Goal: Task Accomplishment & Management: Complete application form

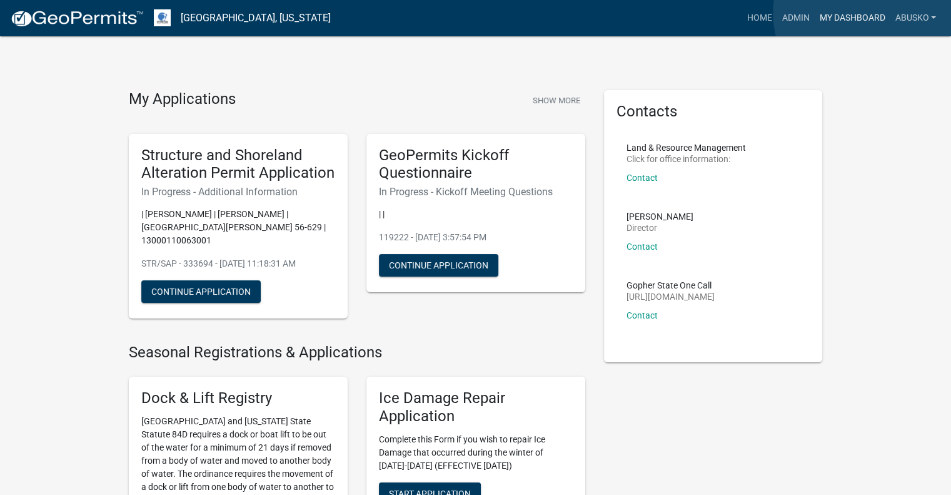
click at [868, 13] on link "My Dashboard" at bounding box center [852, 18] width 76 height 24
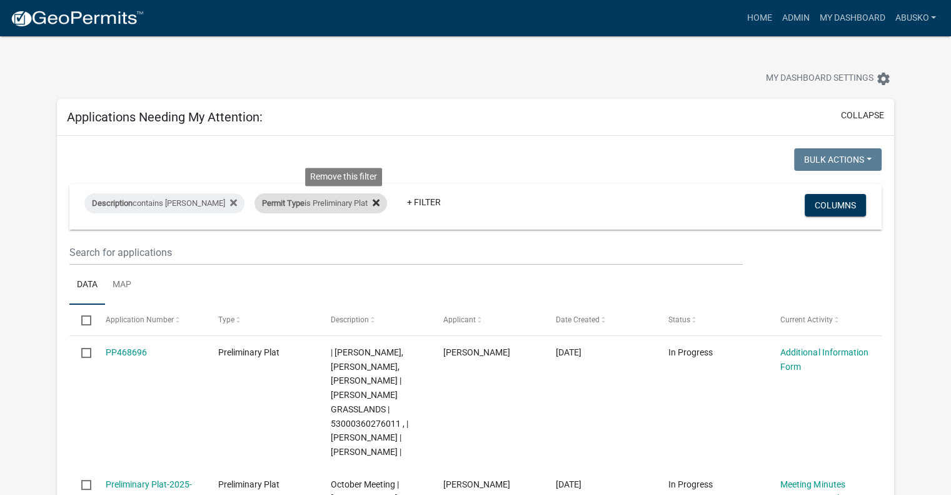
click at [373, 203] on icon at bounding box center [376, 202] width 7 height 7
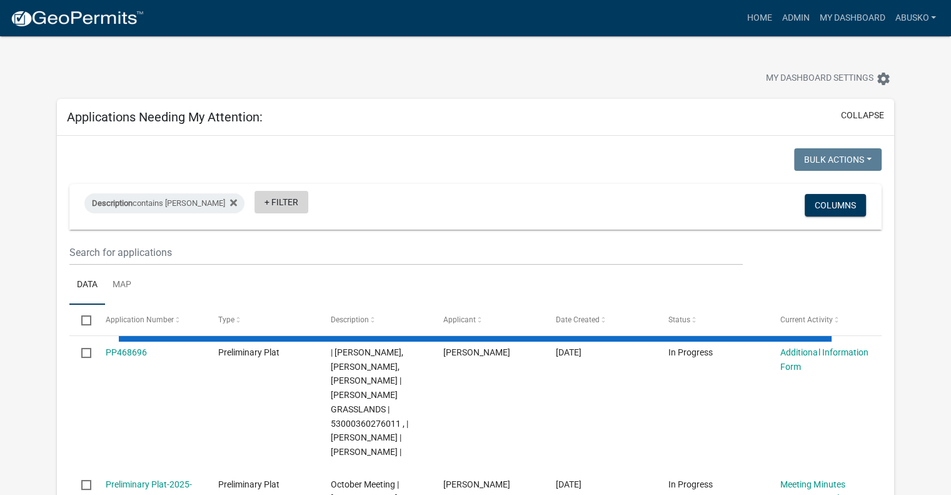
click at [255, 197] on link "+ Filter" at bounding box center [282, 202] width 54 height 23
select select "1: 25"
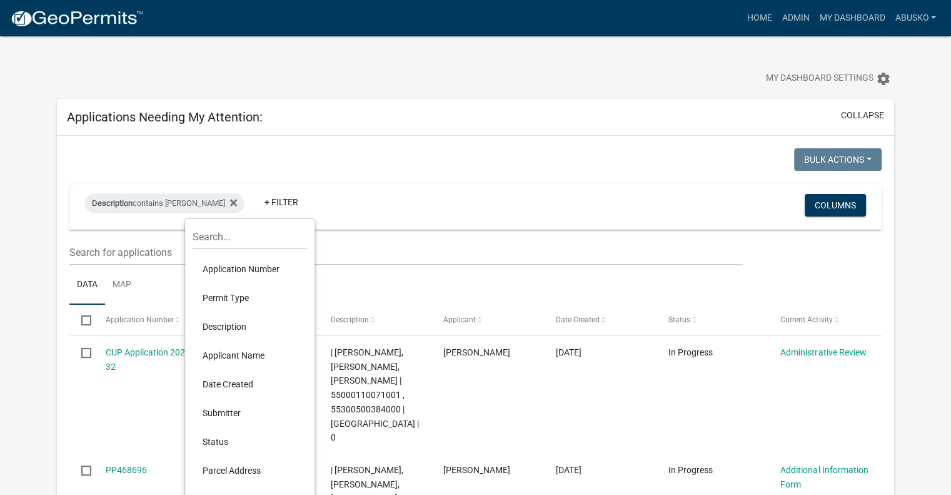
click at [246, 295] on li "Permit Type" at bounding box center [250, 297] width 114 height 29
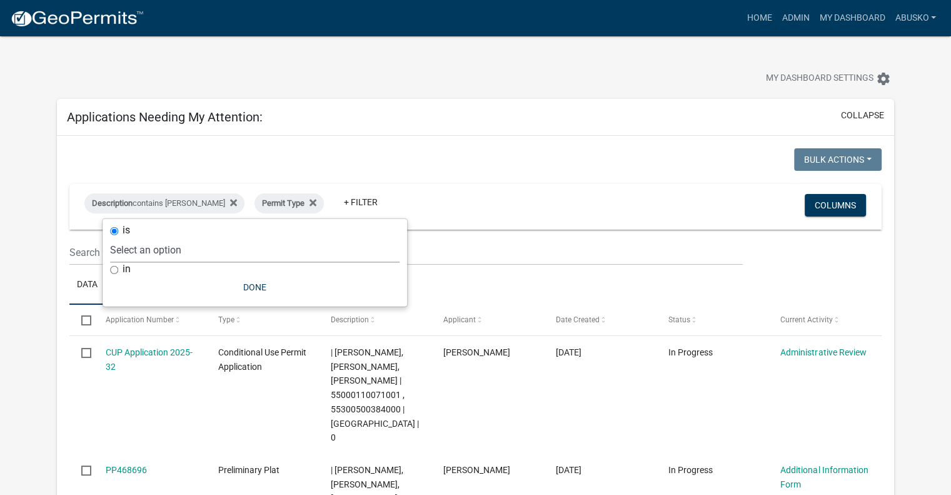
click at [228, 254] on select "Select an option Building Contractor / Excavators (Registration) Building Contr…" at bounding box center [255, 250] width 290 height 26
select select "79d4bf26-a84c-4898-8d16-9ebea2345fb4"
click at [211, 237] on select "Select an option Building Contractor / Excavators (Registration) Building Contr…" at bounding box center [255, 250] width 290 height 26
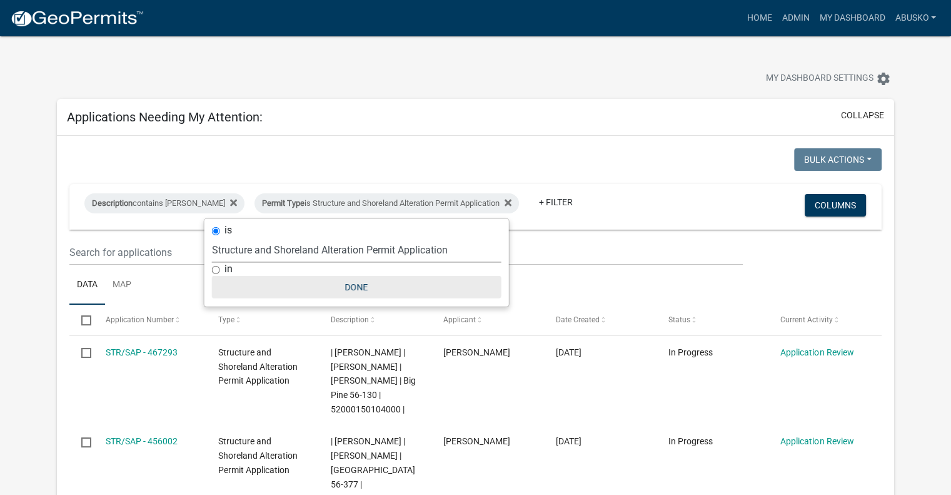
click at [360, 286] on button "Done" at bounding box center [357, 287] width 290 height 23
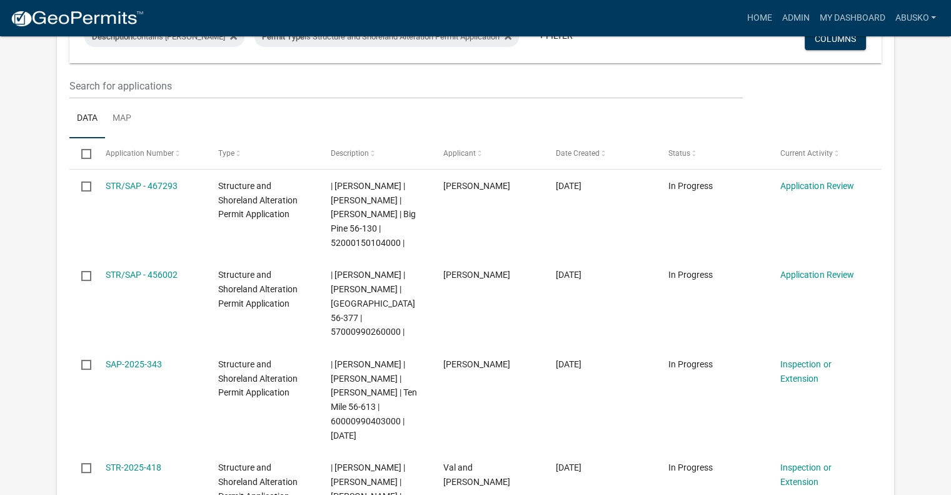
scroll to position [167, 0]
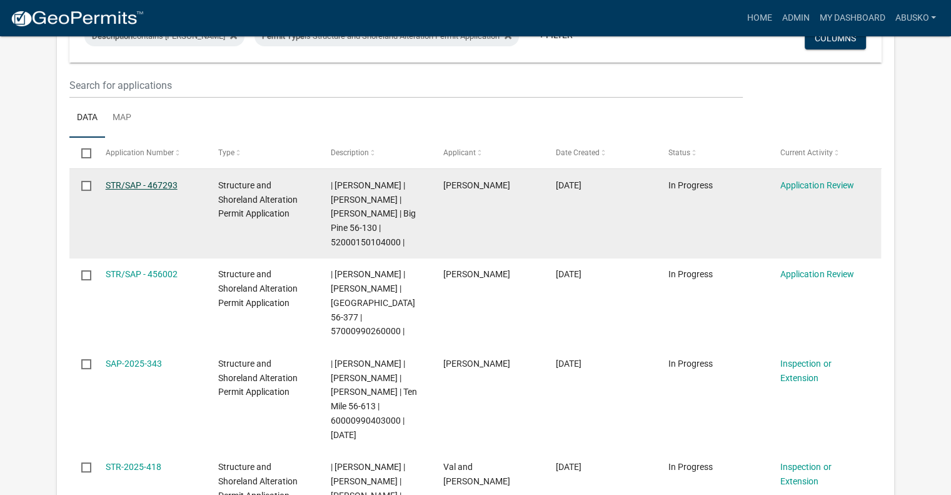
click at [154, 183] on link "STR/SAP - 467293" at bounding box center [142, 185] width 72 height 10
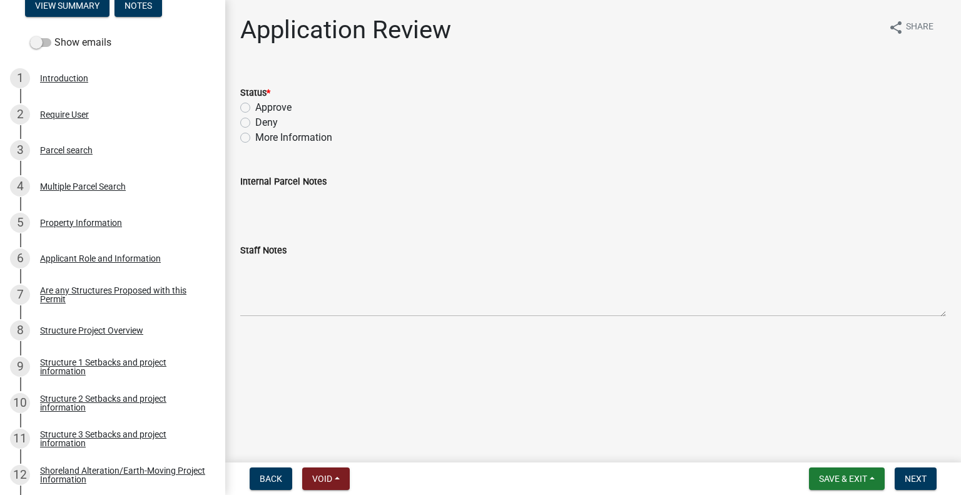
scroll to position [200, 0]
click at [98, 259] on div "Applicant Role and Information" at bounding box center [100, 257] width 121 height 9
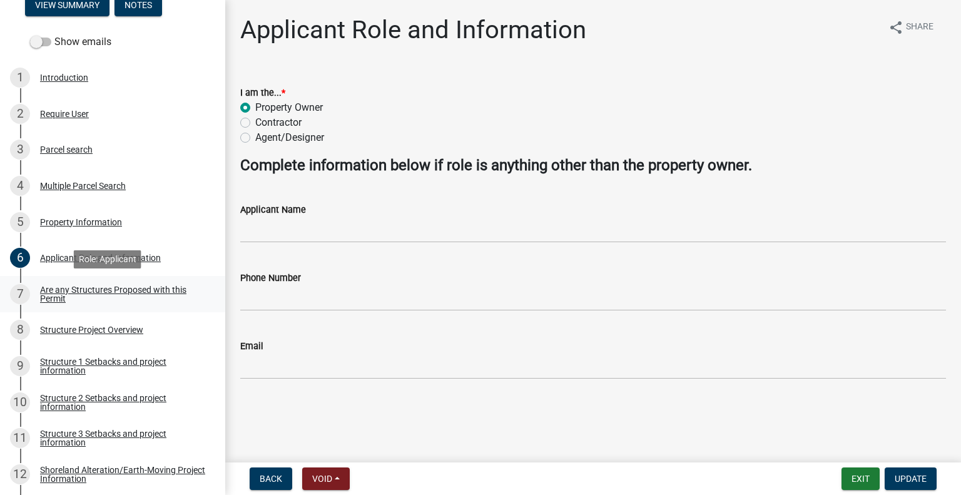
click at [95, 288] on div "Are any Structures Proposed with this Permit" at bounding box center [122, 294] width 165 height 18
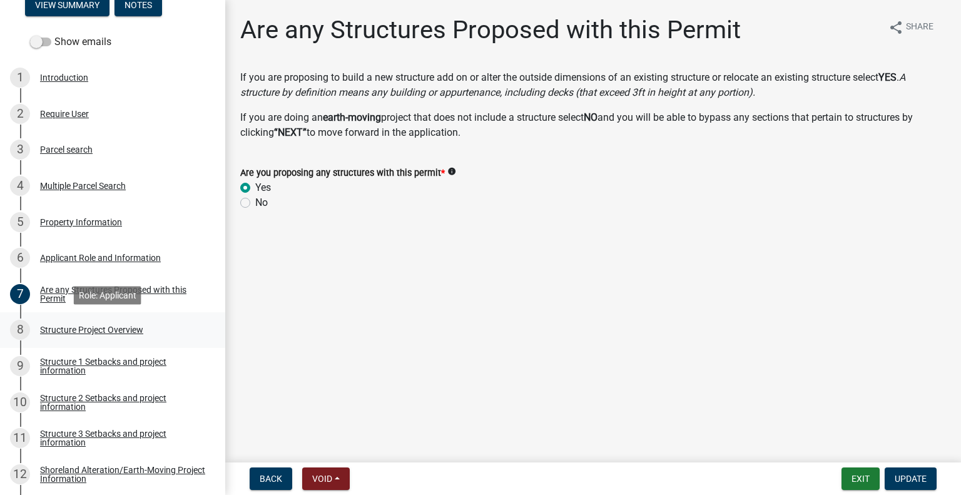
click at [100, 328] on div "Structure Project Overview" at bounding box center [91, 329] width 103 height 9
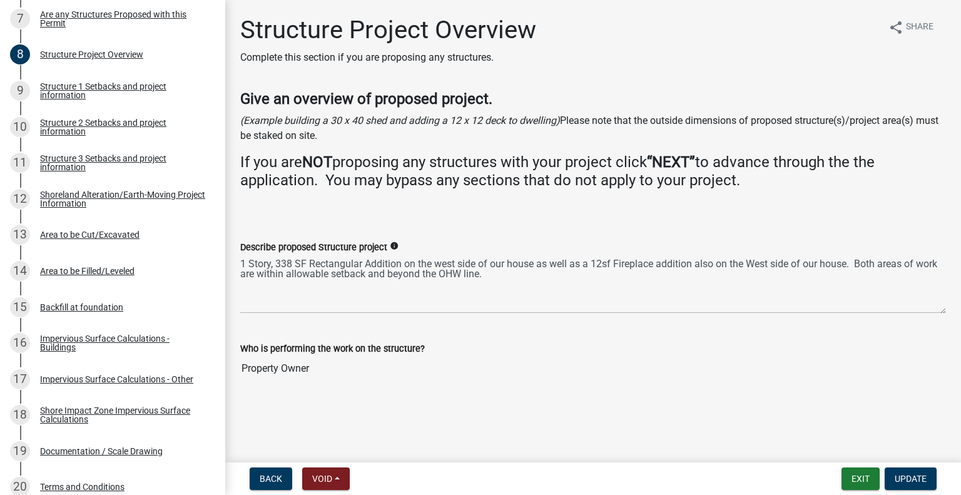
scroll to position [500, 0]
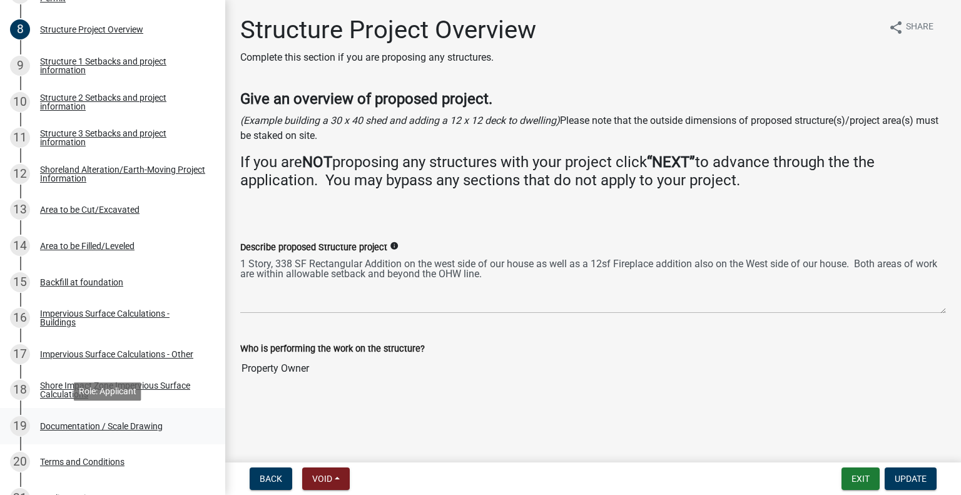
click at [129, 430] on div "Documentation / Scale Drawing" at bounding box center [101, 425] width 123 height 9
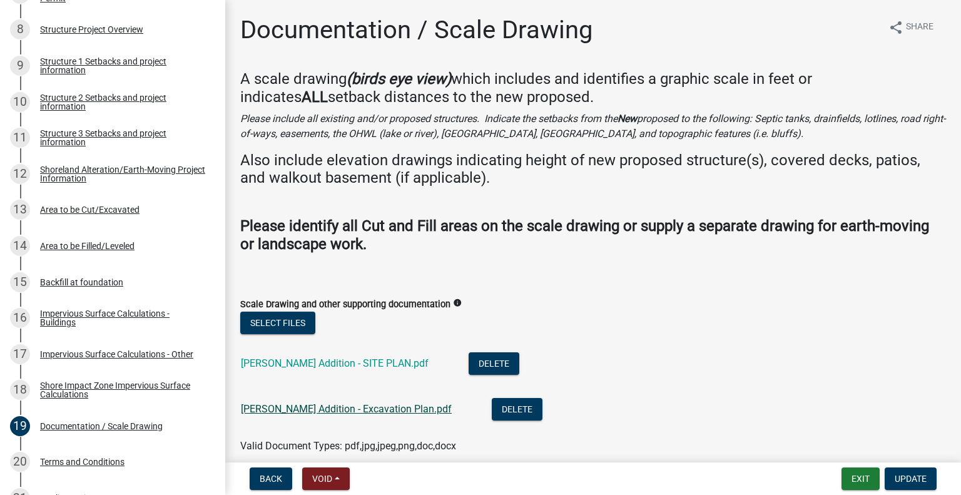
click at [361, 407] on link "[PERSON_NAME] Addition - Excavation Plan.pdf" at bounding box center [346, 409] width 211 height 12
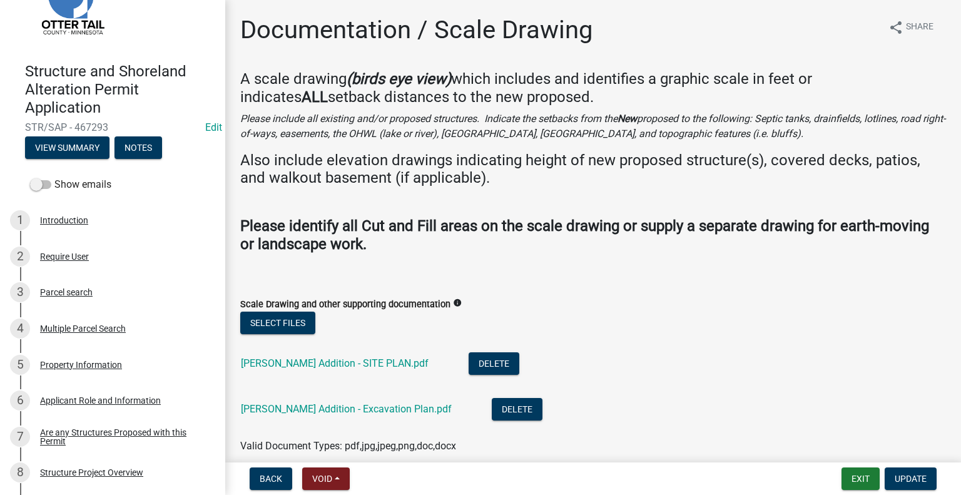
scroll to position [0, 0]
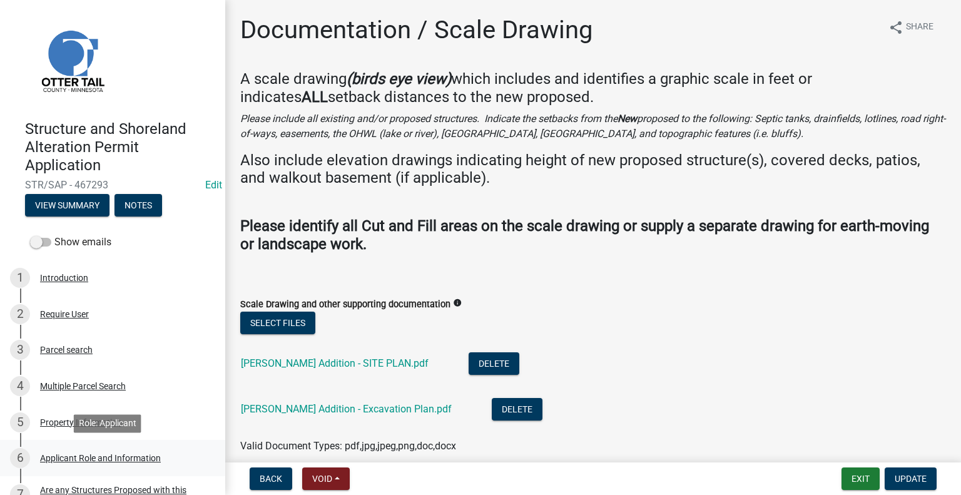
click at [96, 457] on div "Applicant Role and Information" at bounding box center [100, 457] width 121 height 9
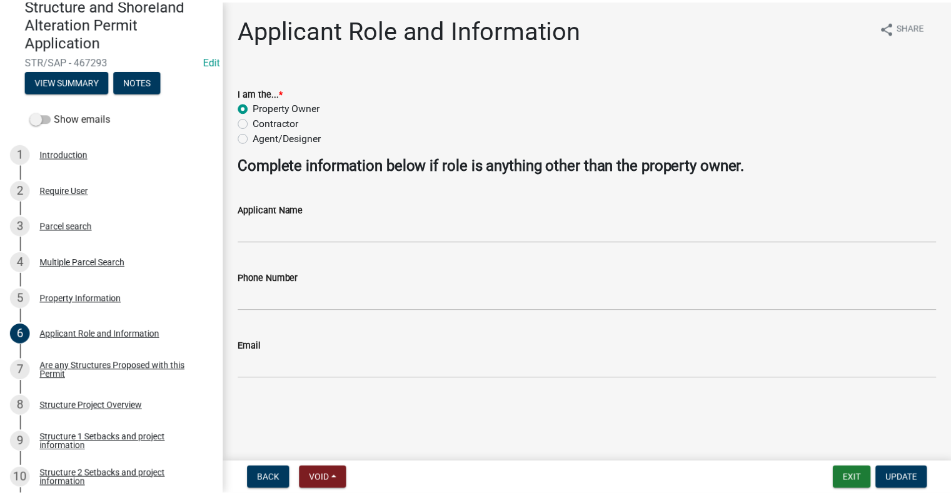
scroll to position [125, 0]
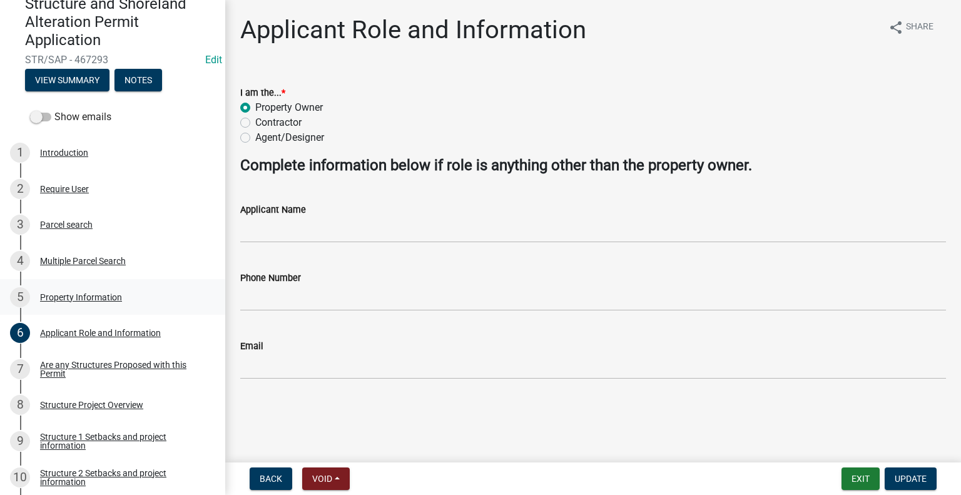
click at [98, 293] on div "Property Information" at bounding box center [81, 297] width 82 height 9
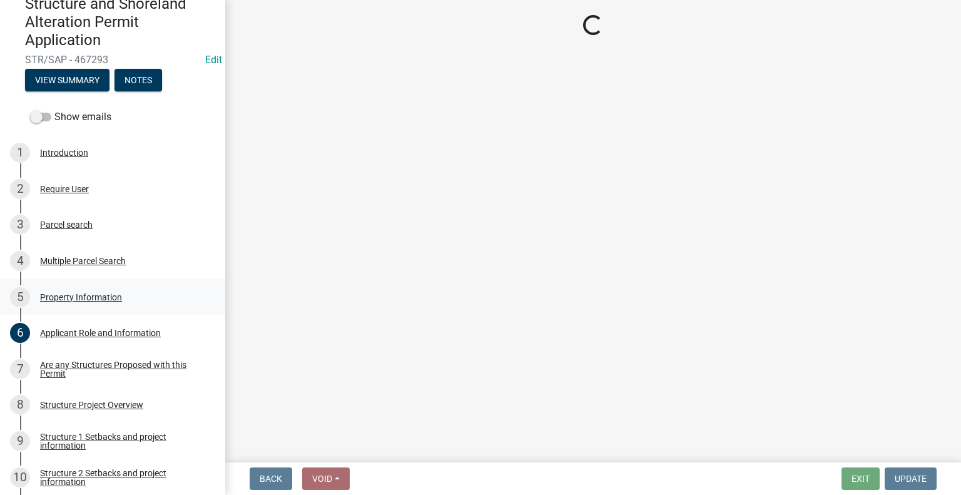
select select "7a383bc9-1ab3-45d1-a8e2-10abd99d8c01"
select select "9f52d7c9-96dd-4370-b810-ce091165f7c2"
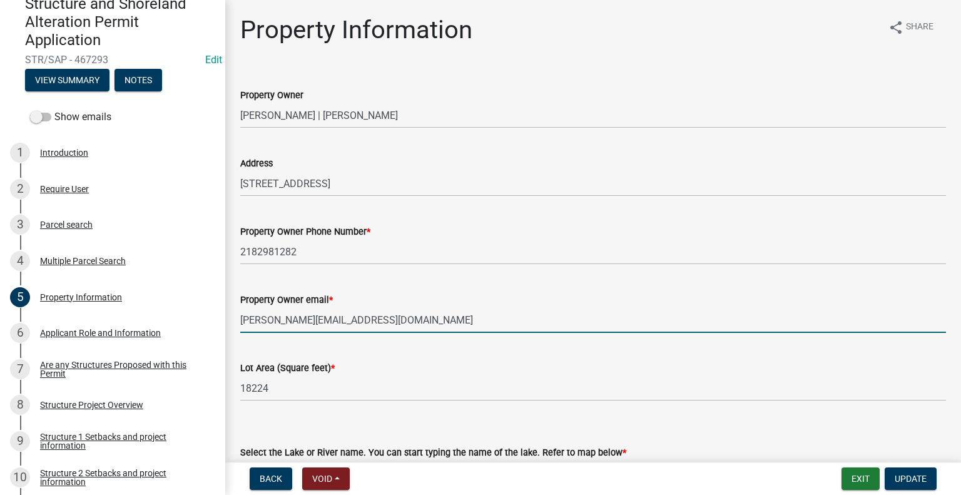
drag, startPoint x: 333, startPoint y: 321, endPoint x: 242, endPoint y: 324, distance: 90.7
click at [242, 324] on input "[PERSON_NAME][EMAIL_ADDRESS][DOMAIN_NAME]" at bounding box center [592, 320] width 705 height 26
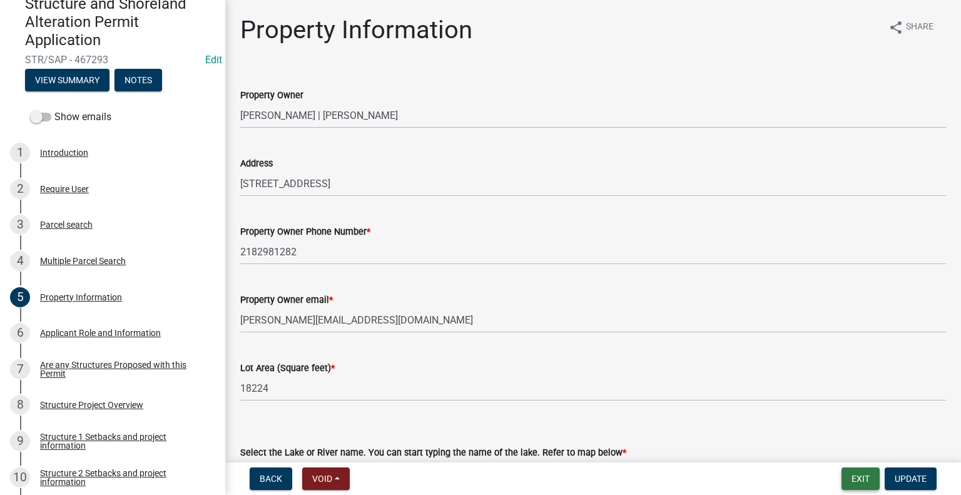
click at [856, 475] on button "Exit" at bounding box center [860, 478] width 38 height 23
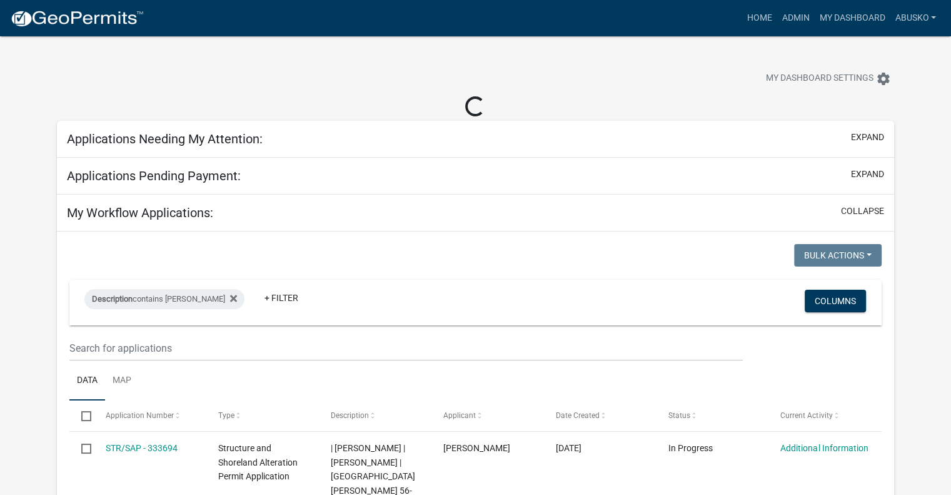
select select "1: 25"
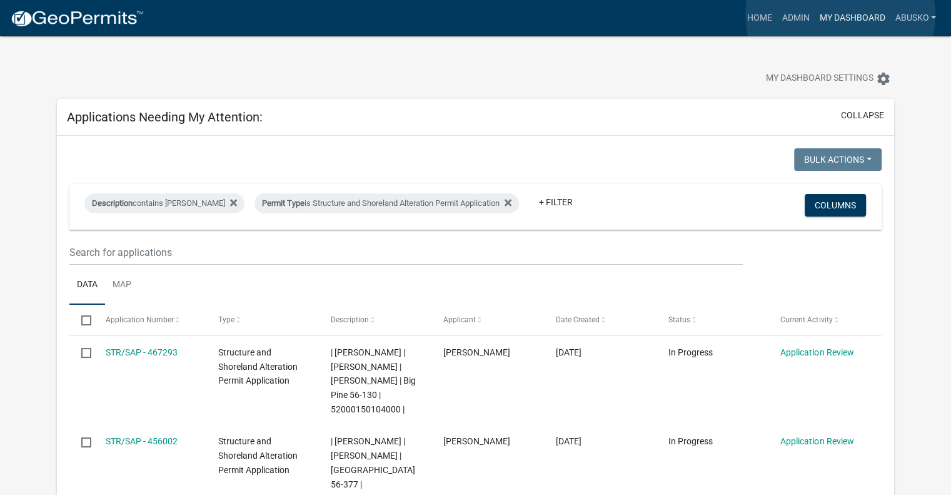
click at [840, 15] on link "My Dashboard" at bounding box center [852, 18] width 76 height 24
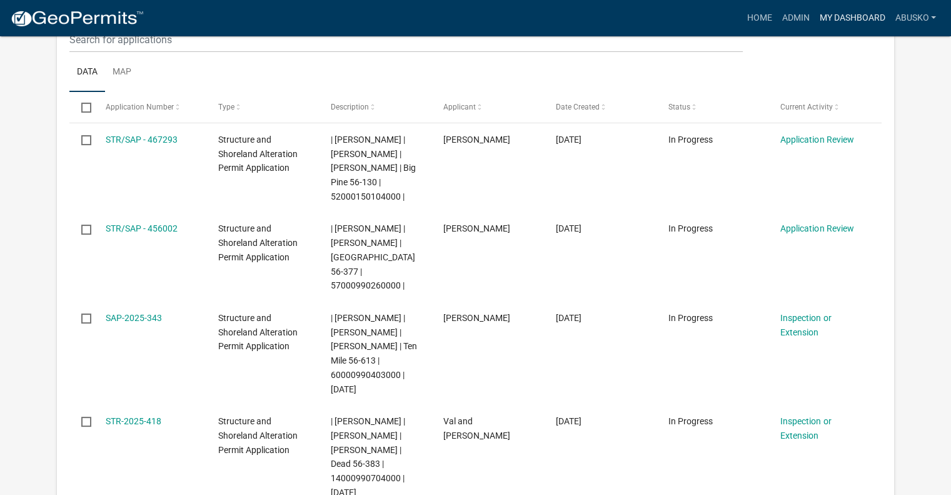
scroll to position [212, 0]
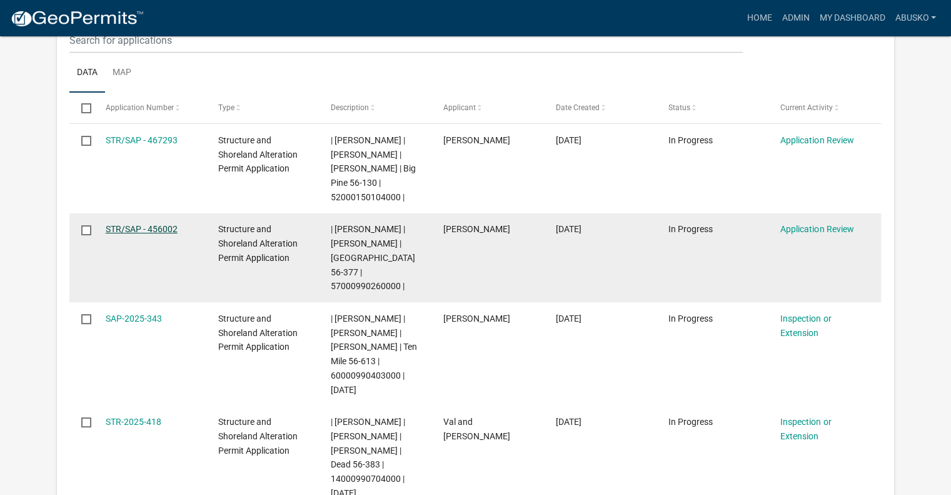
click at [137, 234] on link "STR/SAP - 456002" at bounding box center [142, 229] width 72 height 10
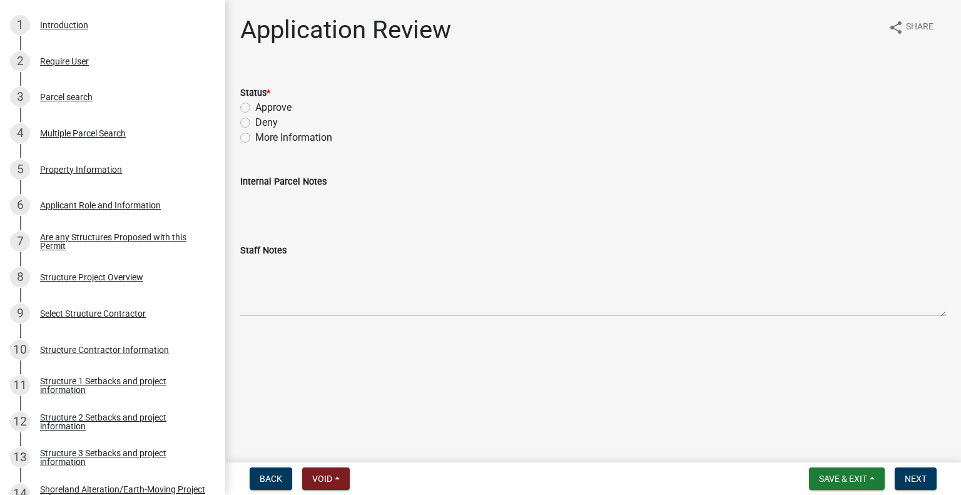
scroll to position [253, 0]
click at [98, 275] on div "Structure Project Overview" at bounding box center [91, 276] width 103 height 9
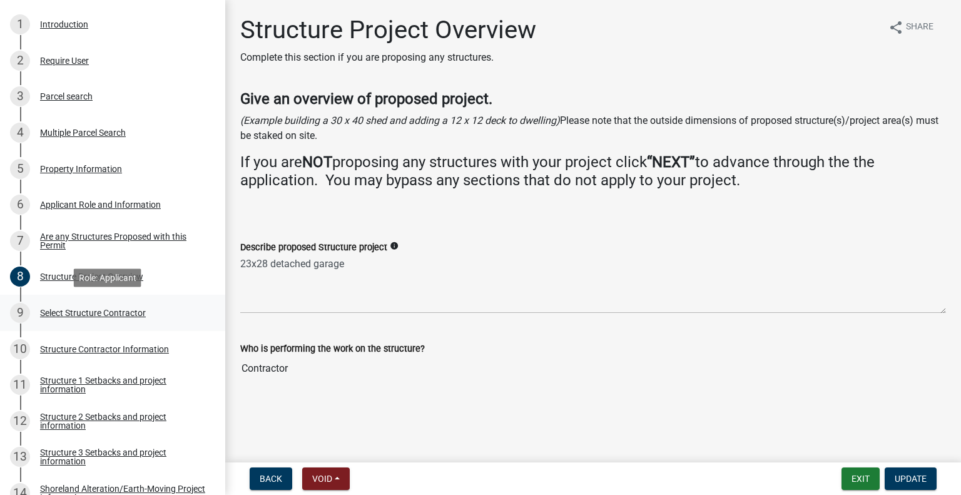
click at [106, 316] on div "Select Structure Contractor" at bounding box center [93, 312] width 106 height 9
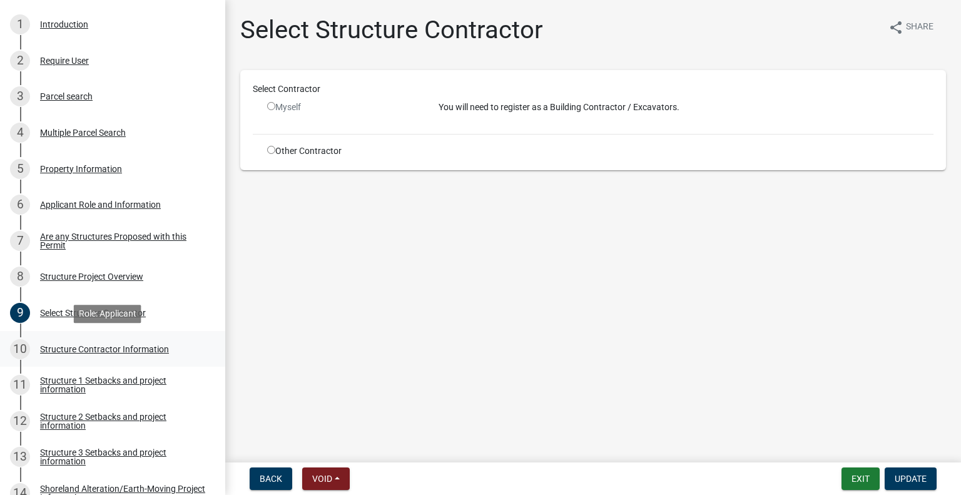
click at [110, 350] on div "Structure Contractor Information" at bounding box center [104, 349] width 129 height 9
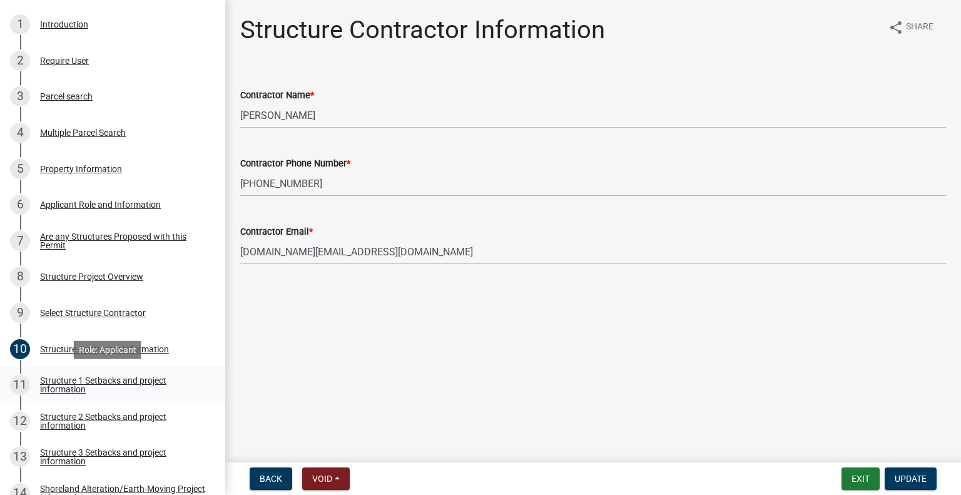
click at [113, 383] on div "Structure 1 Setbacks and project information" at bounding box center [122, 385] width 165 height 18
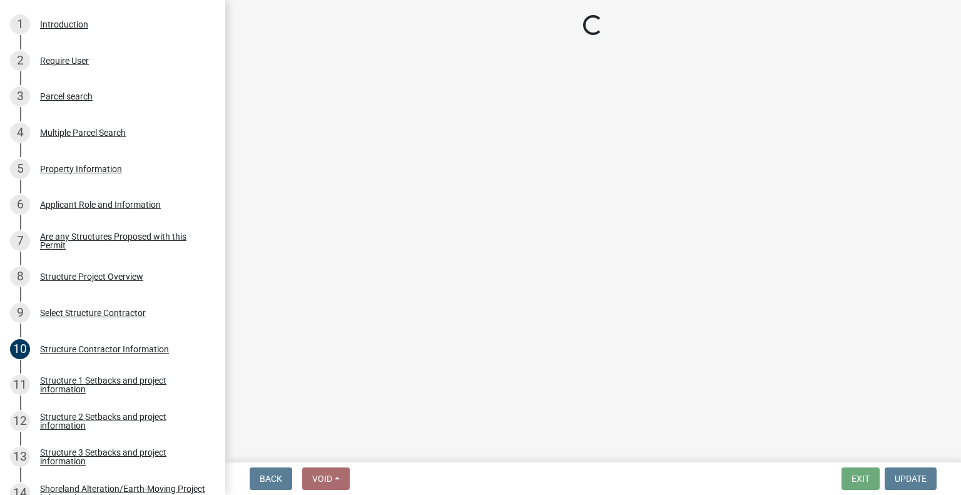
select select "c185e313-3403-4239-bd61-bb563c58a77a"
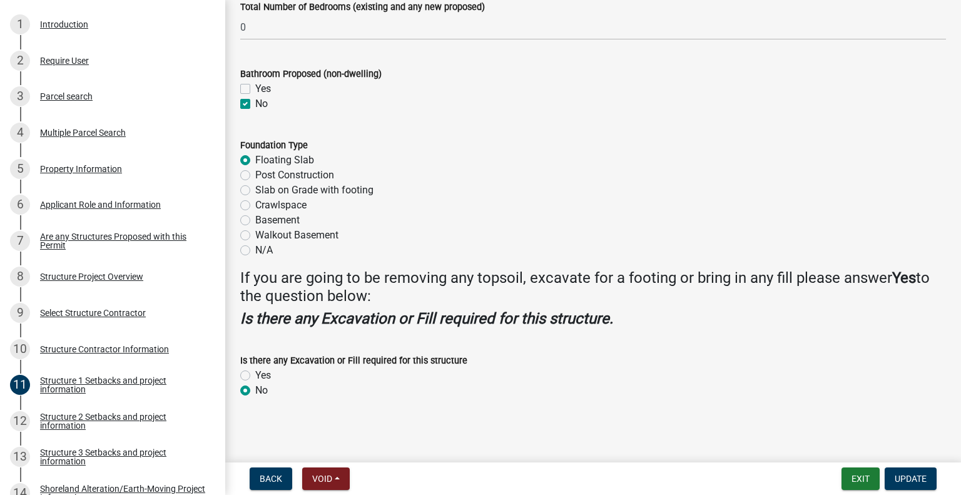
scroll to position [1543, 0]
click at [146, 415] on div "Structure 2 Setbacks and project information" at bounding box center [122, 421] width 165 height 18
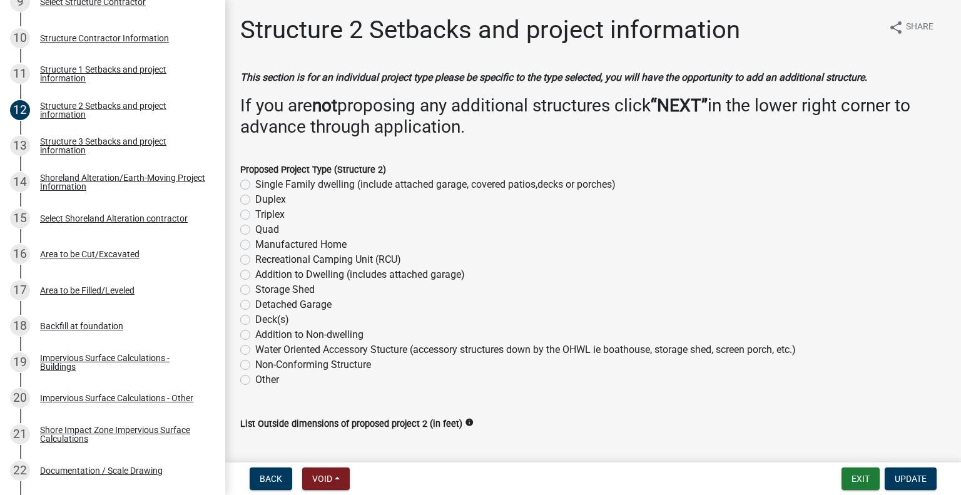
scroll to position [578, 0]
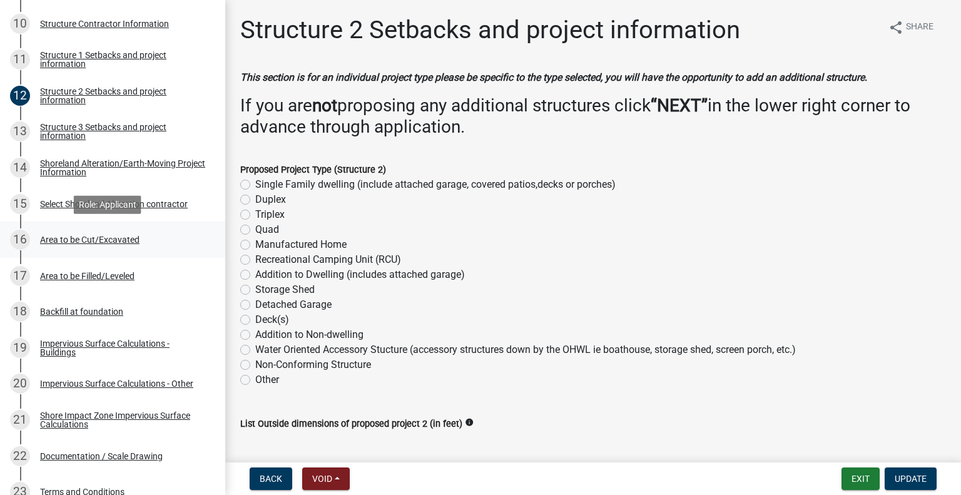
click at [109, 235] on div "Area to be Cut/Excavated" at bounding box center [89, 239] width 99 height 9
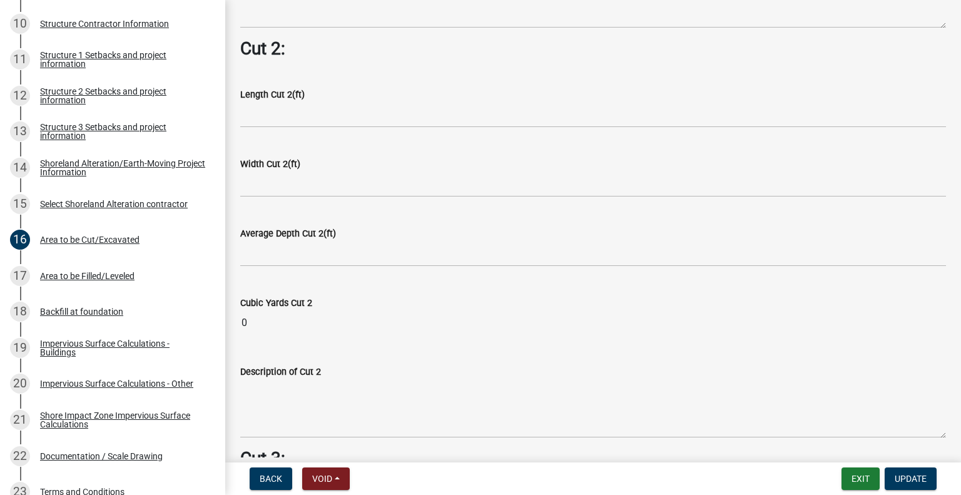
scroll to position [1051, 0]
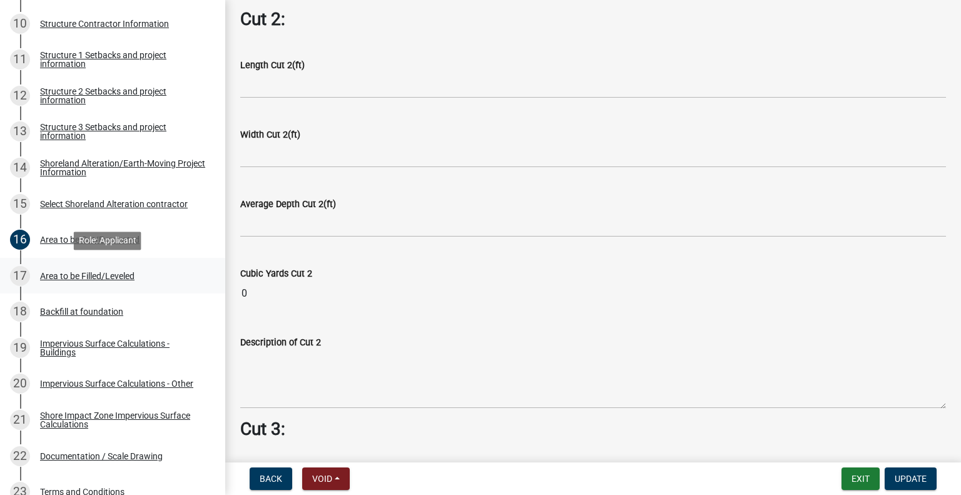
click at [108, 277] on div "Area to be Filled/Leveled" at bounding box center [87, 275] width 94 height 9
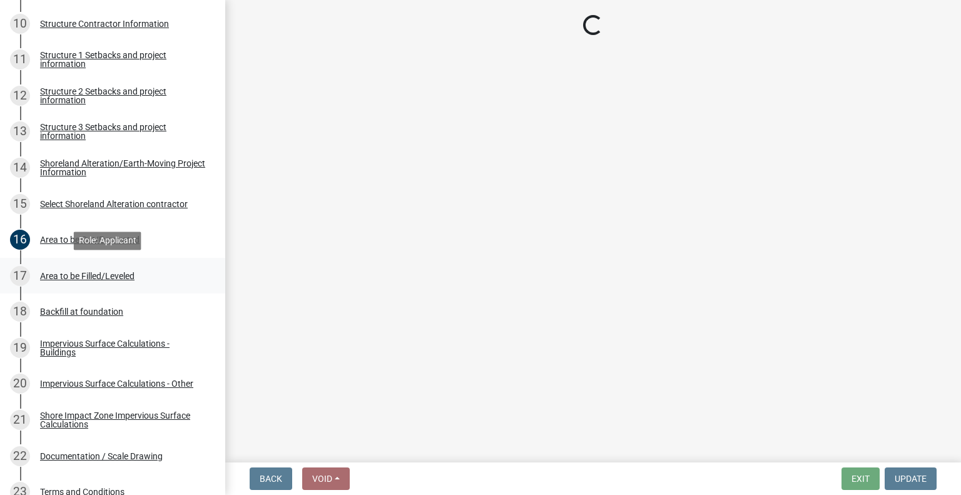
scroll to position [0, 0]
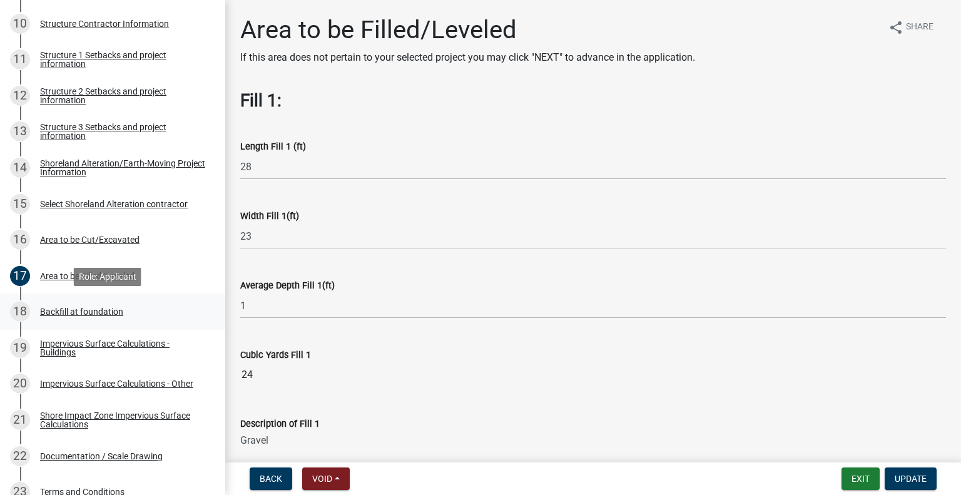
click at [104, 311] on div "Backfill at foundation" at bounding box center [81, 311] width 83 height 9
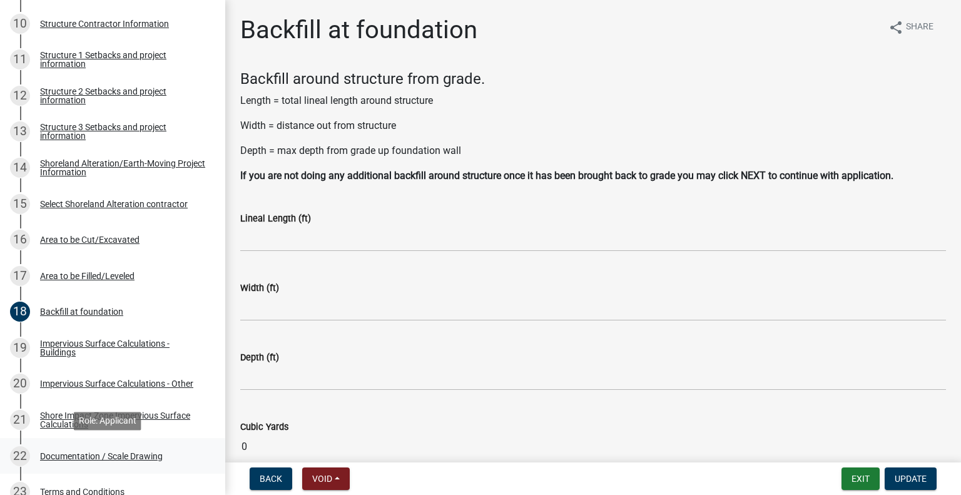
click at [138, 450] on div "22 Documentation / Scale Drawing" at bounding box center [107, 456] width 195 height 20
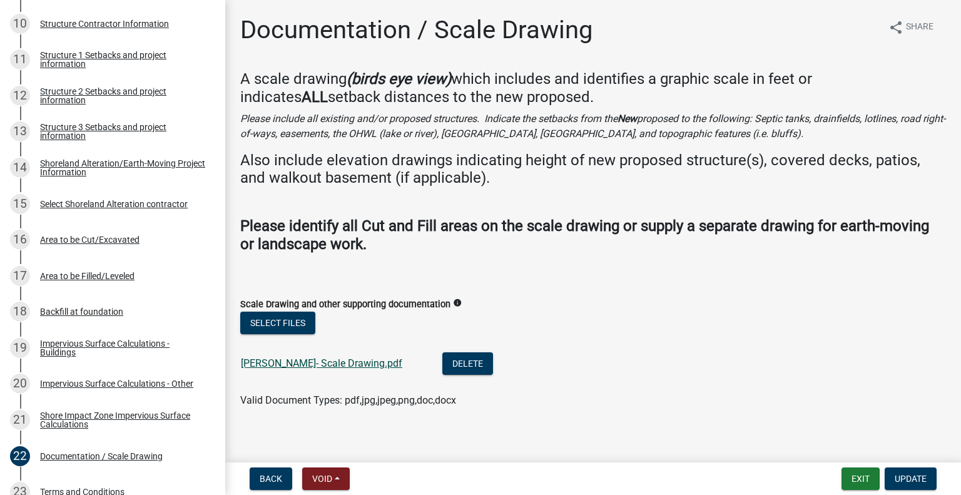
click at [298, 365] on link "Borgos- Scale Drawing.pdf" at bounding box center [321, 363] width 161 height 12
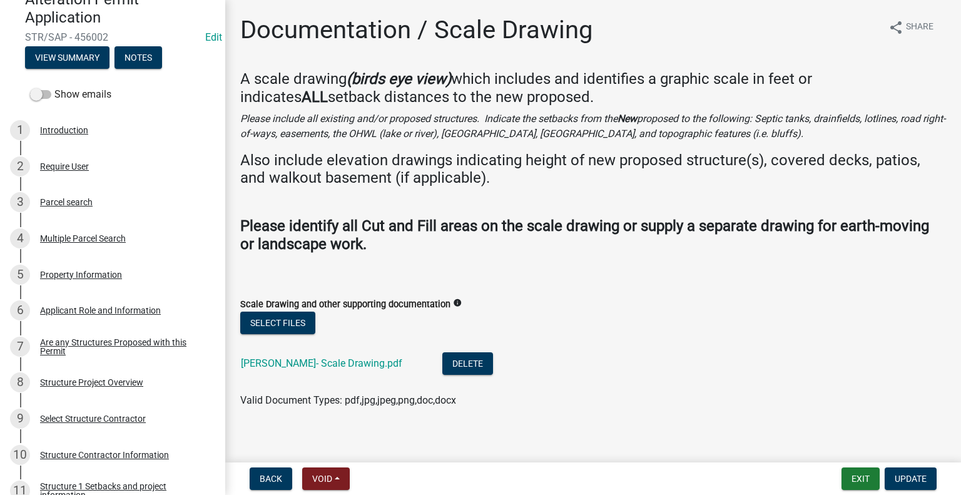
scroll to position [128, 0]
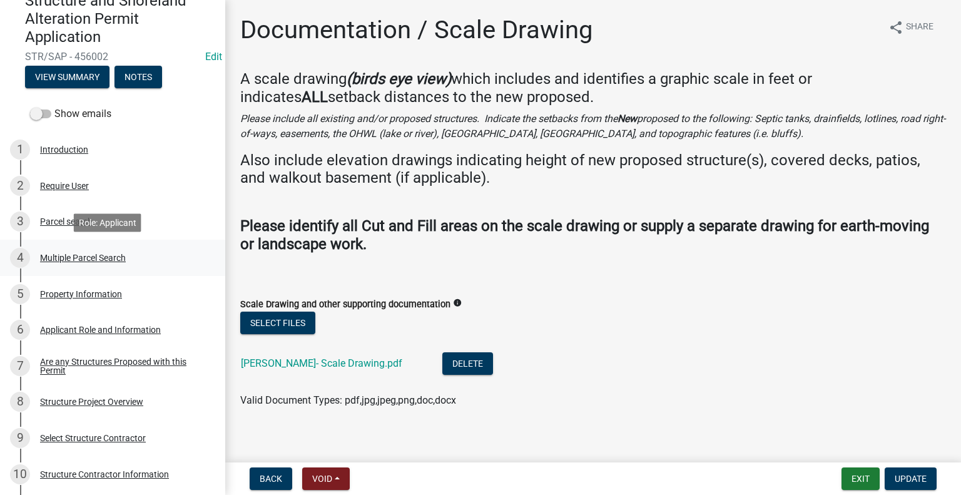
click at [115, 258] on div "Multiple Parcel Search" at bounding box center [83, 257] width 86 height 9
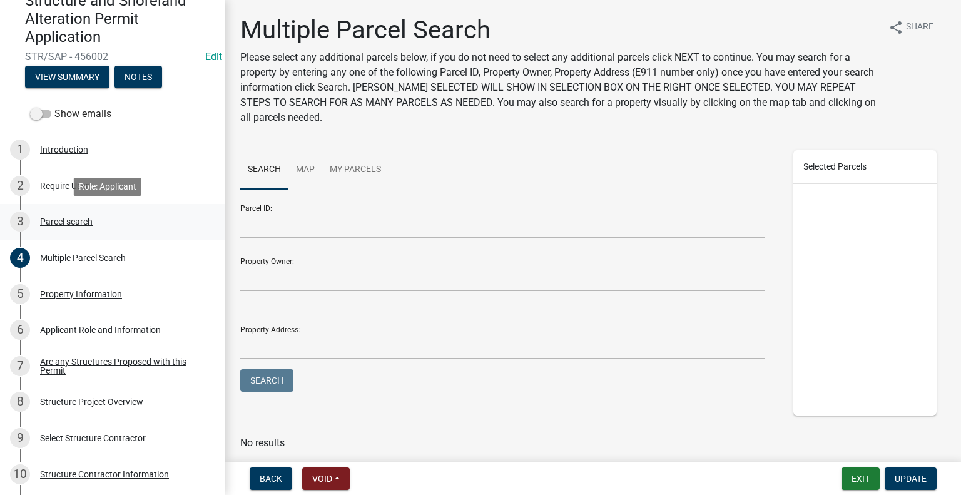
click at [79, 224] on div "Parcel search" at bounding box center [66, 221] width 53 height 9
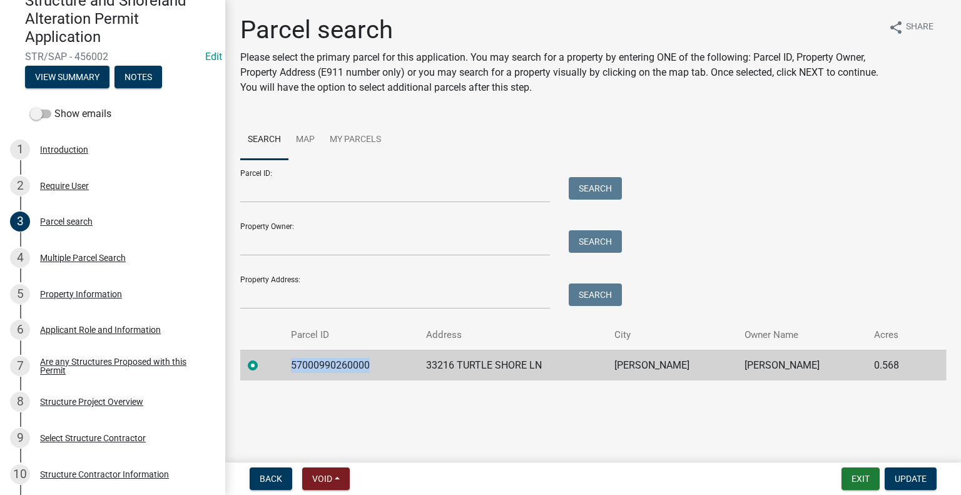
drag, startPoint x: 369, startPoint y: 365, endPoint x: 293, endPoint y: 370, distance: 75.8
click at [293, 370] on td "57000990260000" at bounding box center [350, 365] width 135 height 31
copy td "57000990260000"
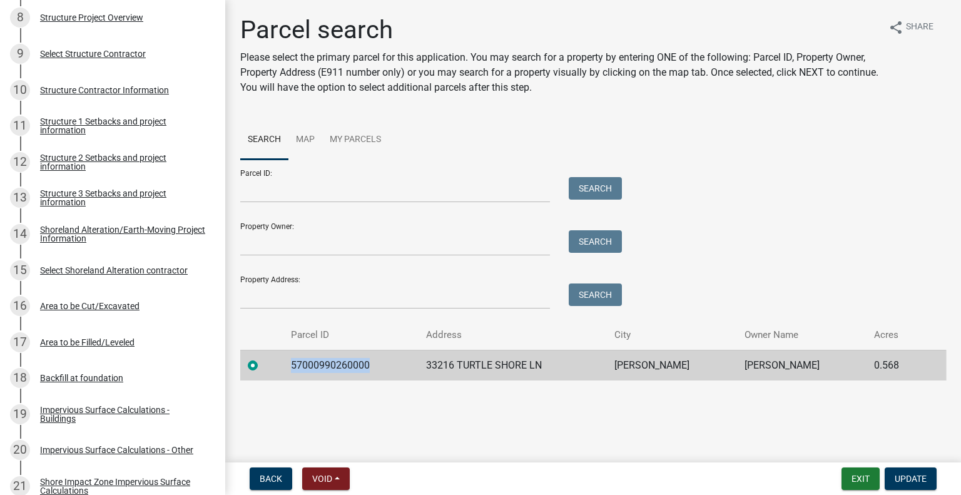
scroll to position [545, 0]
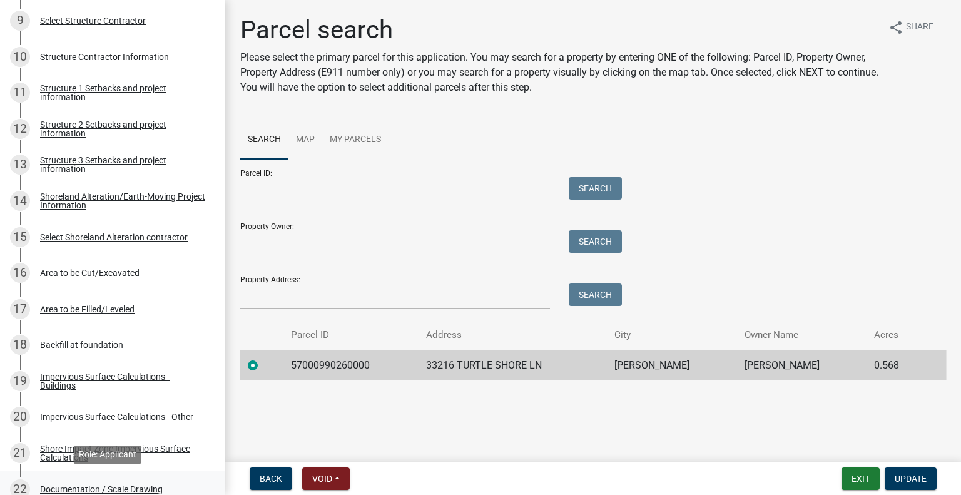
drag, startPoint x: 218, startPoint y: 487, endPoint x: 150, endPoint y: 491, distance: 67.6
click at [150, 491] on div "Documentation / Scale Drawing" at bounding box center [101, 489] width 123 height 9
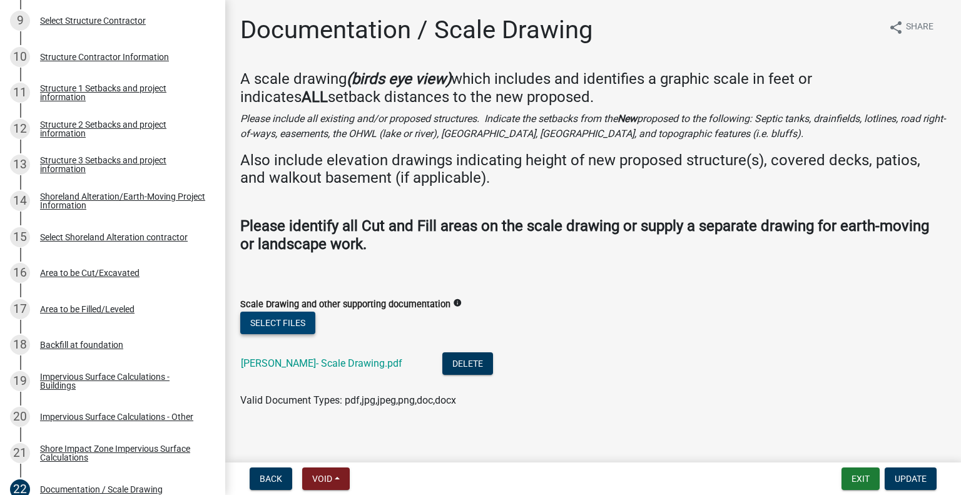
click at [296, 320] on button "Select files" at bounding box center [277, 322] width 75 height 23
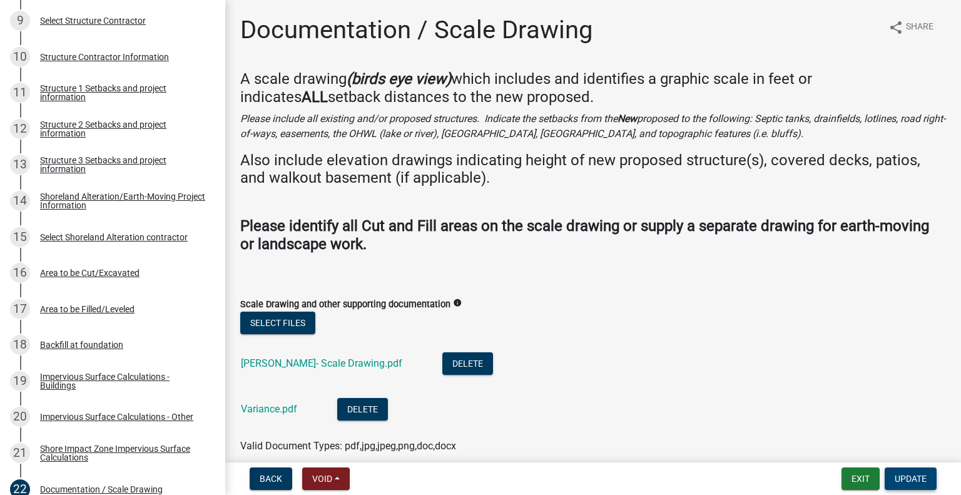
click at [901, 480] on span "Update" at bounding box center [910, 478] width 32 height 10
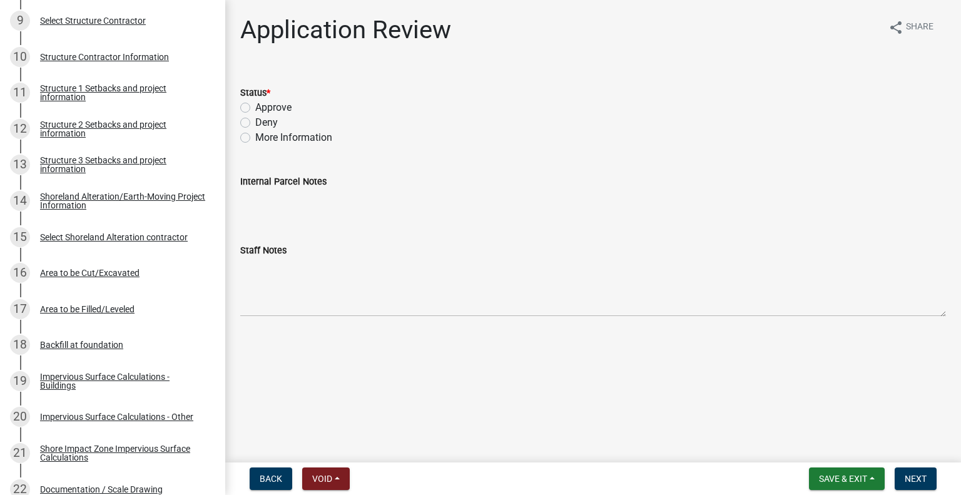
click at [255, 107] on label "Approve" at bounding box center [273, 107] width 36 height 15
click at [255, 107] on input "Approve" at bounding box center [259, 104] width 8 height 8
radio input "true"
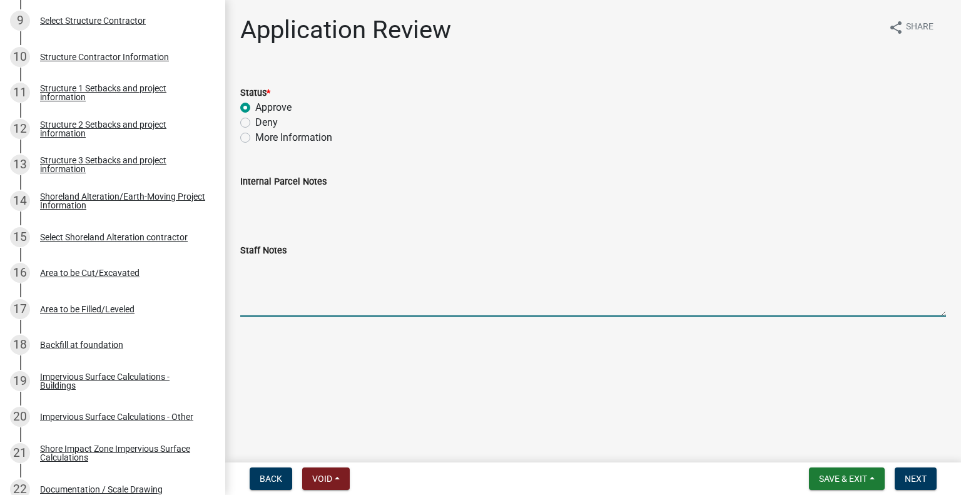
click at [245, 260] on textarea "Staff Notes" at bounding box center [592, 287] width 705 height 59
type textarea "P"
click at [338, 266] on textarea "Project was approved for a detached garage to be constructed 11 feet from RROW …" at bounding box center [592, 287] width 705 height 59
type textarea "Project was approved by variance in 2025 for a detached garage to be constructe…"
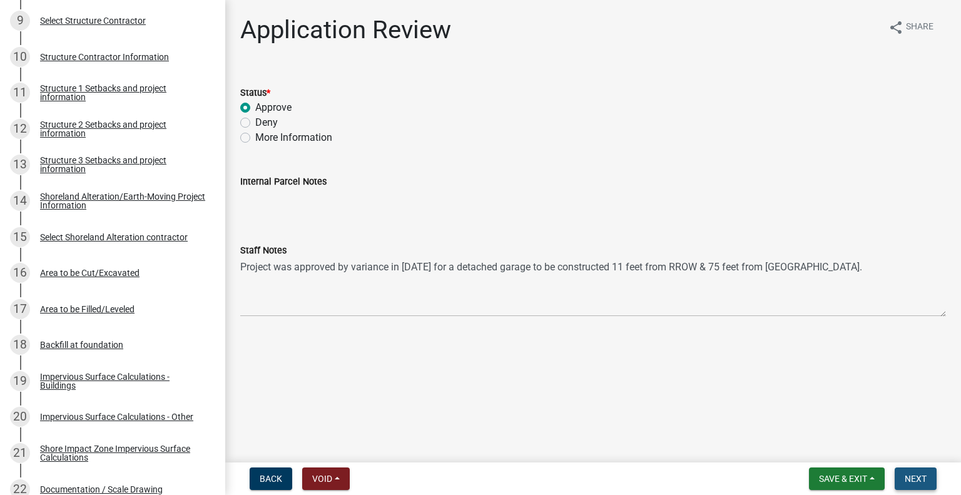
click at [912, 482] on span "Next" at bounding box center [915, 478] width 22 height 10
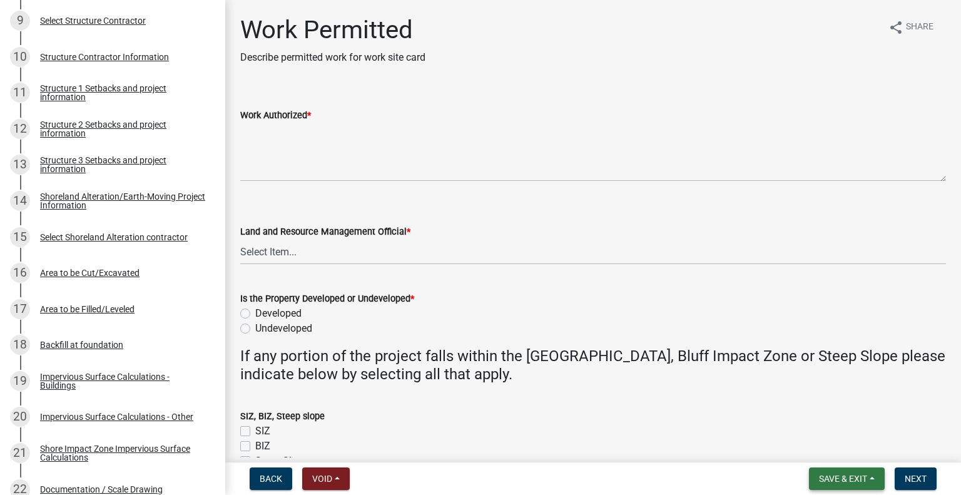
click at [845, 482] on span "Save & Exit" at bounding box center [843, 478] width 48 height 10
click at [834, 452] on button "Save & Exit" at bounding box center [834, 446] width 100 height 30
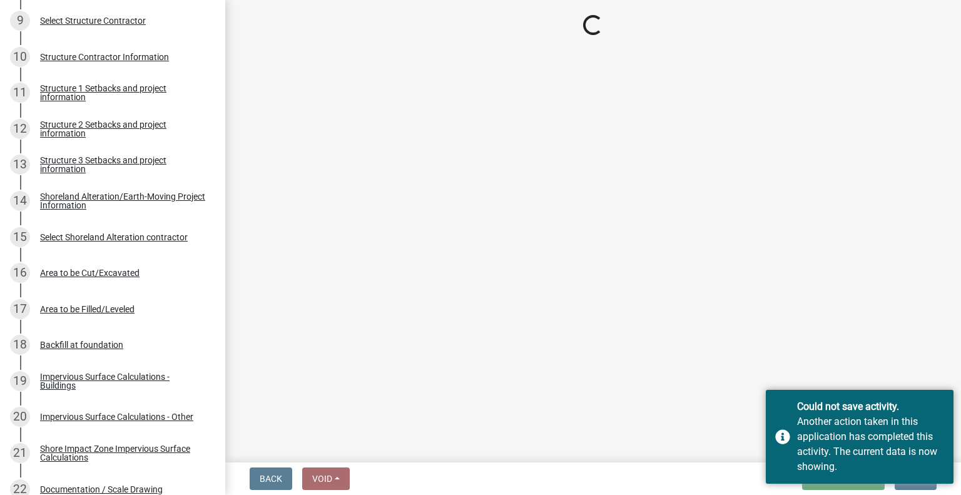
select select "1bc1e483-05bd-4456-8d1d-1de62b367160"
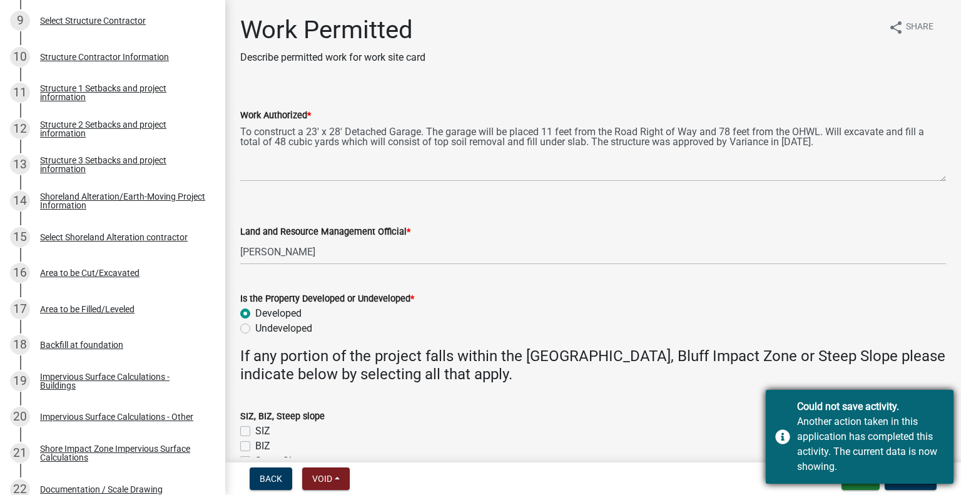
click at [849, 424] on div "Another action taken in this application has completed this activity. The curre…" at bounding box center [870, 444] width 147 height 60
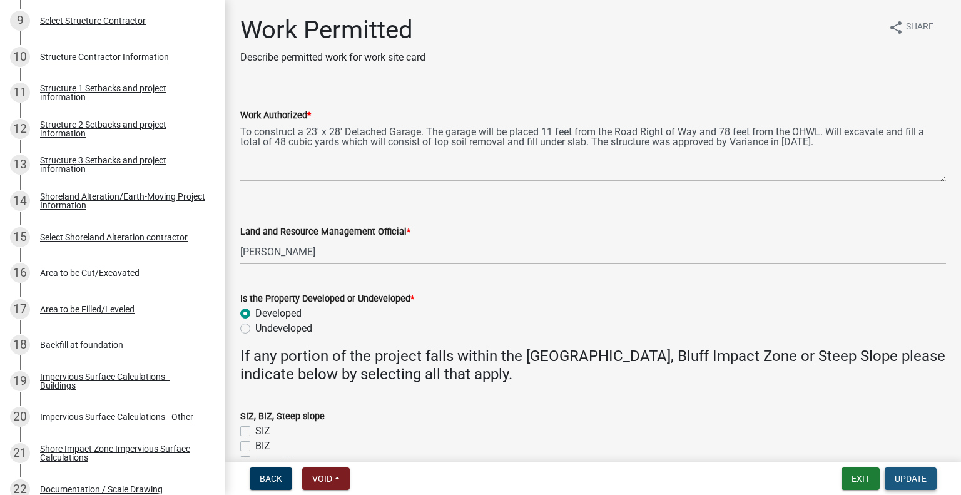
click at [896, 472] on button "Update" at bounding box center [910, 478] width 52 height 23
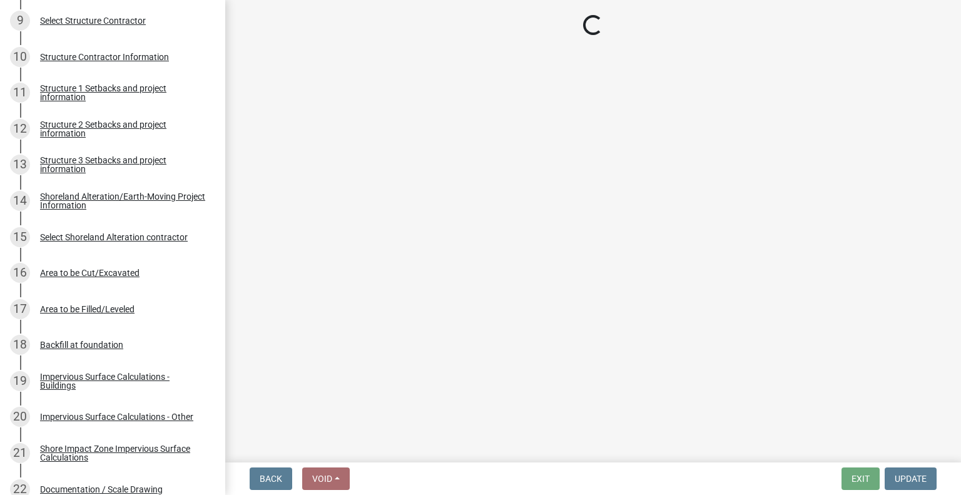
select select "3: 3"
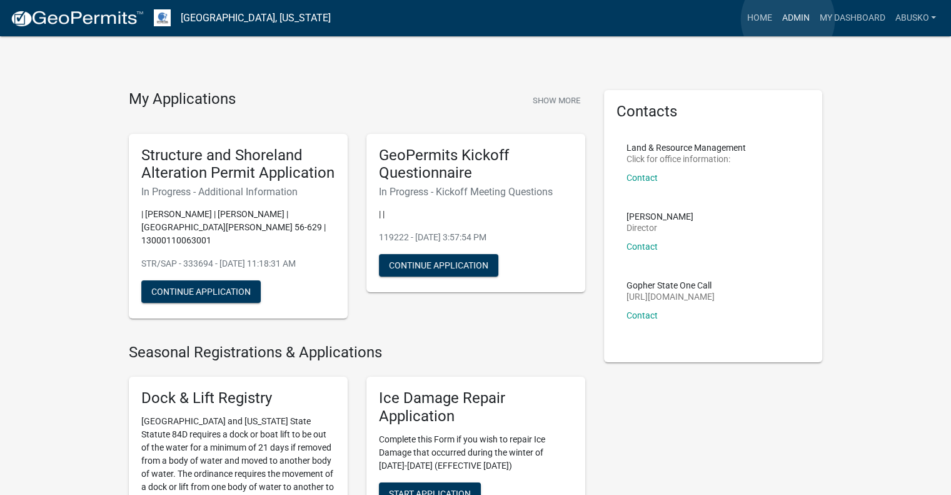
click at [788, 19] on link "Admin" at bounding box center [796, 18] width 38 height 24
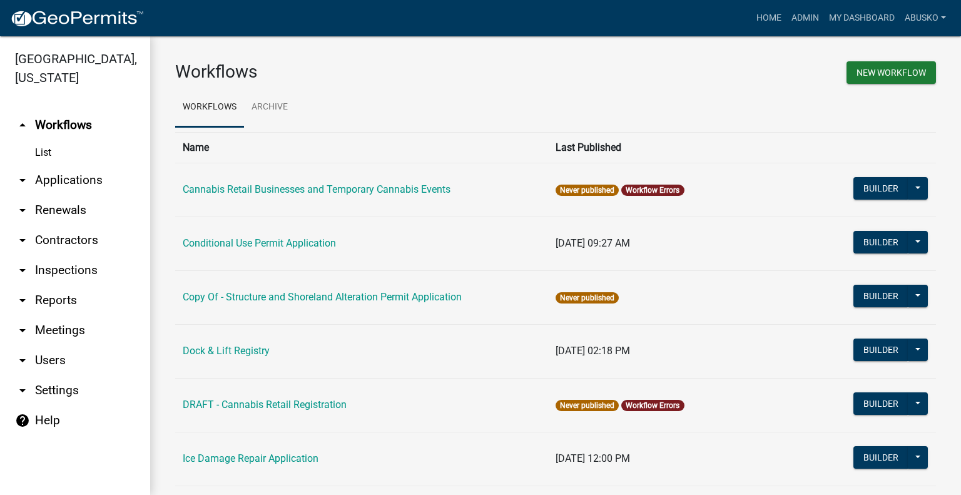
click at [101, 183] on link "arrow_drop_down Applications" at bounding box center [75, 180] width 150 height 30
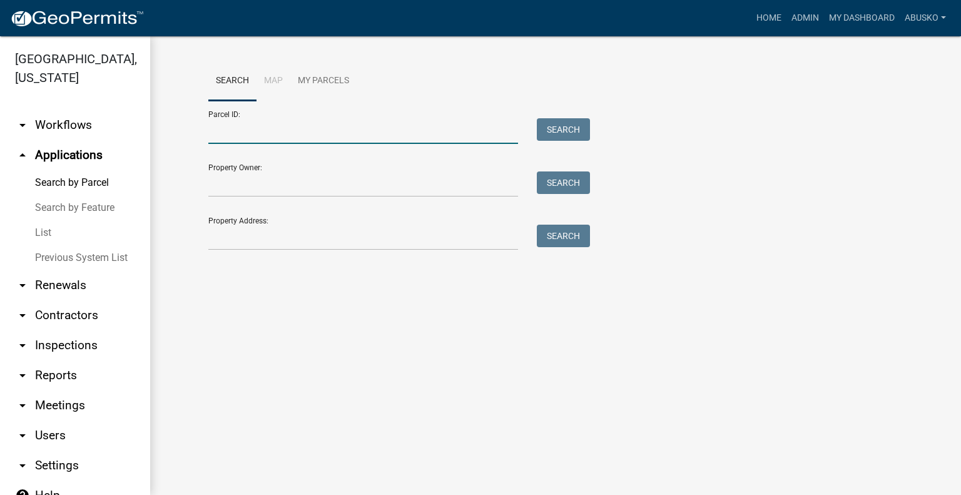
click at [237, 134] on input "Parcel ID:" at bounding box center [363, 131] width 310 height 26
paste input "57000990260000"
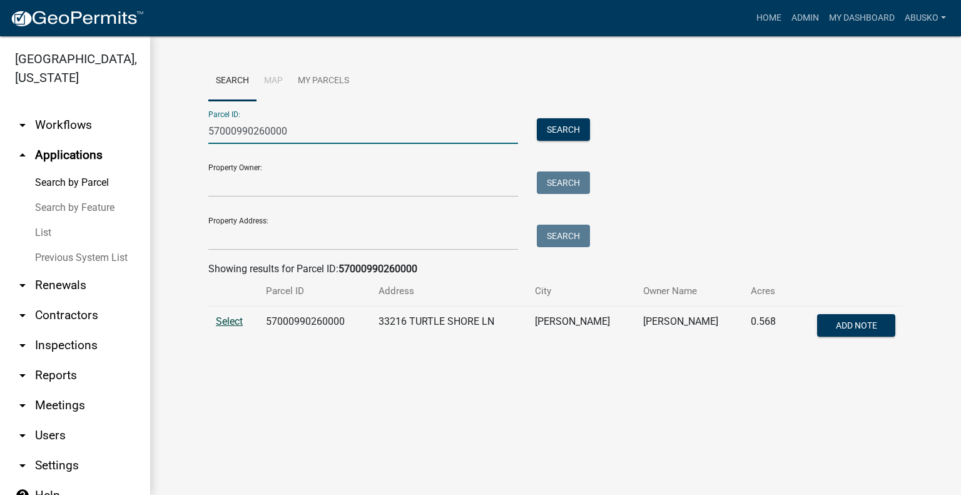
type input "57000990260000"
click at [230, 322] on span "Select" at bounding box center [229, 321] width 27 height 12
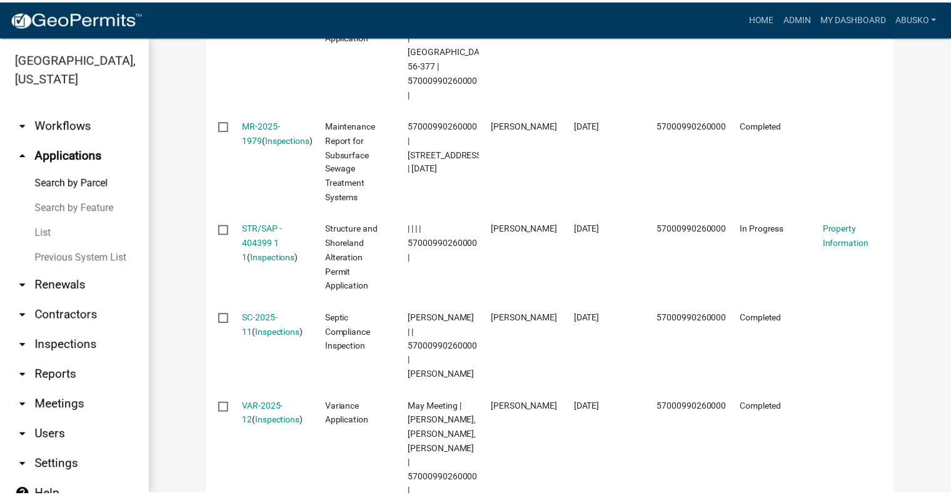
scroll to position [545, 0]
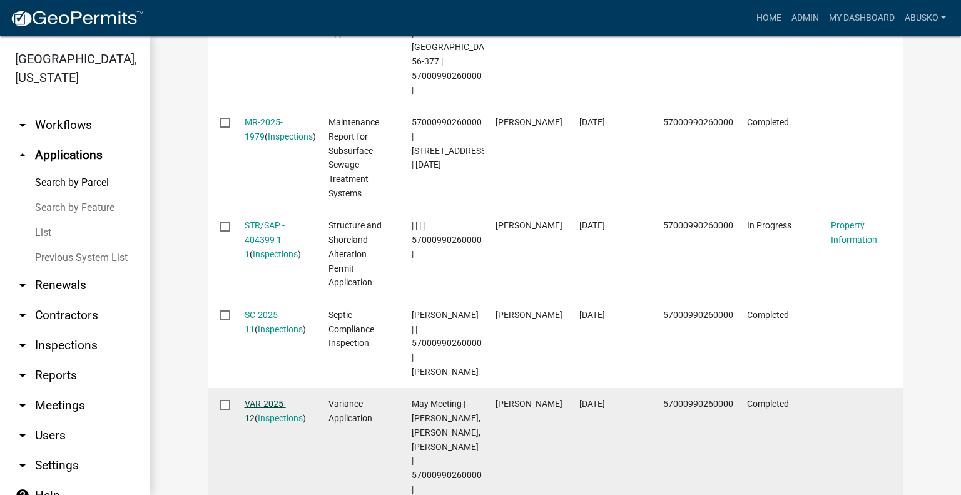
click at [263, 398] on link "VAR-2025-12" at bounding box center [265, 410] width 41 height 24
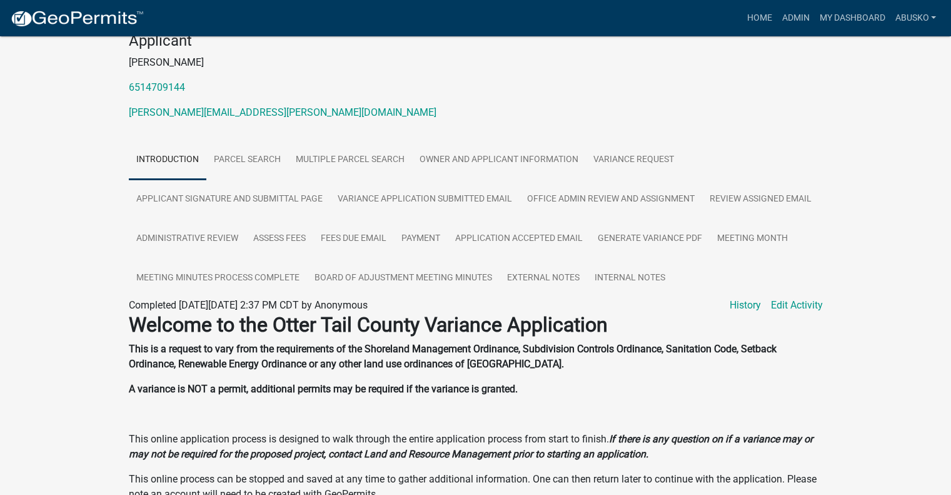
scroll to position [133, 0]
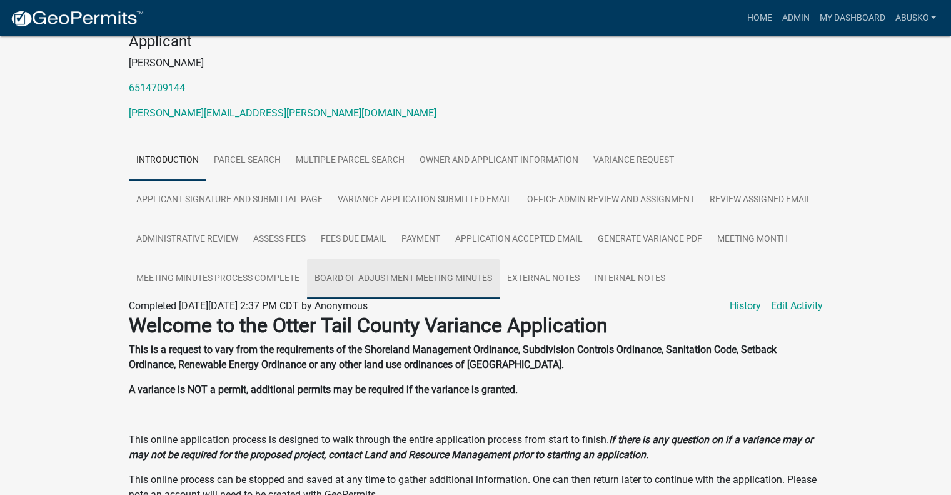
click at [378, 277] on link "Board of Adjustment Meeting Minutes" at bounding box center [403, 279] width 193 height 40
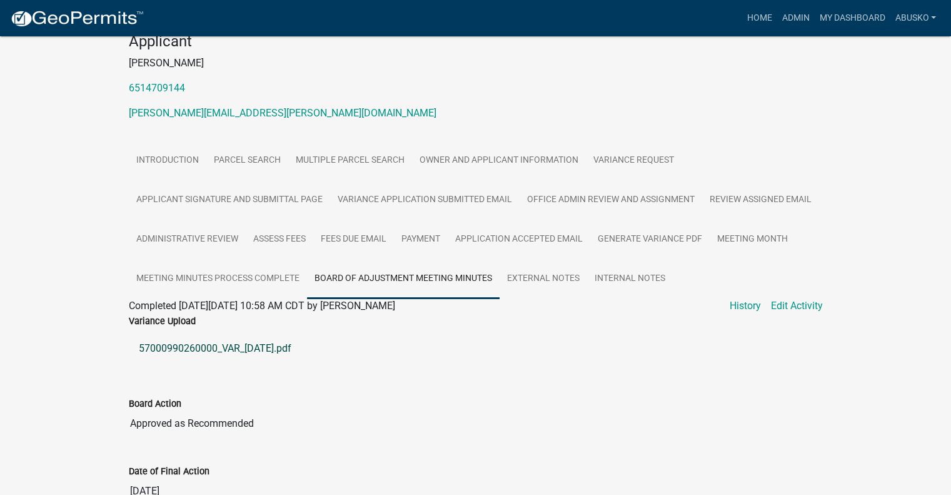
click at [288, 352] on link "57000990260000_VAR_2025-05-09.pdf" at bounding box center [476, 348] width 694 height 30
click at [229, 341] on link "57000990260000_VAR_2025-05-09.pdf" at bounding box center [476, 348] width 694 height 30
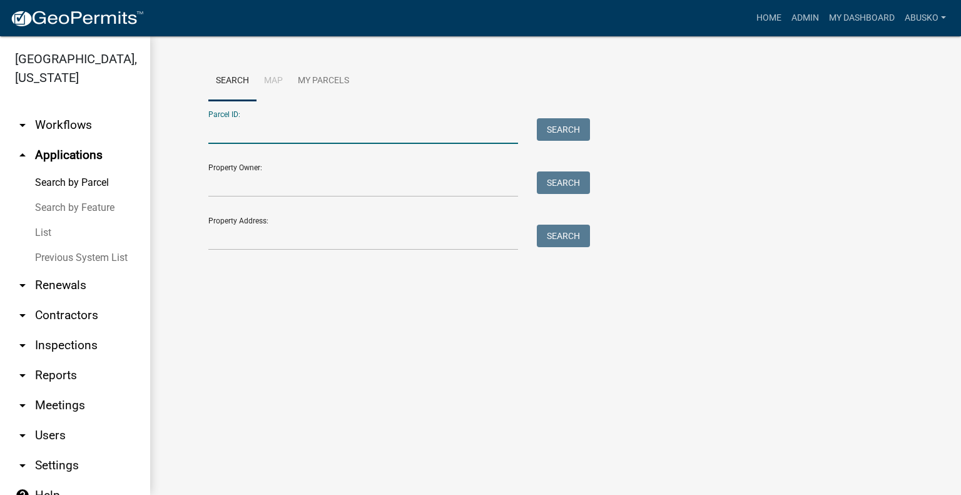
click at [228, 129] on input "Parcel ID:" at bounding box center [363, 131] width 310 height 26
paste input "57000990260000"
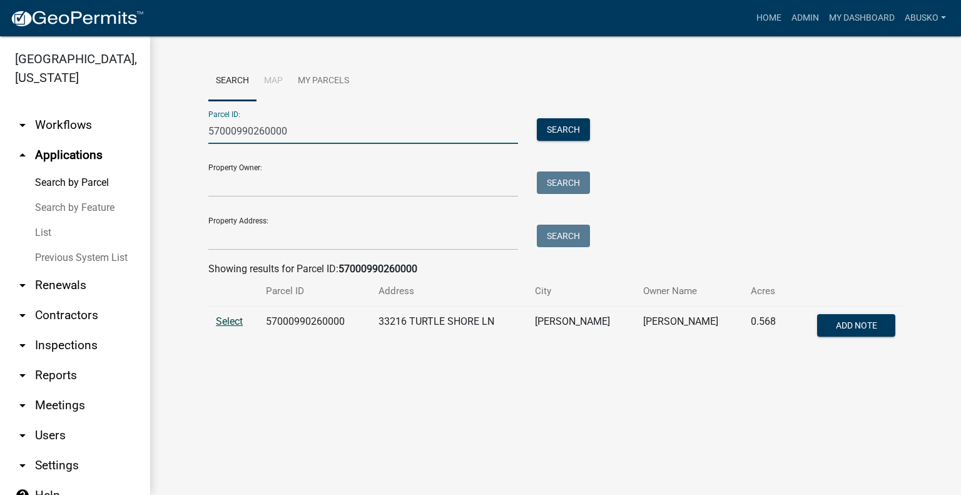
type input "57000990260000"
click at [233, 323] on span "Select" at bounding box center [229, 321] width 27 height 12
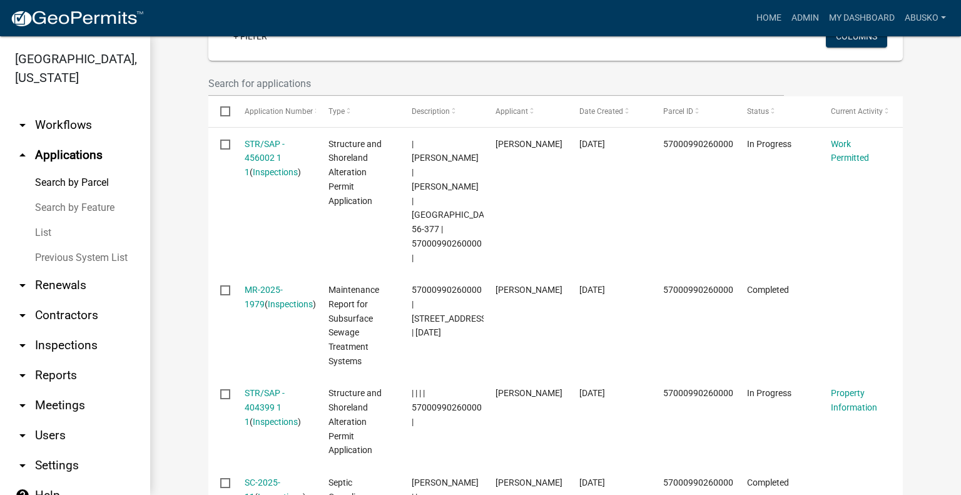
scroll to position [382, 0]
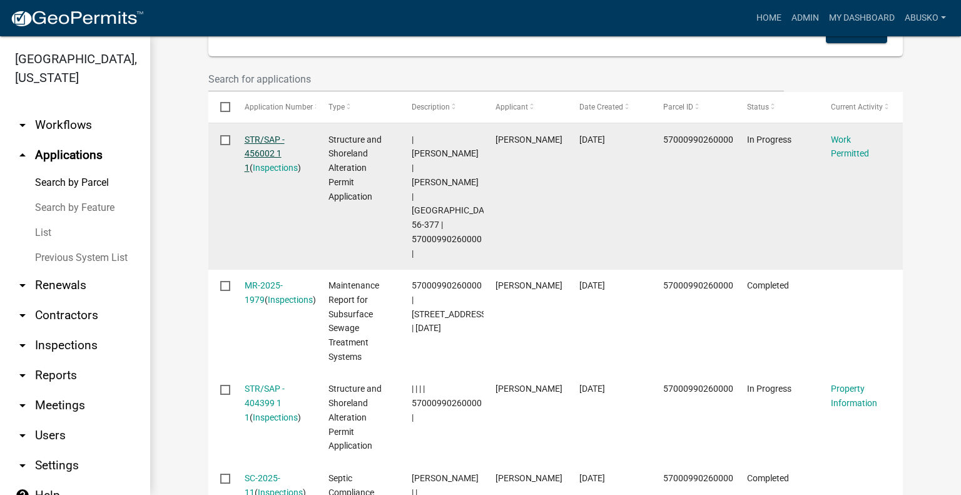
click at [257, 138] on link "STR/SAP - 456002 1 1" at bounding box center [265, 153] width 40 height 39
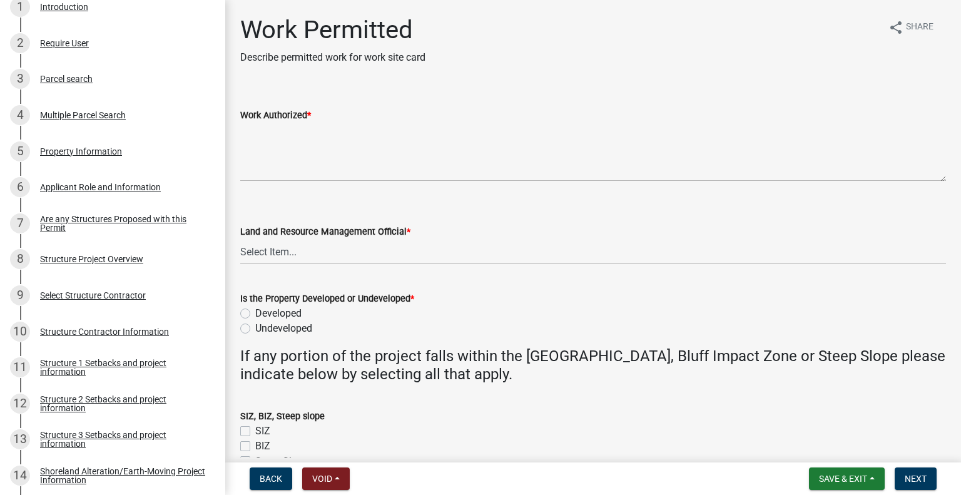
scroll to position [271, 0]
click at [94, 260] on div "Structure Project Overview" at bounding box center [91, 258] width 103 height 9
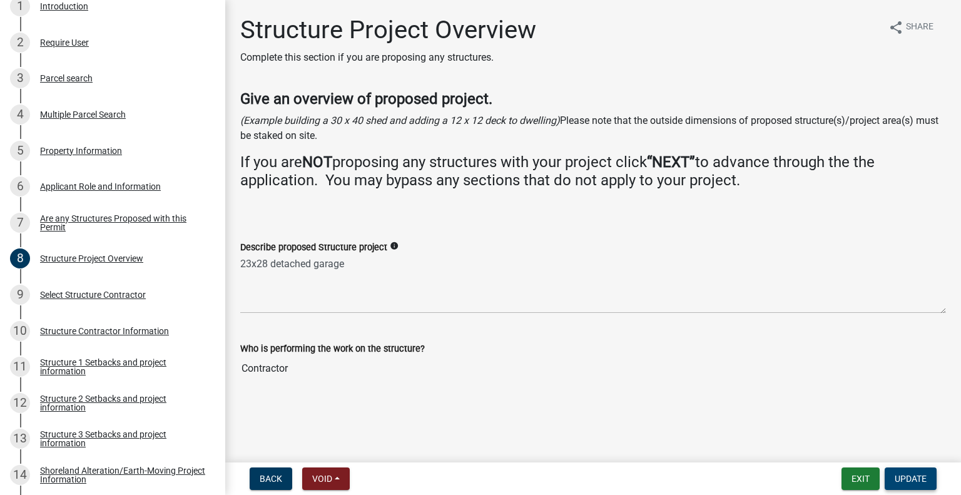
click at [908, 480] on span "Update" at bounding box center [910, 478] width 32 height 10
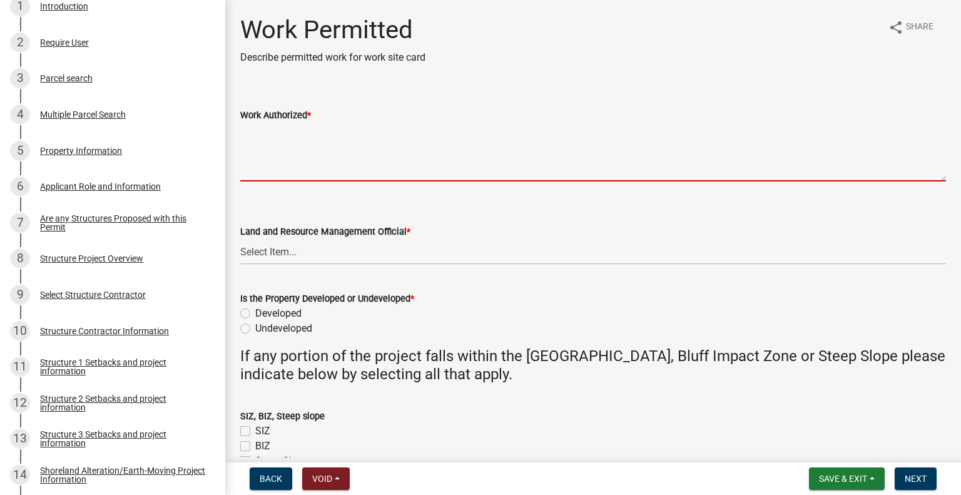
click at [271, 126] on textarea "Work Authorized *" at bounding box center [592, 152] width 705 height 59
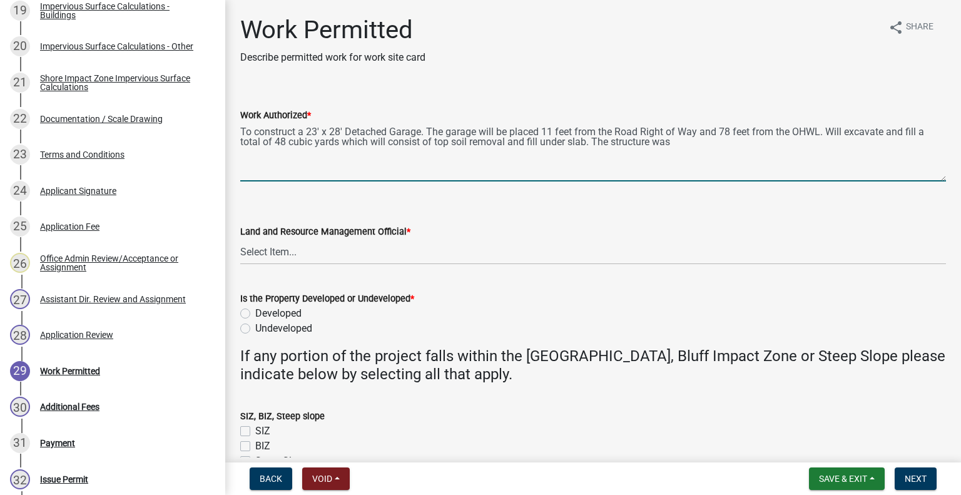
scroll to position [1022, 0]
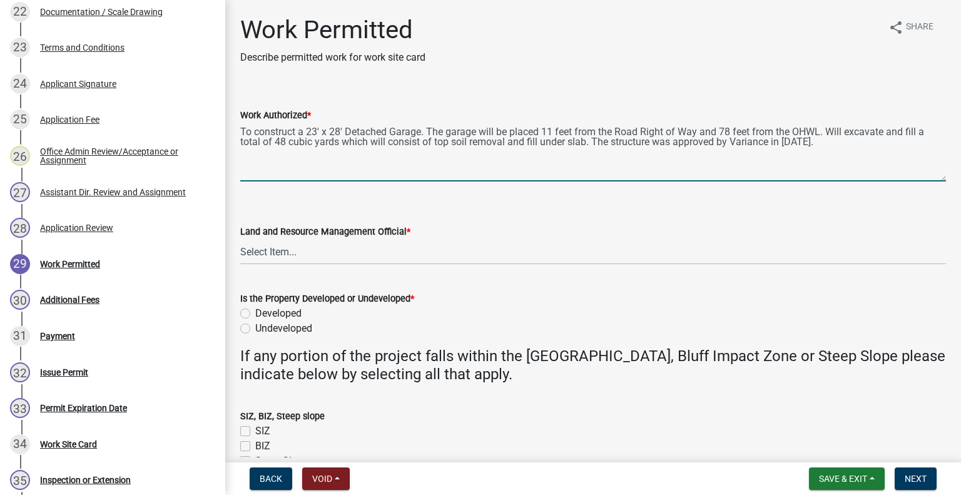
type textarea "To construct a 23' x 28' Detached Garage. The garage will be placed 11 feet fro…"
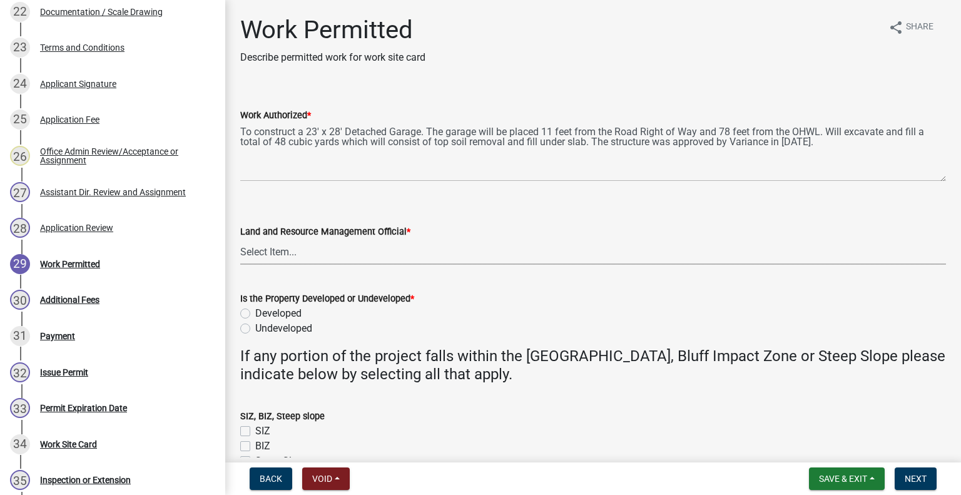
click at [265, 251] on select "Select Item... [PERSON_NAME] [PERSON_NAME] [PERSON_NAME] [PERSON_NAME] [PERSON_…" at bounding box center [592, 252] width 705 height 26
click at [240, 239] on select "Select Item... [PERSON_NAME] [PERSON_NAME] [PERSON_NAME] [PERSON_NAME] [PERSON_…" at bounding box center [592, 252] width 705 height 26
select select "1bc1e483-05bd-4456-8d1d-1de62b367160"
click at [255, 317] on label "Developed" at bounding box center [278, 313] width 46 height 15
click at [255, 314] on input "Developed" at bounding box center [259, 310] width 8 height 8
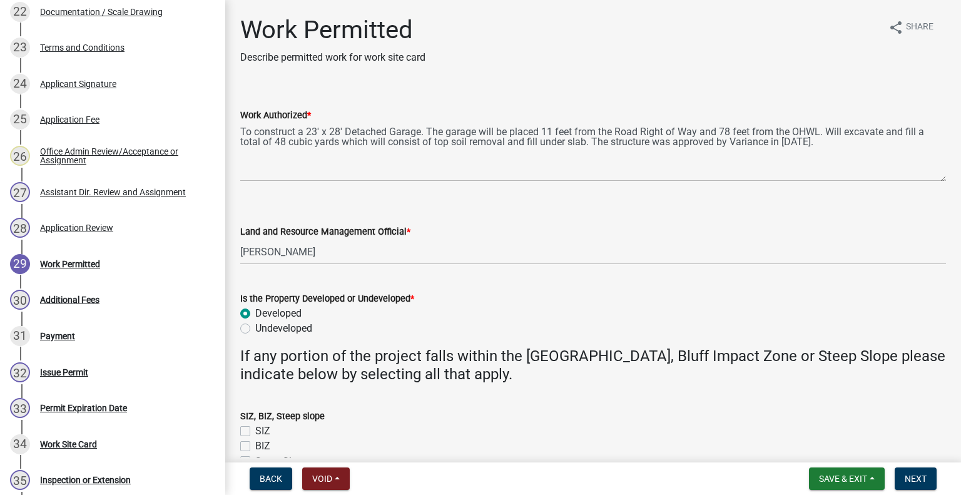
radio input "true"
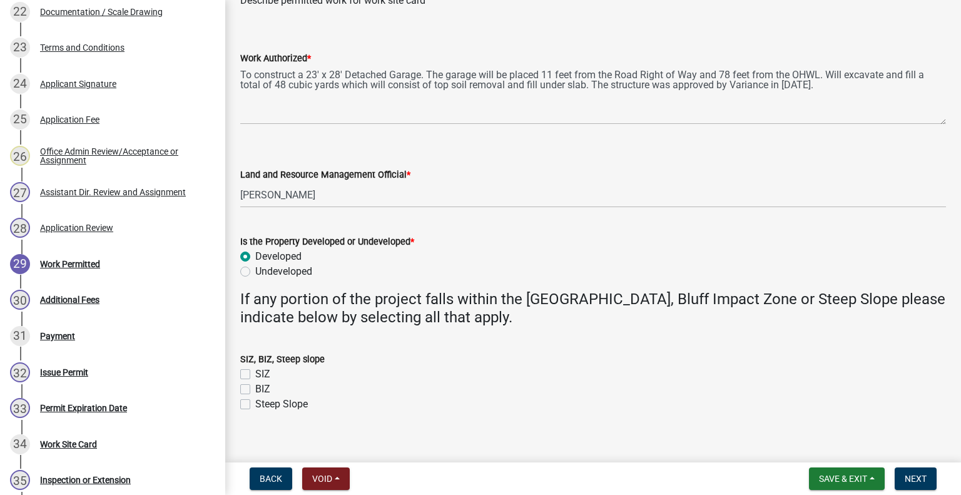
scroll to position [71, 0]
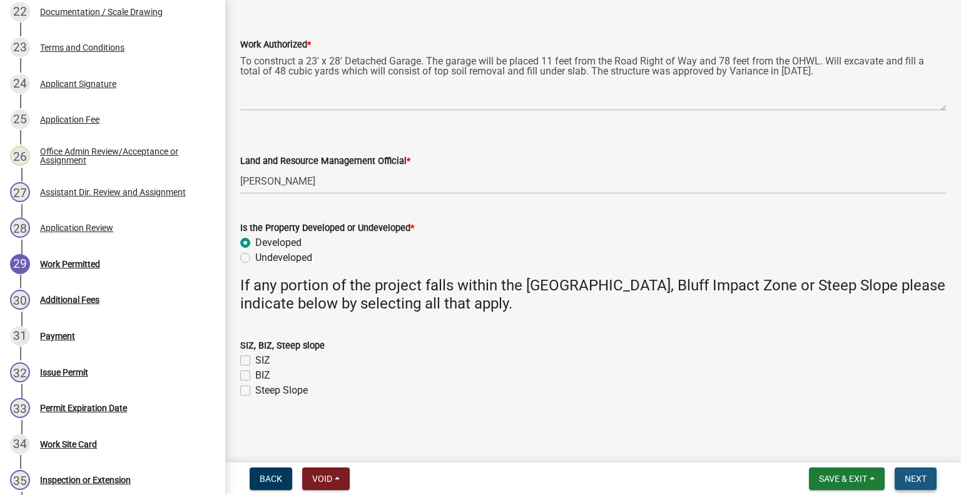
click at [913, 472] on button "Next" at bounding box center [915, 478] width 42 height 23
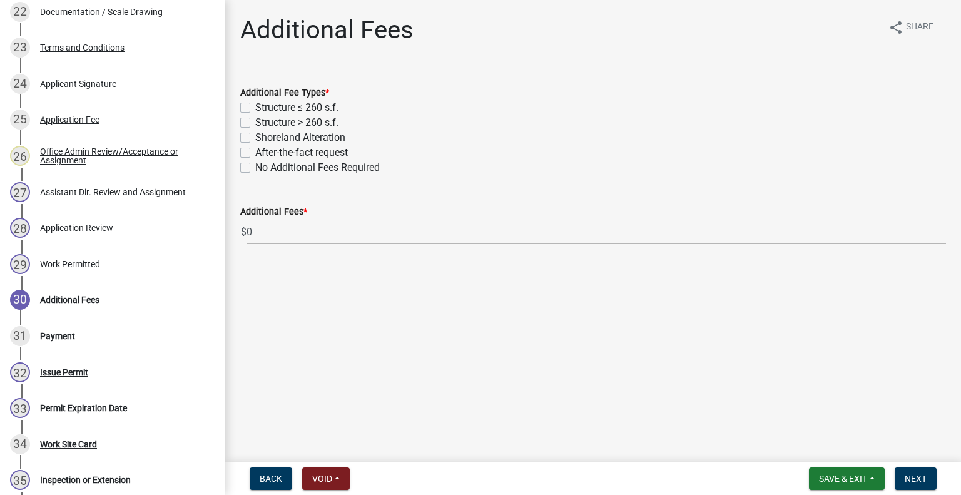
click at [255, 123] on label "Structure > 260 s.f." at bounding box center [296, 122] width 83 height 15
click at [255, 123] on input "Structure > 260 s.f." at bounding box center [259, 119] width 8 height 8
checkbox input "true"
checkbox input "false"
checkbox input "true"
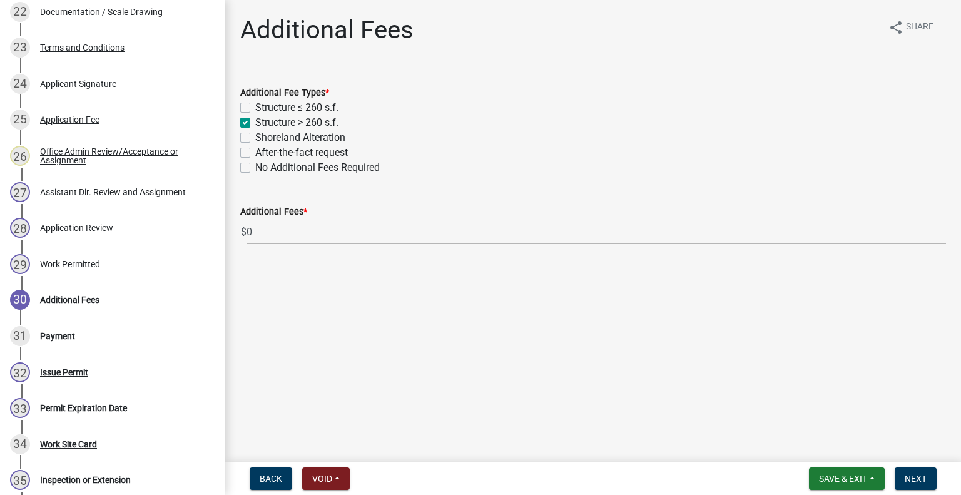
checkbox input "false"
click at [908, 479] on span "Next" at bounding box center [915, 478] width 22 height 10
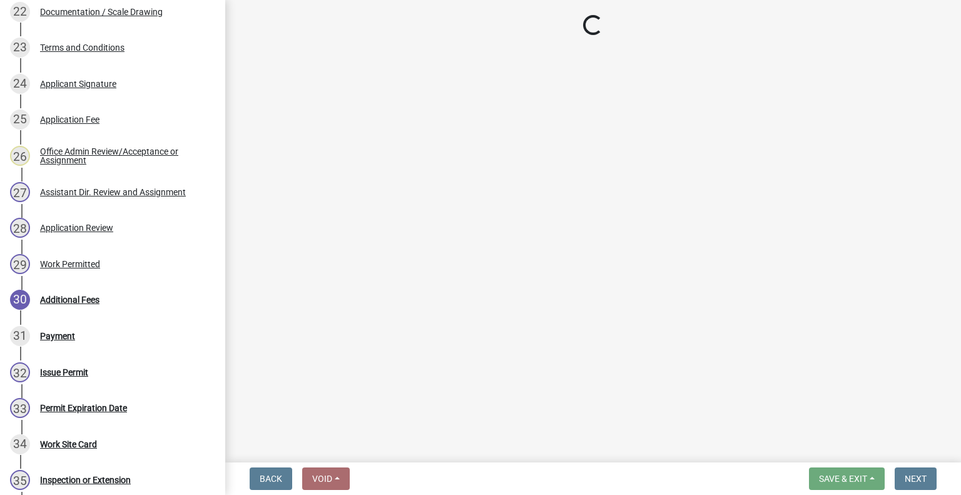
select select "3: 3"
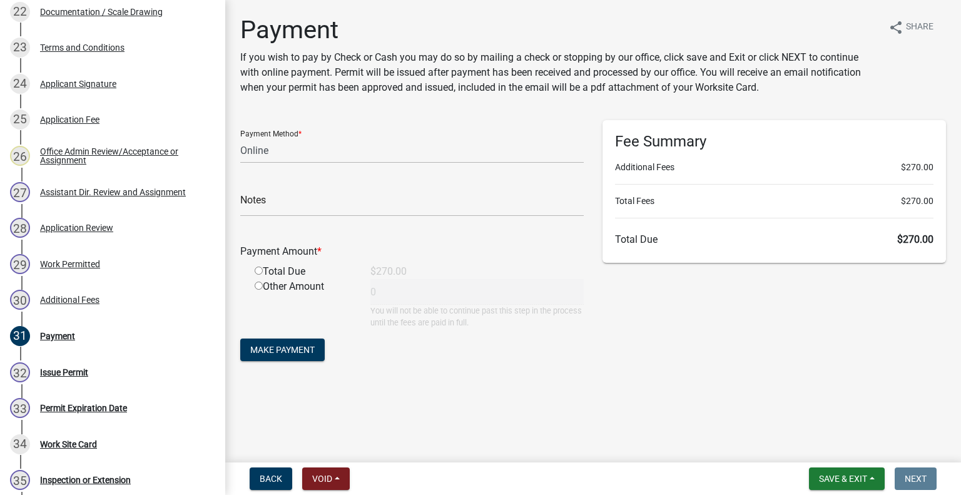
click at [256, 270] on input "radio" at bounding box center [259, 270] width 8 height 8
radio input "true"
type input "270"
click at [844, 473] on span "Save & Exit" at bounding box center [843, 478] width 48 height 10
click at [826, 421] on button "Save" at bounding box center [834, 416] width 100 height 30
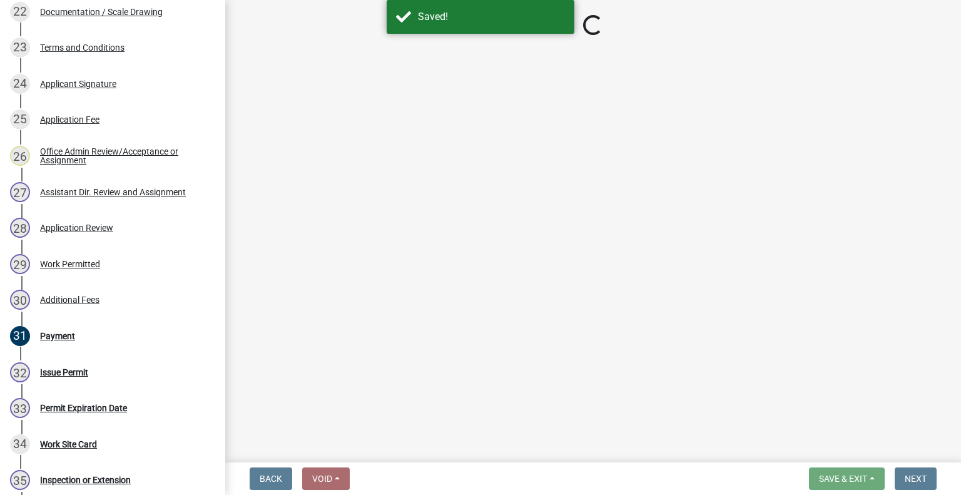
select select "3: 3"
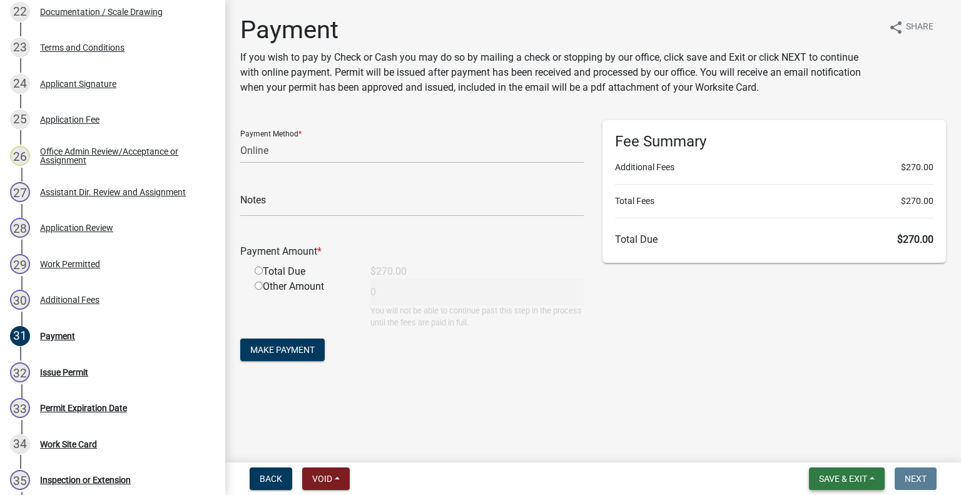
click at [854, 479] on span "Save & Exit" at bounding box center [843, 478] width 48 height 10
click at [830, 453] on button "Save & Exit" at bounding box center [834, 446] width 100 height 30
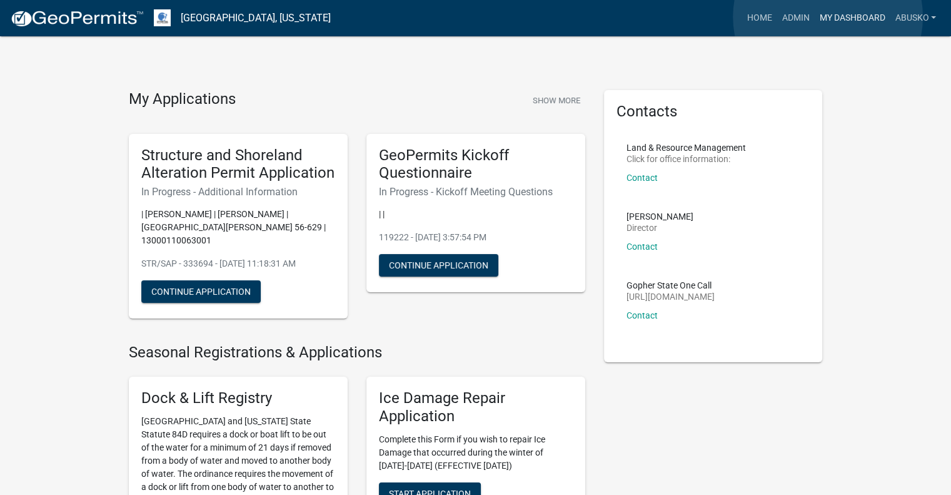
click at [828, 17] on link "My Dashboard" at bounding box center [852, 18] width 76 height 24
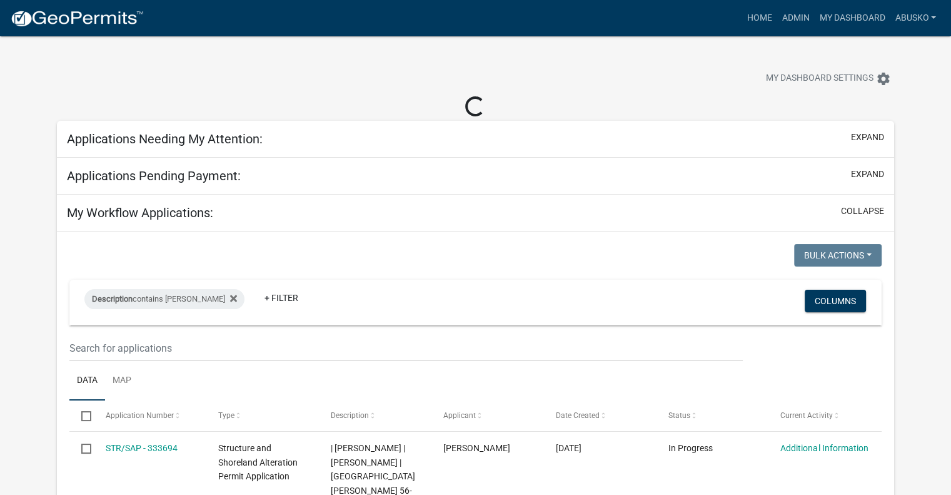
select select "1: 25"
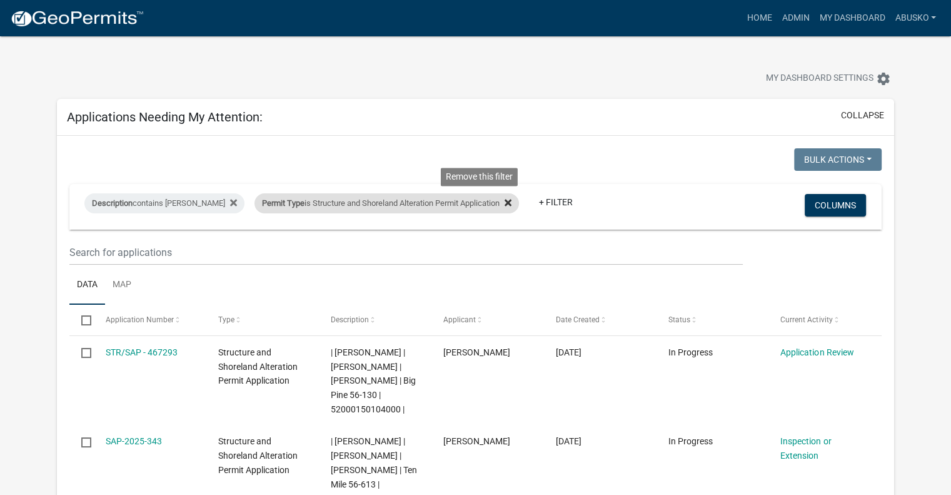
click at [505, 199] on icon at bounding box center [508, 202] width 7 height 7
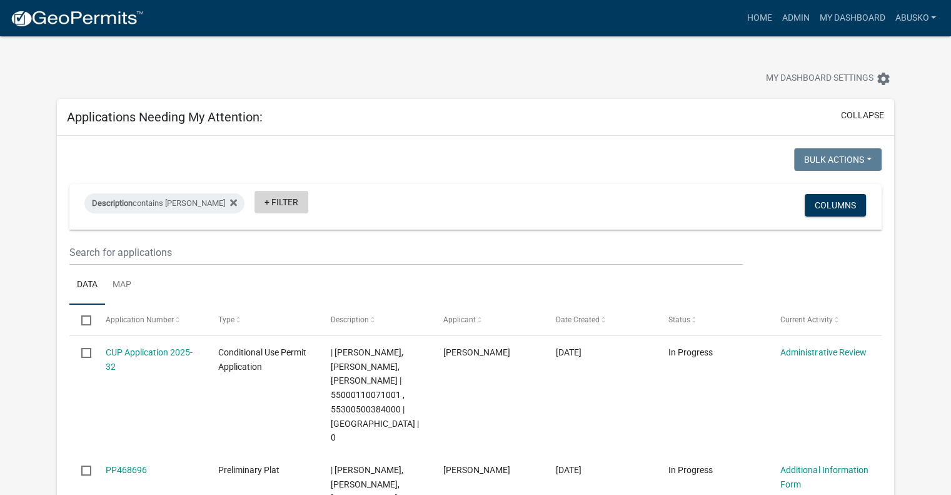
click at [255, 202] on link "+ Filter" at bounding box center [282, 202] width 54 height 23
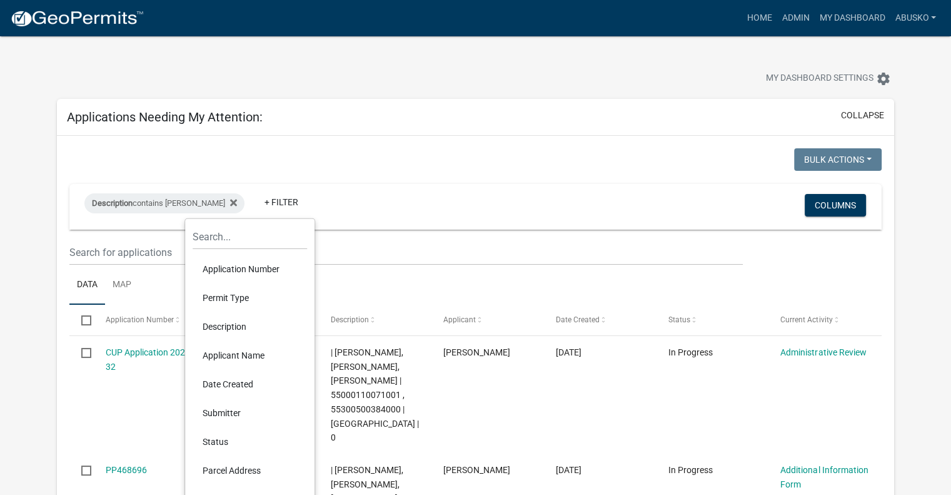
click at [232, 299] on li "Permit Type" at bounding box center [250, 297] width 114 height 29
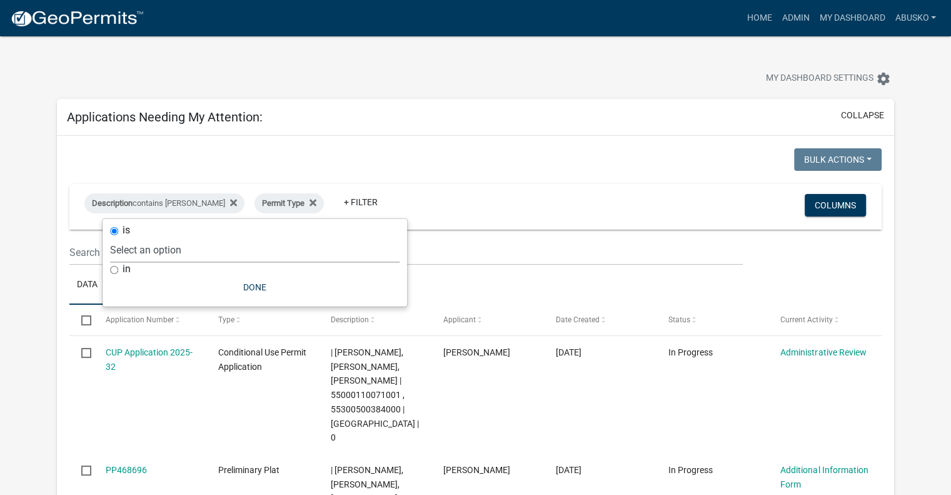
click at [165, 246] on select "Select an option Building Contractor / Excavators (Registration) Building Contr…" at bounding box center [255, 250] width 290 height 26
select select "6e4aec68-bfe6-4728-abf4-01362d967f60"
click at [178, 237] on select "Select an option Building Contractor / Excavators (Registration) Building Contr…" at bounding box center [255, 250] width 290 height 26
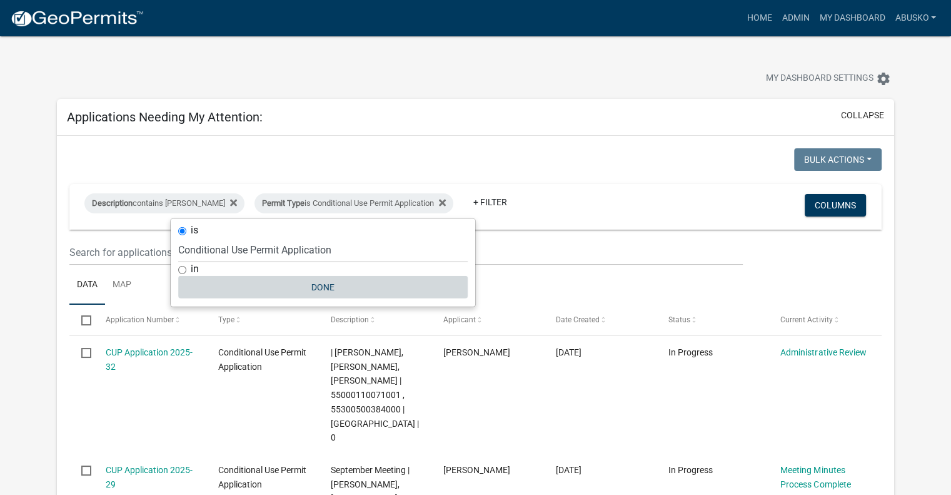
click at [325, 286] on button "Done" at bounding box center [323, 287] width 290 height 23
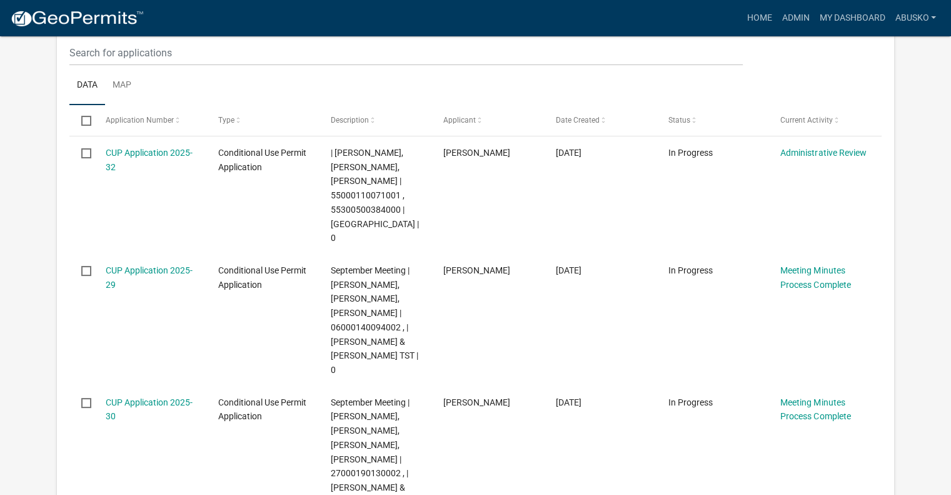
scroll to position [202, 0]
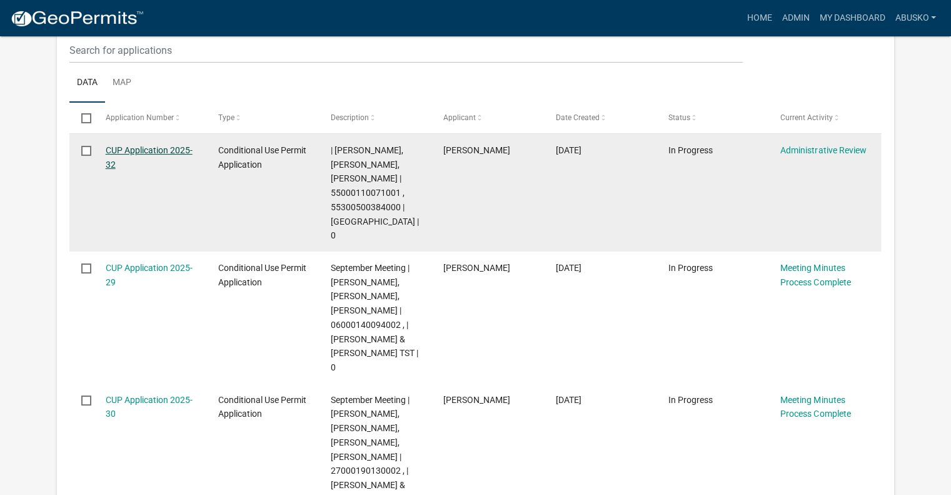
click at [156, 147] on link "CUP Application 2025-32" at bounding box center [149, 157] width 87 height 24
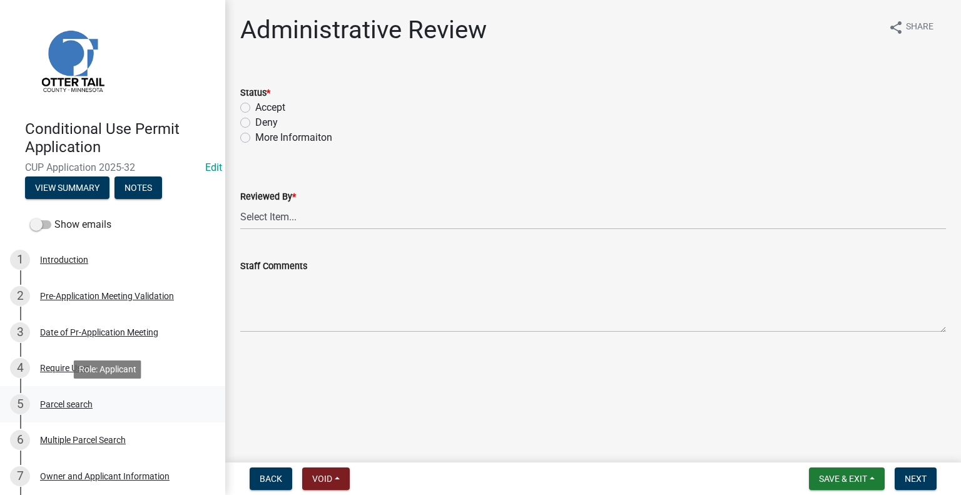
drag, startPoint x: 156, startPoint y: 147, endPoint x: 128, endPoint y: 408, distance: 262.4
click at [128, 408] on div "Conditional Use Permit Application CUP Application 2025-32 Edit View Summary No…" at bounding box center [112, 247] width 225 height 495
click at [141, 332] on div "Date of Pr-Application Meeting" at bounding box center [99, 332] width 118 height 9
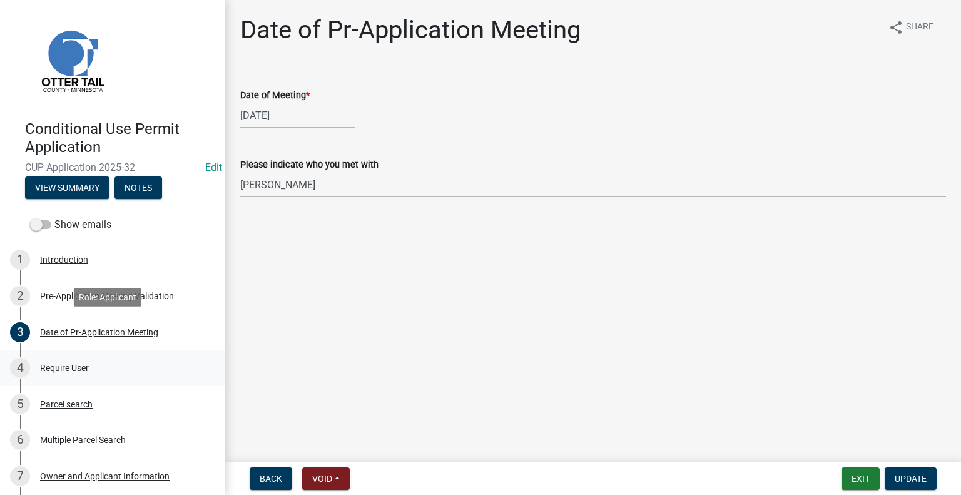
drag, startPoint x: 141, startPoint y: 332, endPoint x: 141, endPoint y: 350, distance: 17.5
drag, startPoint x: 141, startPoint y: 350, endPoint x: 55, endPoint y: 293, distance: 103.4
click at [55, 293] on div "Pre-Application Meeting Validation" at bounding box center [107, 295] width 134 height 9
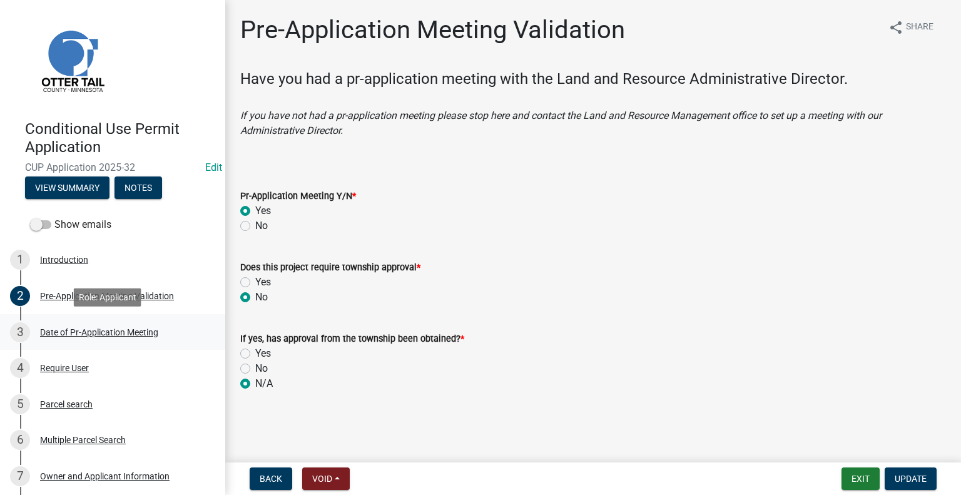
click at [65, 328] on div "Date of Pr-Application Meeting" at bounding box center [99, 332] width 118 height 9
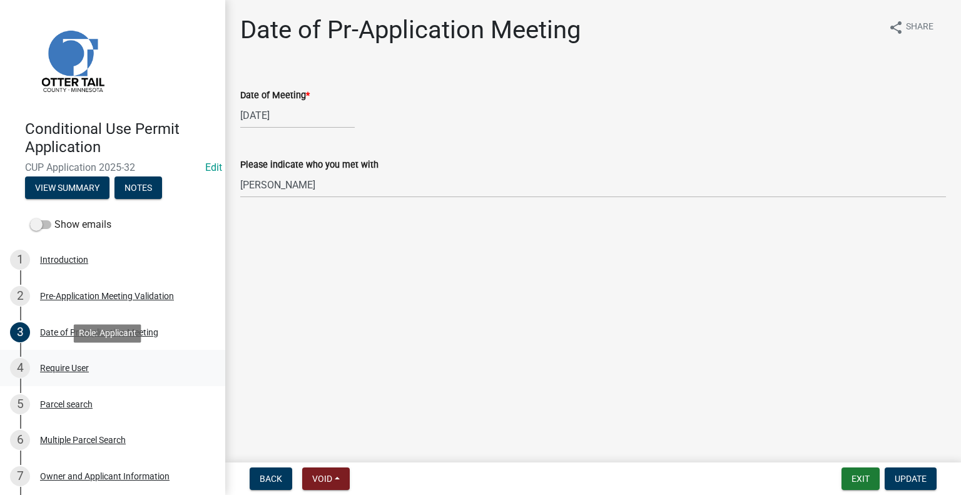
click at [68, 370] on div "Require User" at bounding box center [64, 367] width 49 height 9
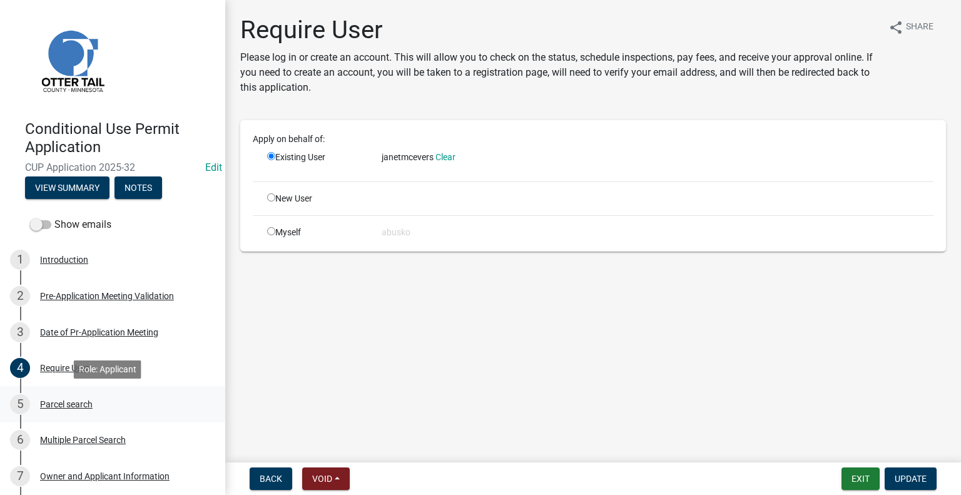
click at [61, 405] on div "Parcel search" at bounding box center [66, 404] width 53 height 9
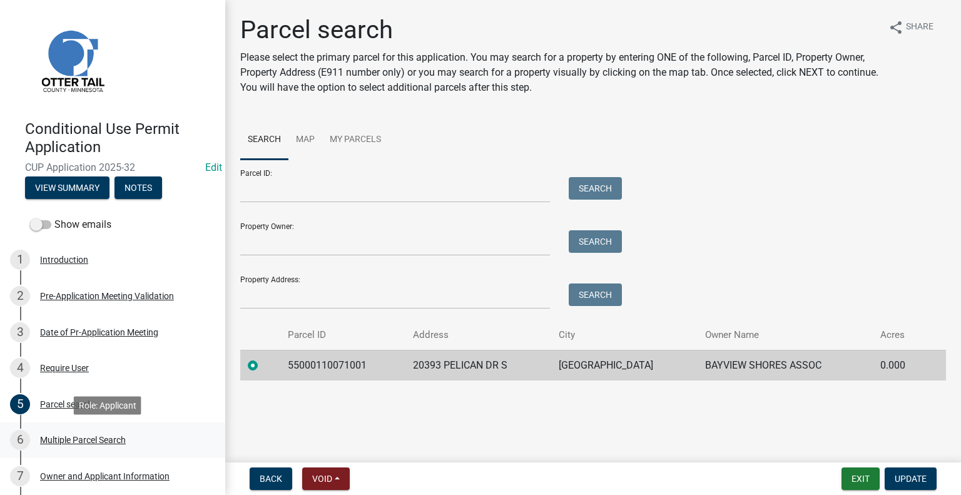
click at [61, 442] on div "Multiple Parcel Search" at bounding box center [83, 439] width 86 height 9
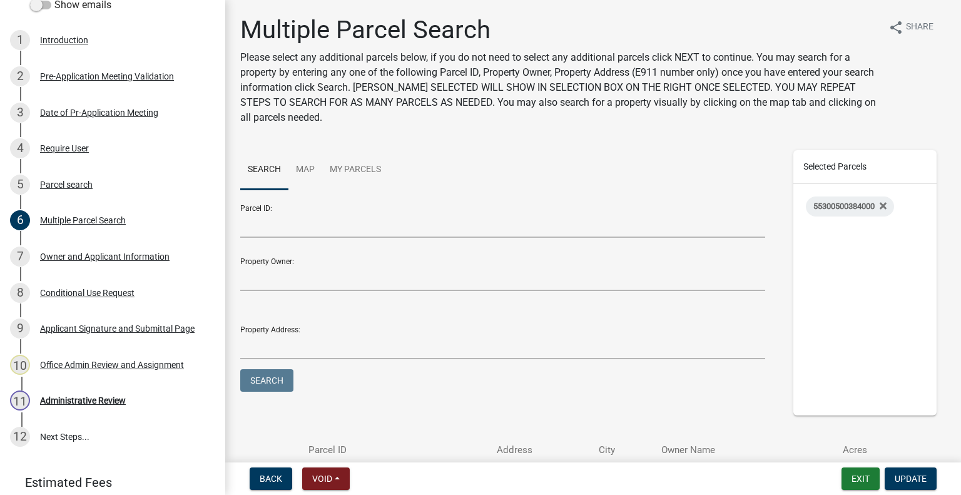
scroll to position [225, 0]
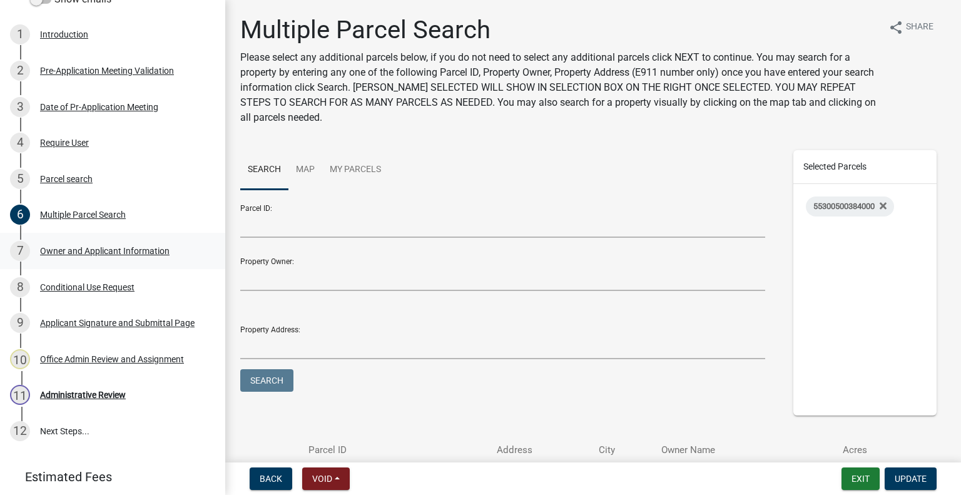
click at [105, 247] on div "Owner and Applicant Information" at bounding box center [104, 250] width 129 height 9
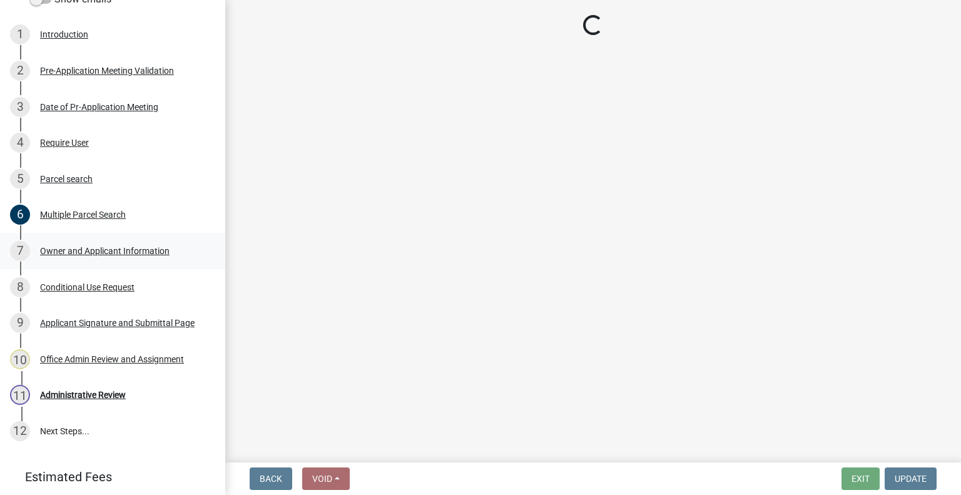
select select "758382b1-a9b7-40fb-b133-d60fa51a6422"
select select "679accf3-3c3f-4c17-89be-d7005bde4cfb"
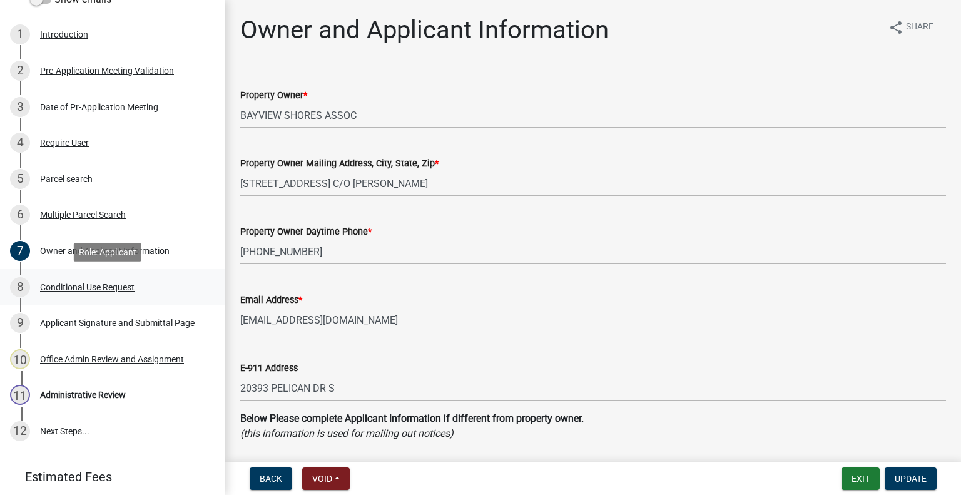
click at [105, 286] on div "Conditional Use Request" at bounding box center [87, 287] width 94 height 9
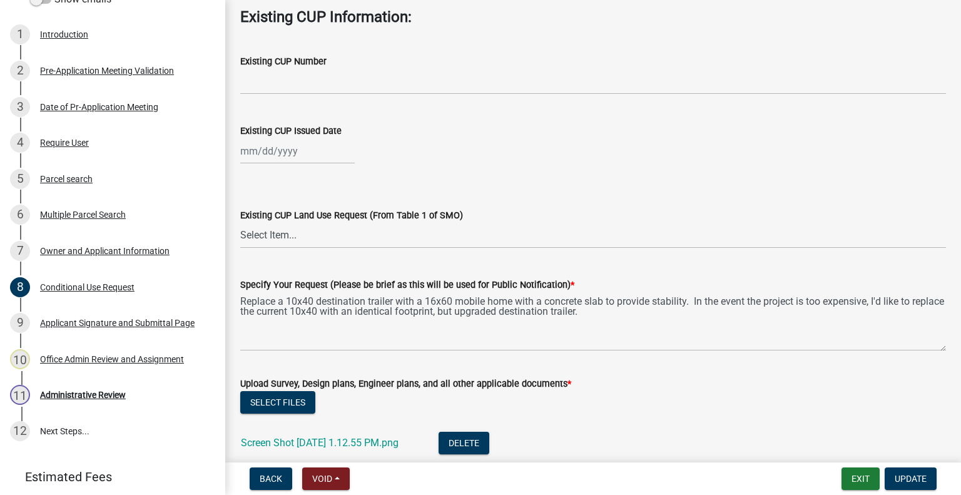
scroll to position [675, 0]
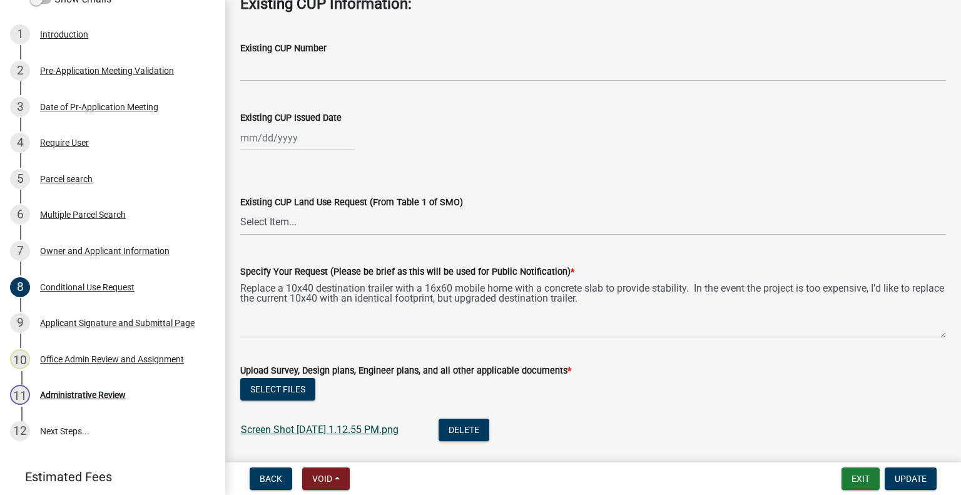
click at [377, 428] on link "Screen Shot [DATE] 1.12.55 PM.png" at bounding box center [320, 429] width 158 height 12
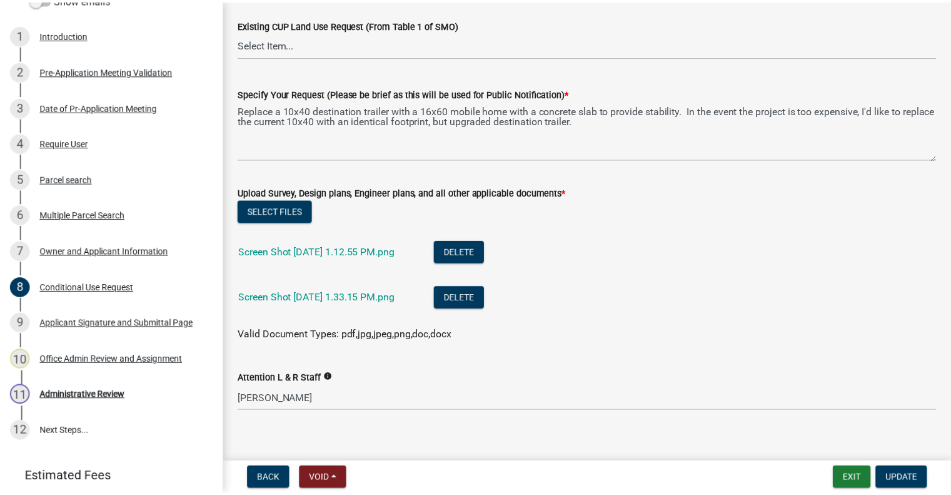
scroll to position [866, 0]
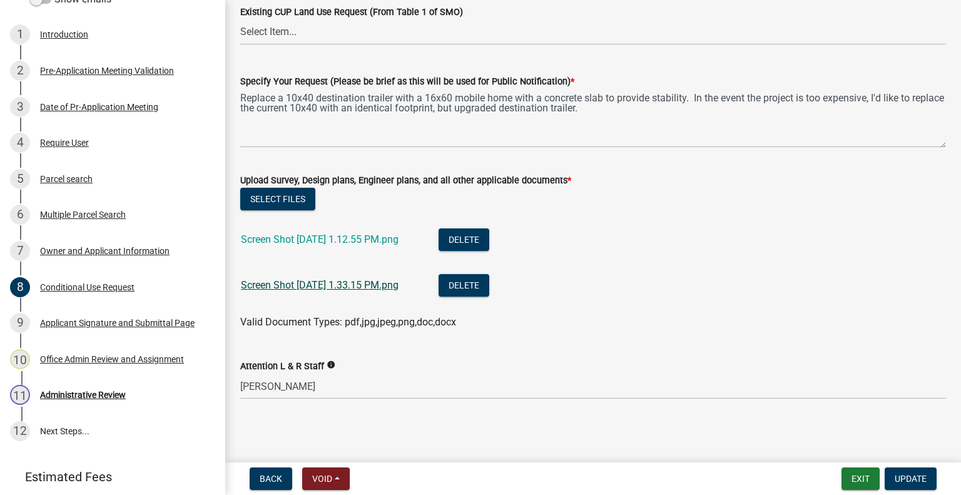
click at [398, 281] on link "Screen Shot [DATE] 1.33.15 PM.png" at bounding box center [320, 285] width 158 height 12
click at [860, 473] on button "Exit" at bounding box center [860, 478] width 38 height 23
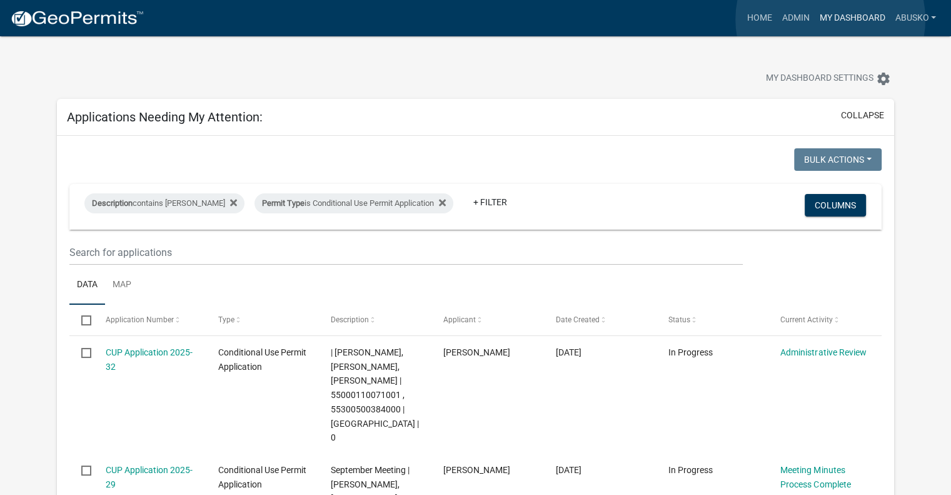
click at [830, 19] on link "My Dashboard" at bounding box center [852, 18] width 76 height 24
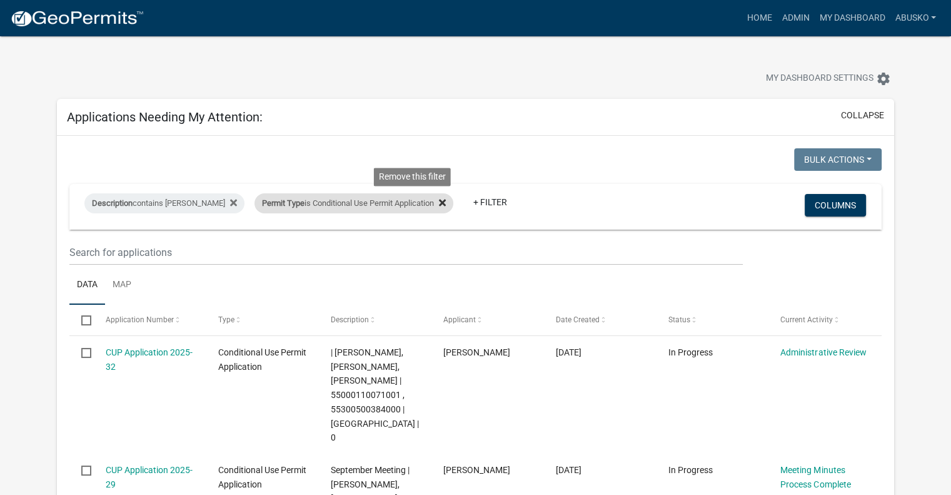
click at [439, 202] on icon at bounding box center [442, 203] width 7 height 10
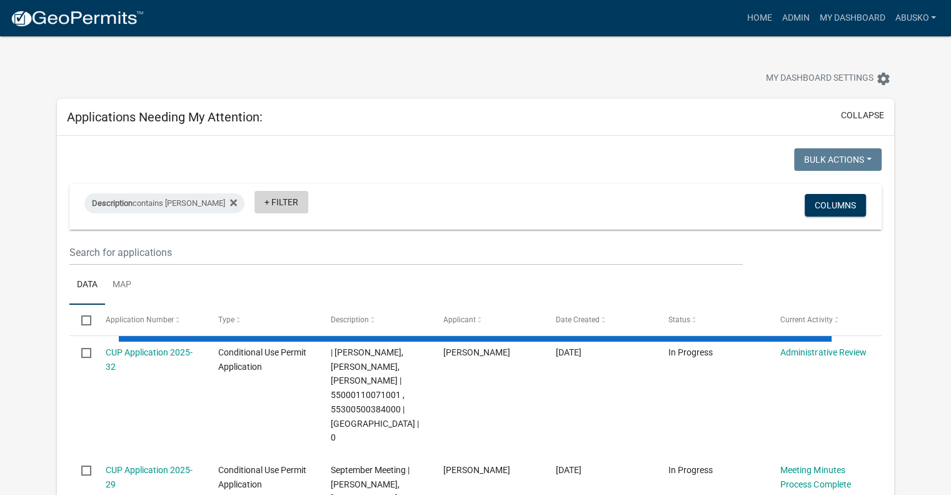
click at [255, 204] on link "+ Filter" at bounding box center [282, 202] width 54 height 23
select select "1: 25"
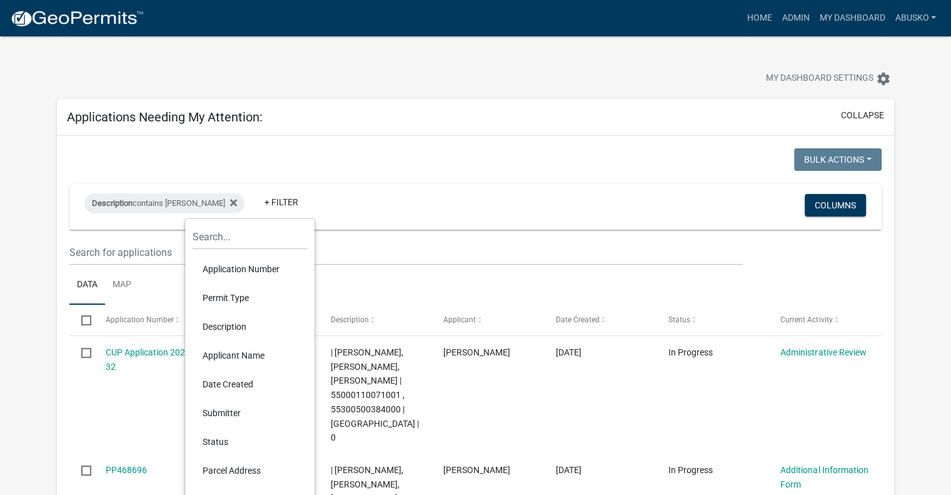
click at [235, 294] on li "Permit Type" at bounding box center [250, 297] width 114 height 29
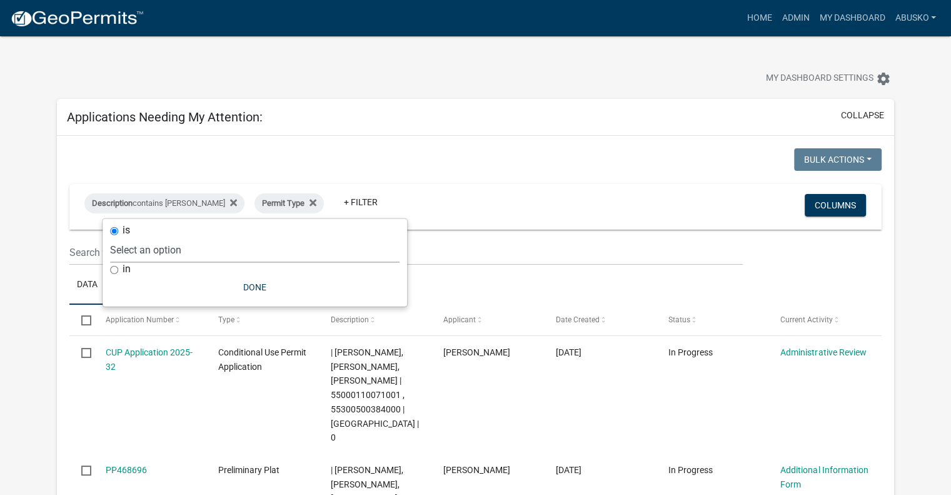
click at [220, 252] on select "Select an option Building Contractor / Excavators (Registration) Building Contr…" at bounding box center [255, 250] width 290 height 26
select select "6e70a9fa-9a46-4129-9cb1-bdd16cff0c50"
click at [153, 237] on select "Select an option Building Contractor / Excavators (Registration) Building Contr…" at bounding box center [255, 250] width 290 height 26
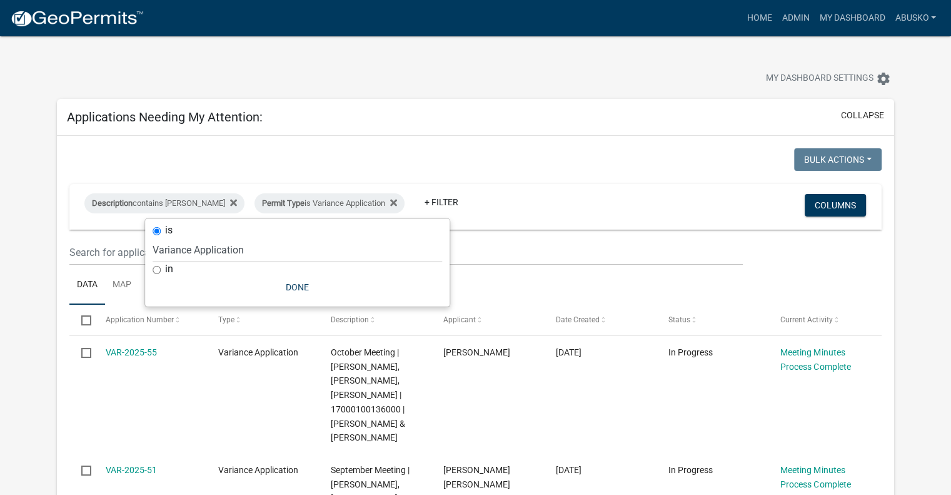
click at [447, 118] on div "Applications Needing My Attention: collapse" at bounding box center [475, 117] width 837 height 37
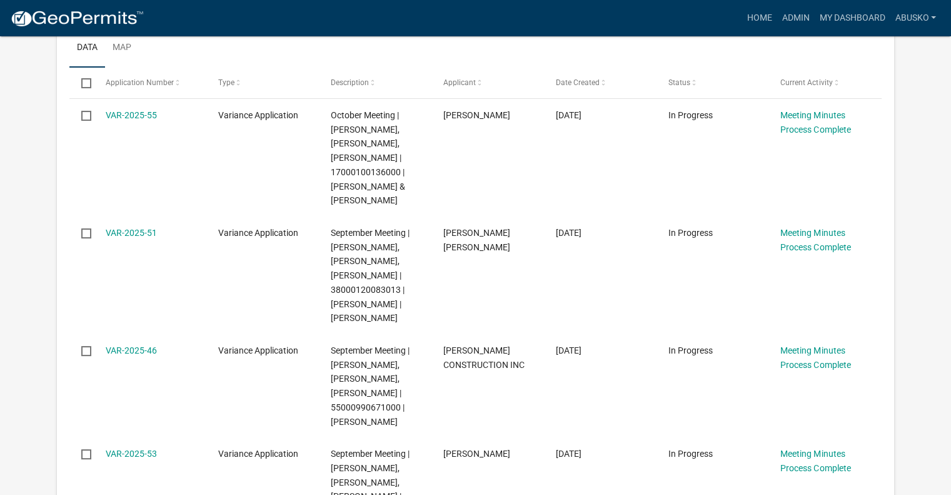
scroll to position [260, 0]
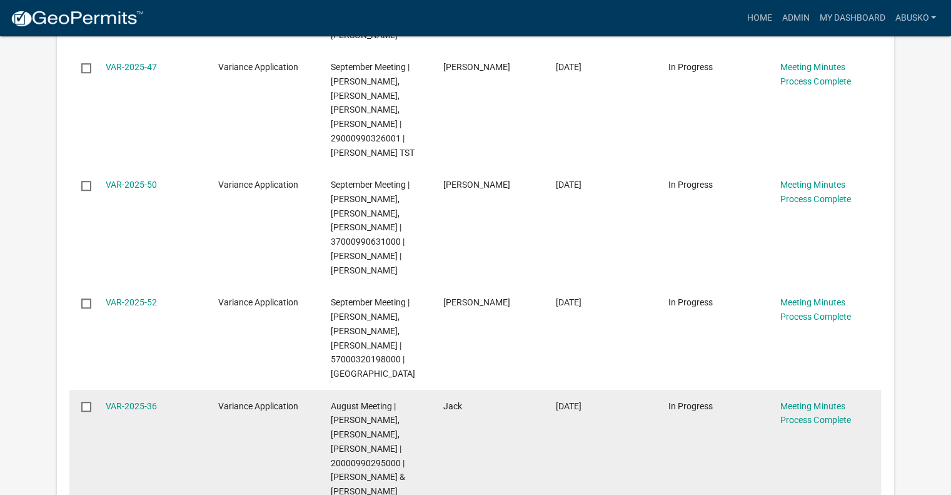
click at [576, 460] on datatable-body-cell "[DATE]" at bounding box center [599, 449] width 113 height 118
click at [582, 447] on datatable-body-cell "[DATE]" at bounding box center [599, 449] width 113 height 118
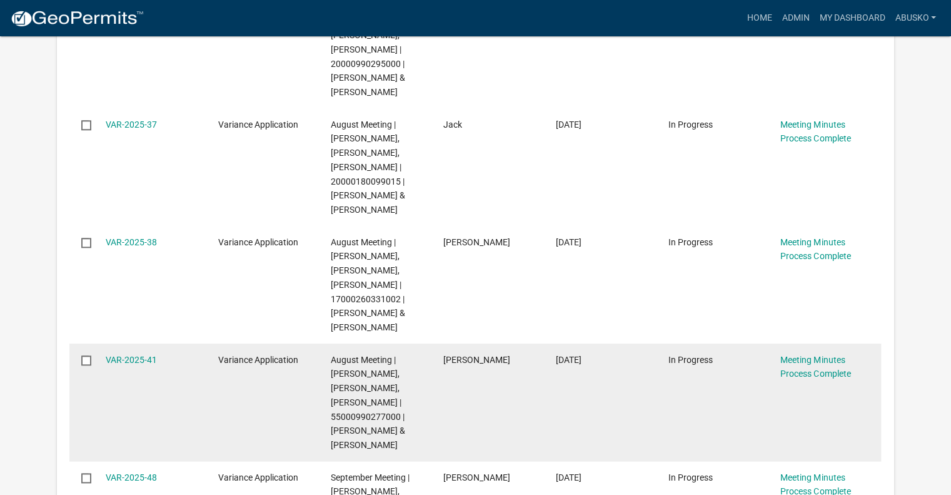
click at [593, 408] on datatable-body-cell "[DATE]" at bounding box center [599, 402] width 113 height 118
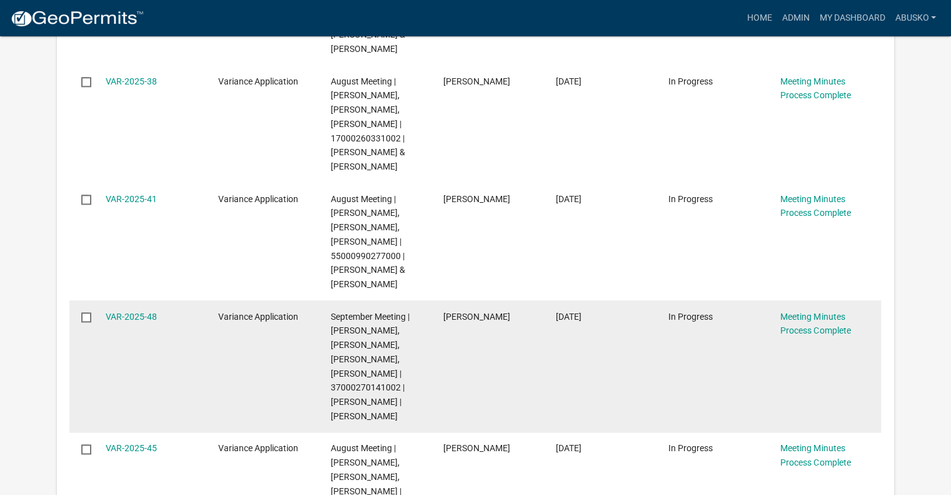
click at [767, 370] on datatable-body-cell "In Progress" at bounding box center [712, 366] width 113 height 132
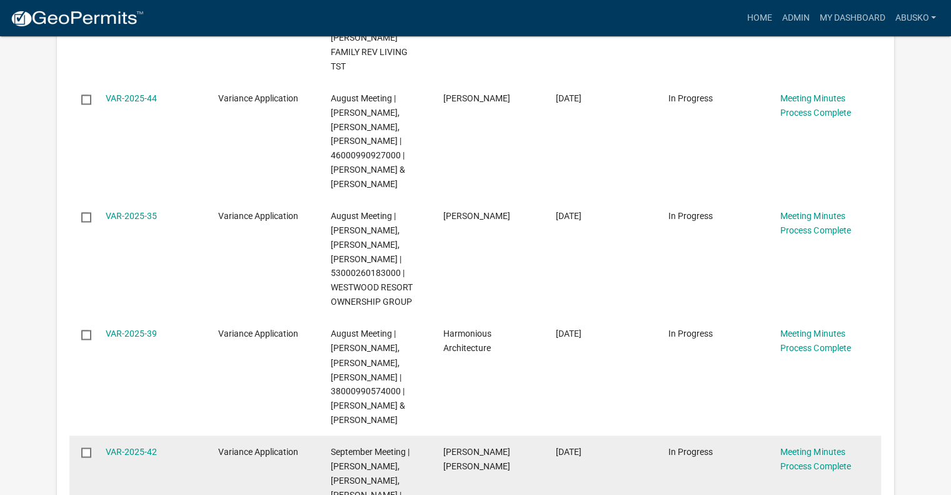
click at [581, 447] on span "[DATE]" at bounding box center [568, 451] width 26 height 10
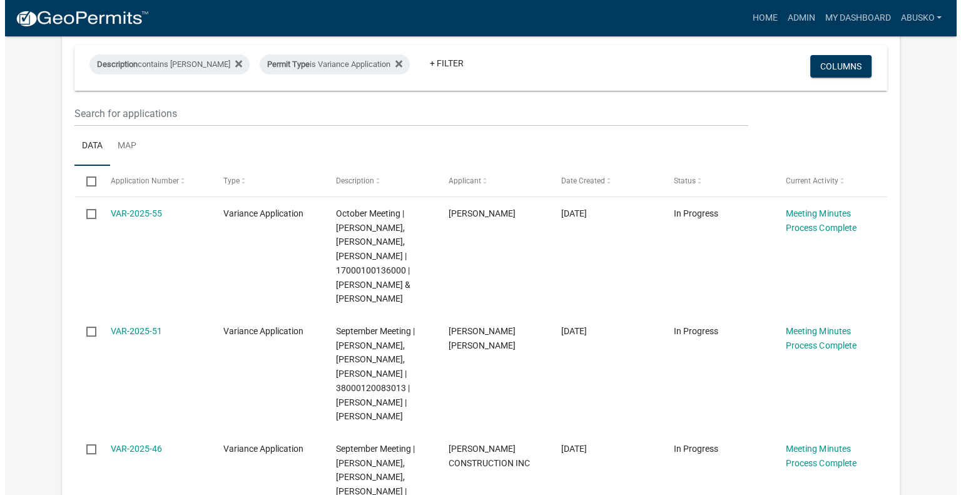
scroll to position [0, 0]
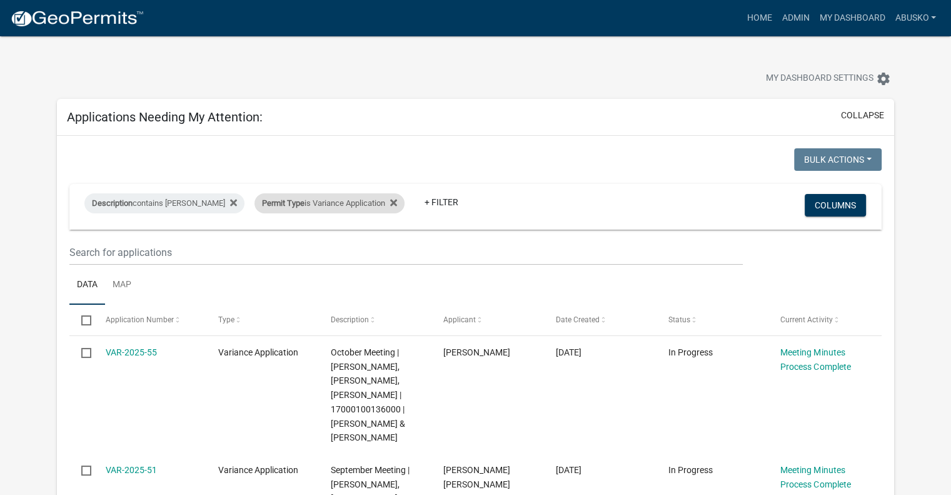
click at [368, 203] on div "Permit Type is Variance Application" at bounding box center [330, 203] width 150 height 20
select select "6e70a9fa-9a46-4129-9cb1-bdd16cff0c50"
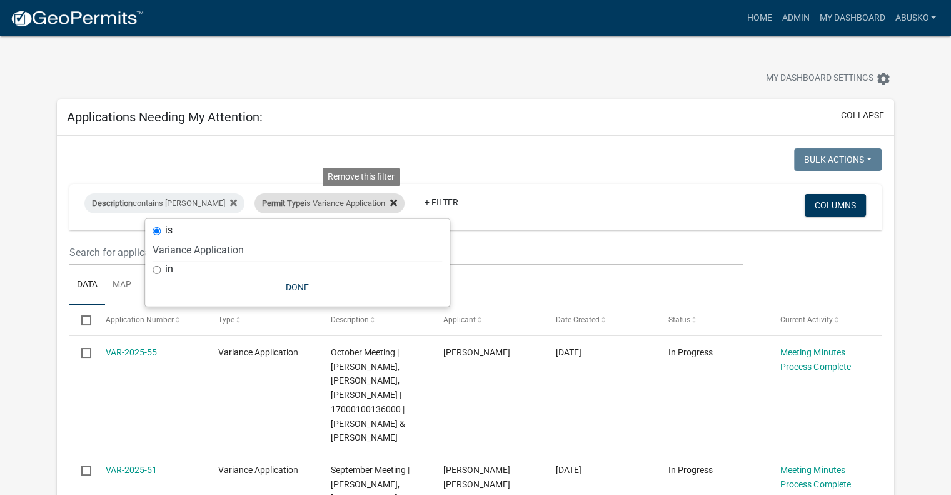
click at [390, 201] on icon at bounding box center [393, 202] width 7 height 7
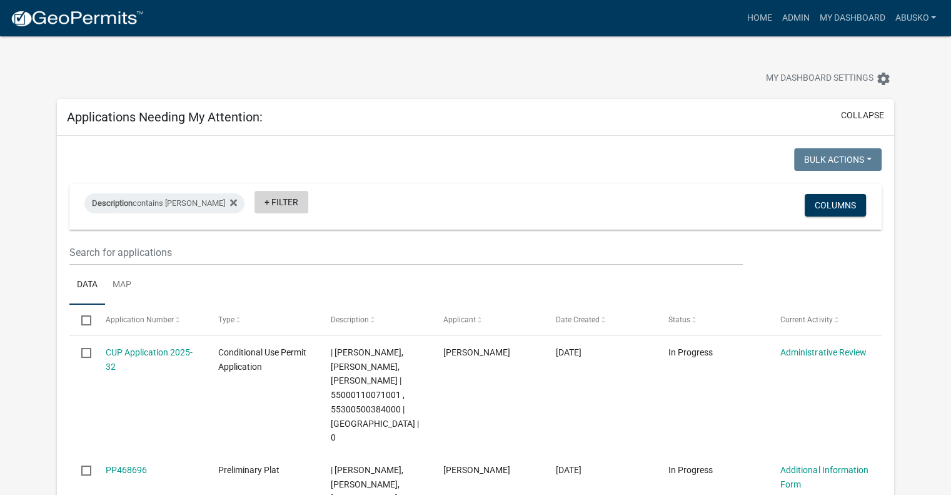
click at [255, 204] on link "+ Filter" at bounding box center [282, 202] width 54 height 23
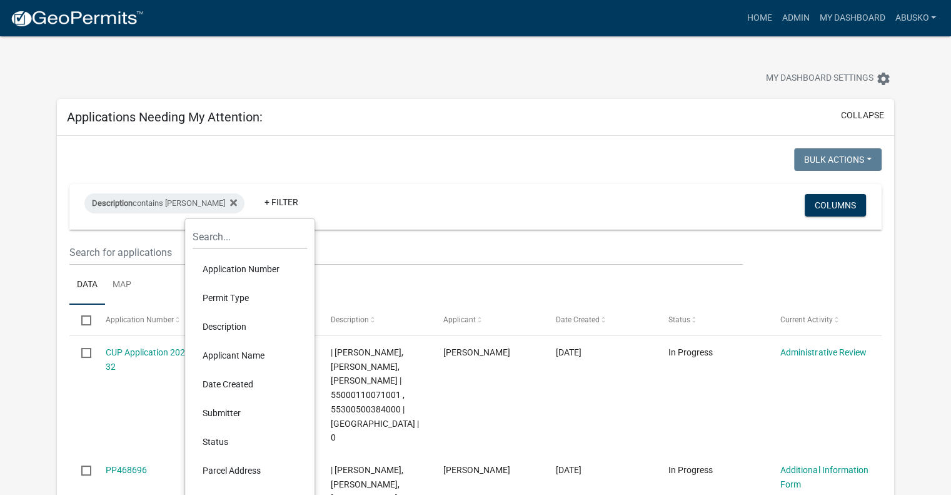
click at [245, 297] on li "Permit Type" at bounding box center [250, 297] width 114 height 29
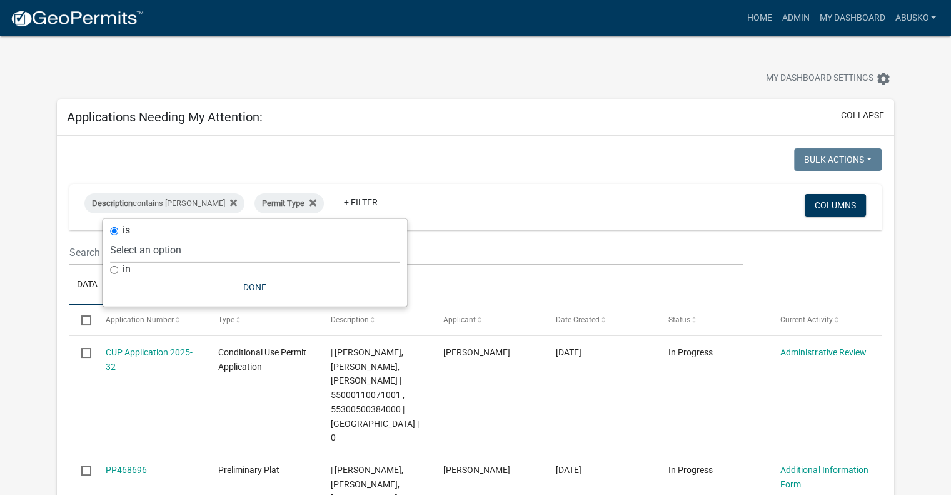
click at [180, 247] on select "Select an option Building Contractor / Excavators (Registration) Building Contr…" at bounding box center [255, 250] width 290 height 26
select select "79d4bf26-a84c-4898-8d16-9ebea2345fb4"
click at [211, 237] on select "Select an option Building Contractor / Excavators (Registration) Building Contr…" at bounding box center [255, 250] width 290 height 26
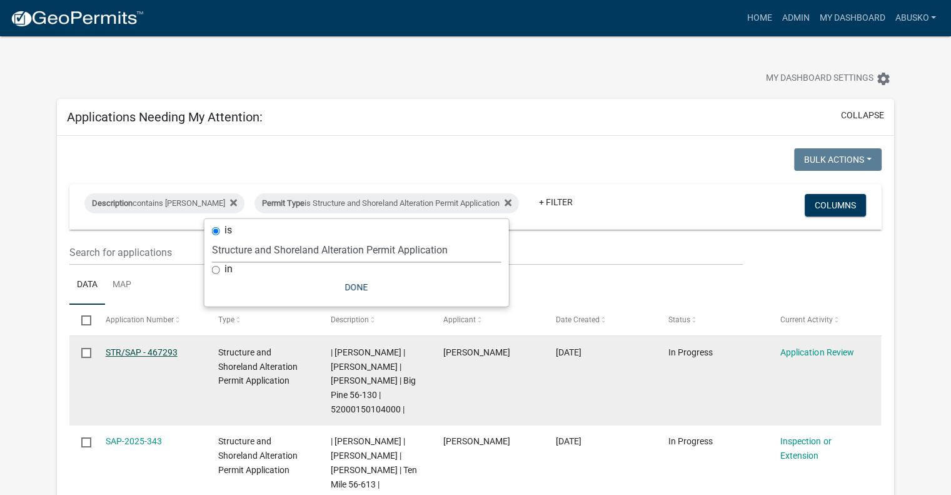
click at [159, 354] on link "STR/SAP - 467293" at bounding box center [142, 352] width 72 height 10
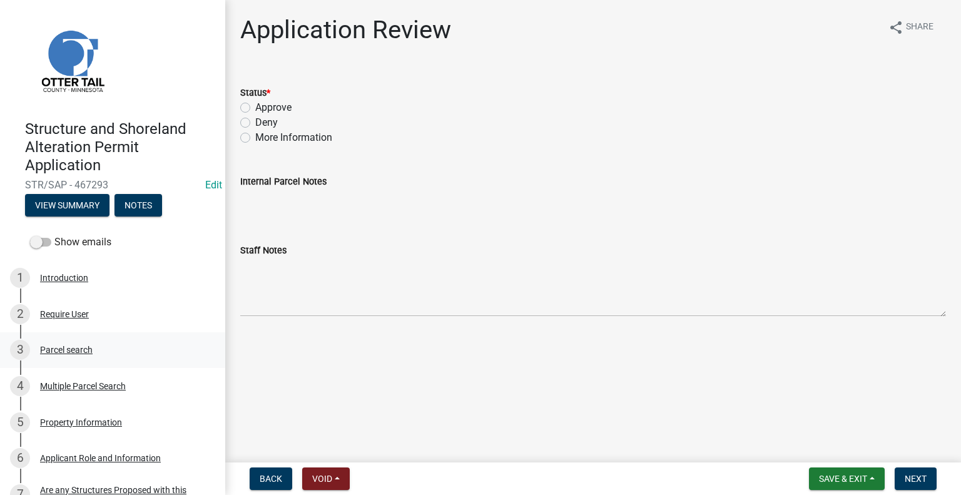
click at [64, 351] on div "Parcel search" at bounding box center [66, 349] width 53 height 9
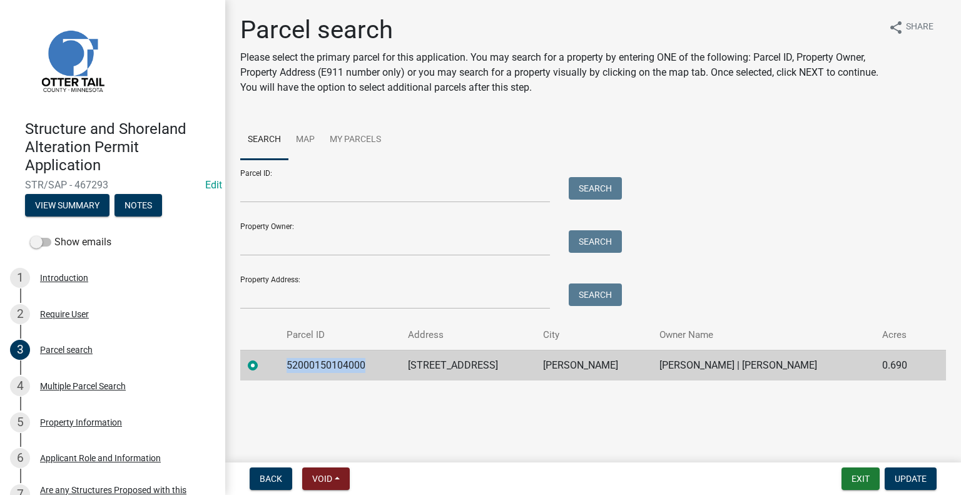
drag, startPoint x: 361, startPoint y: 365, endPoint x: 285, endPoint y: 361, distance: 76.4
click at [285, 361] on td "52000150104000" at bounding box center [339, 365] width 121 height 31
copy td "52000150104000"
click at [84, 418] on div "Property Information" at bounding box center [81, 422] width 82 height 9
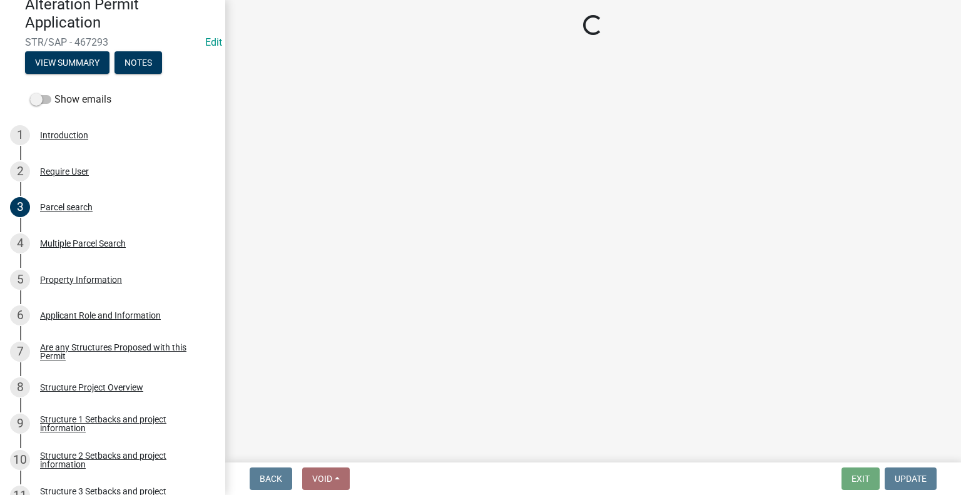
select select "7a383bc9-1ab3-45d1-a8e2-10abd99d8c01"
select select "9f52d7c9-96dd-4370-b810-ce091165f7c2"
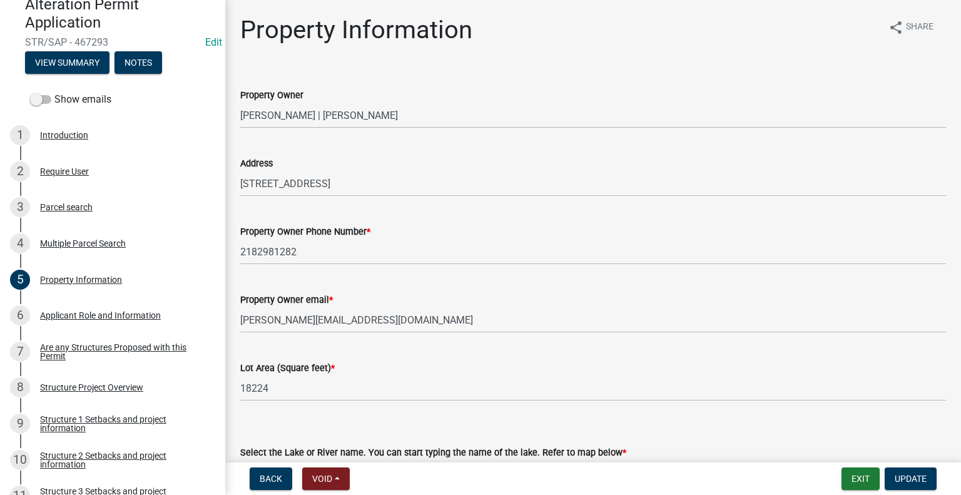
scroll to position [275, 0]
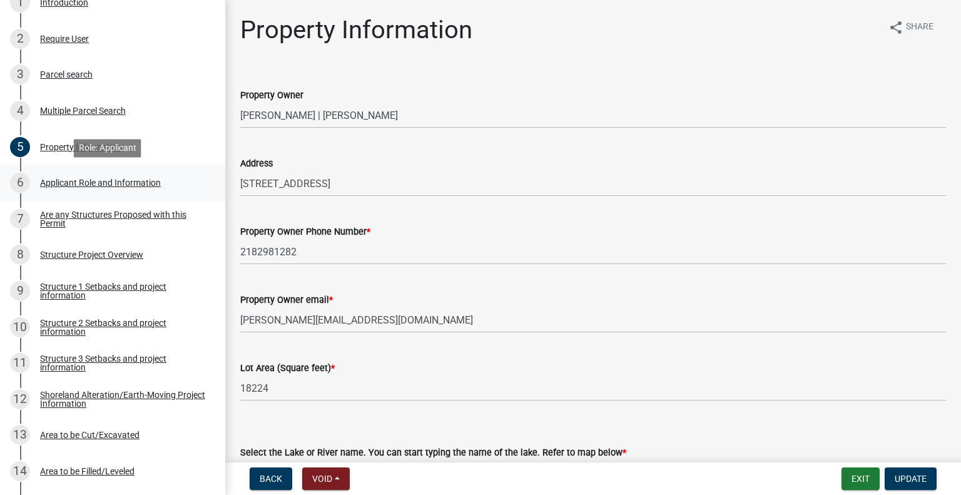
click at [95, 182] on div "Applicant Role and Information" at bounding box center [100, 182] width 121 height 9
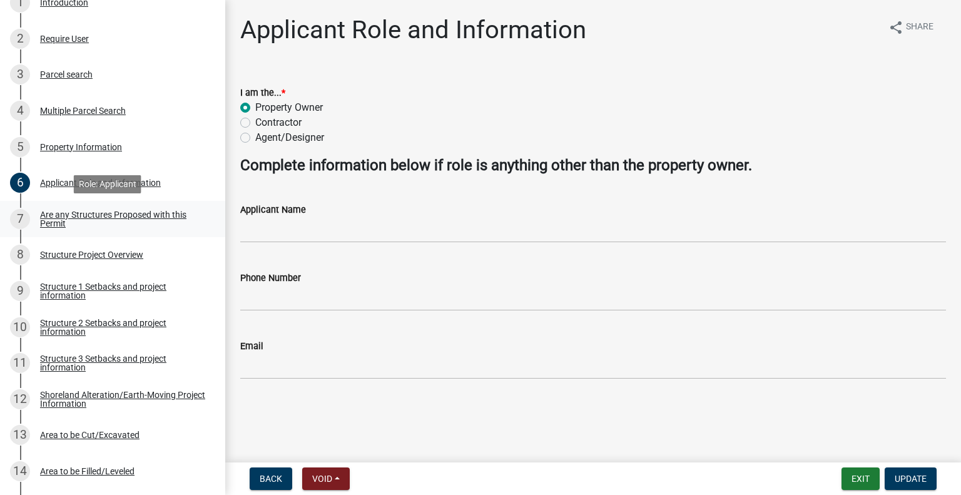
click at [93, 215] on div "Are any Structures Proposed with this Permit" at bounding box center [122, 219] width 165 height 18
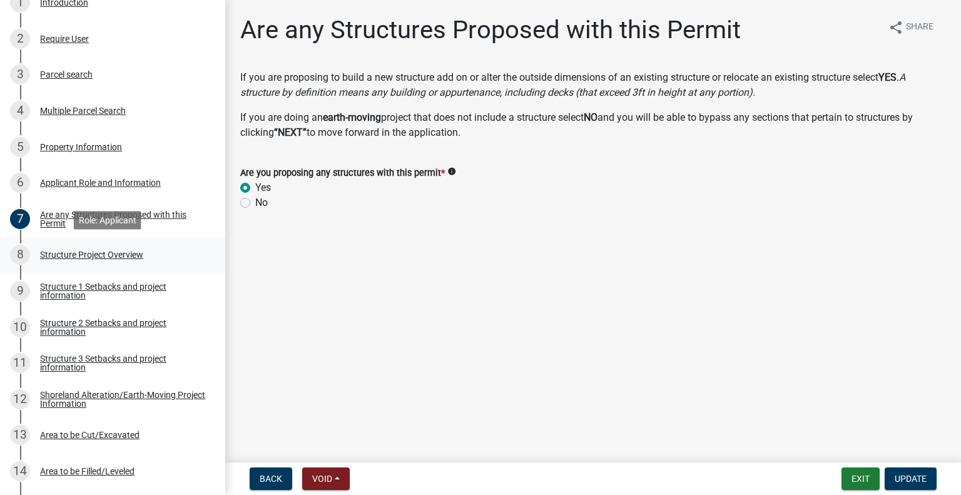
click at [88, 253] on div "Structure Project Overview" at bounding box center [91, 254] width 103 height 9
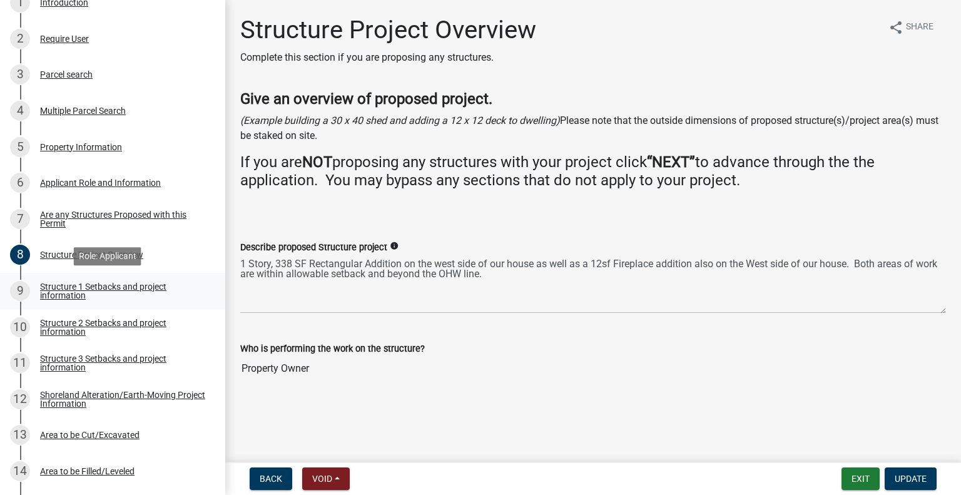
click at [83, 286] on div "Structure 1 Setbacks and project information" at bounding box center [122, 291] width 165 height 18
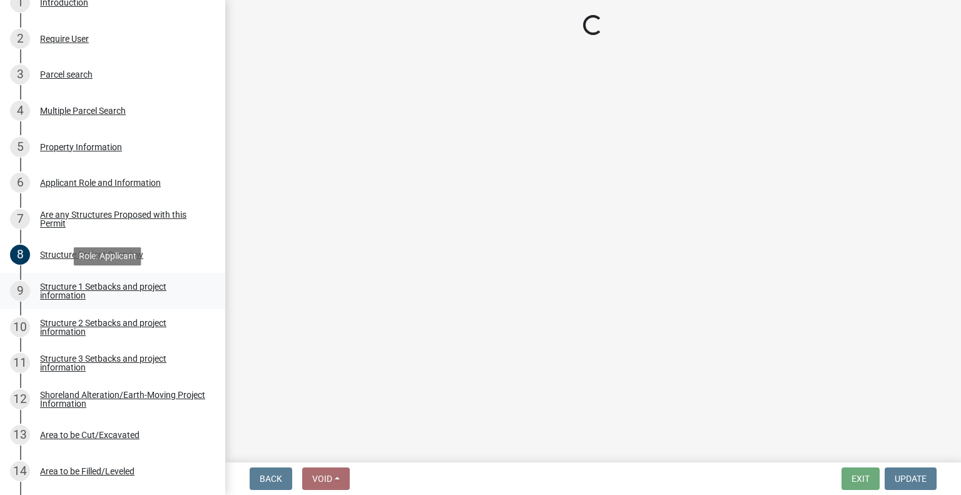
select select "c185e313-3403-4239-bd61-bb563c58a77a"
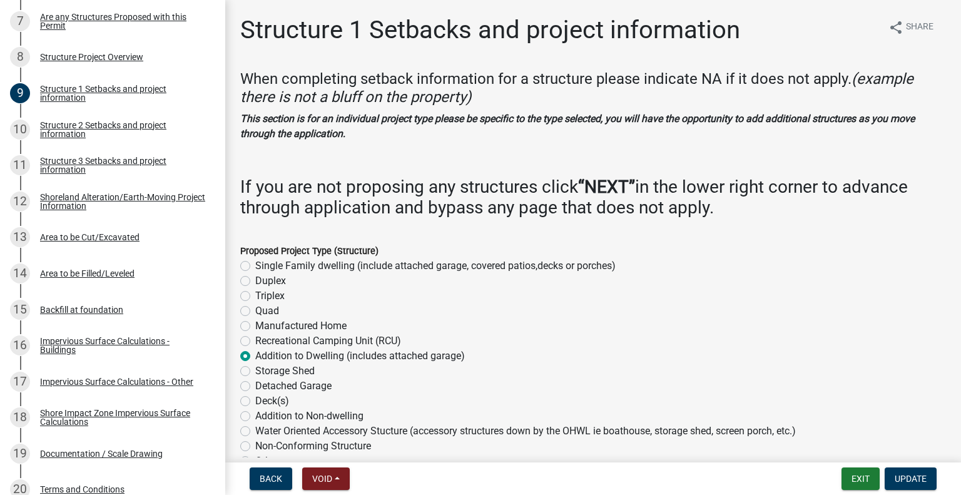
scroll to position [475, 0]
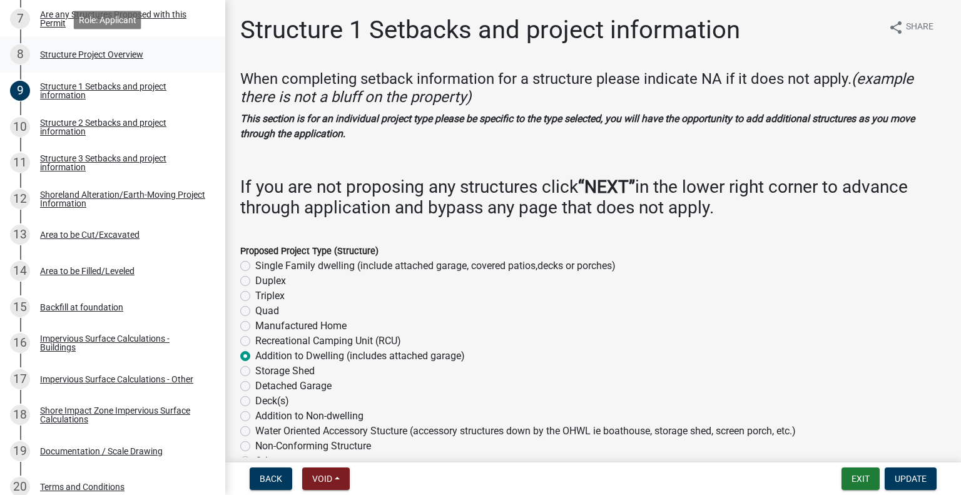
click at [88, 56] on div "Structure Project Overview" at bounding box center [91, 54] width 103 height 9
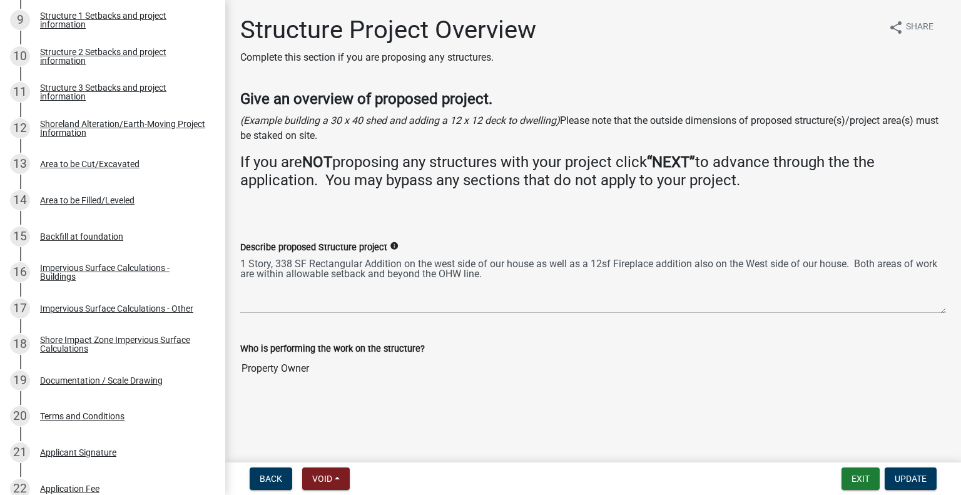
scroll to position [550, 0]
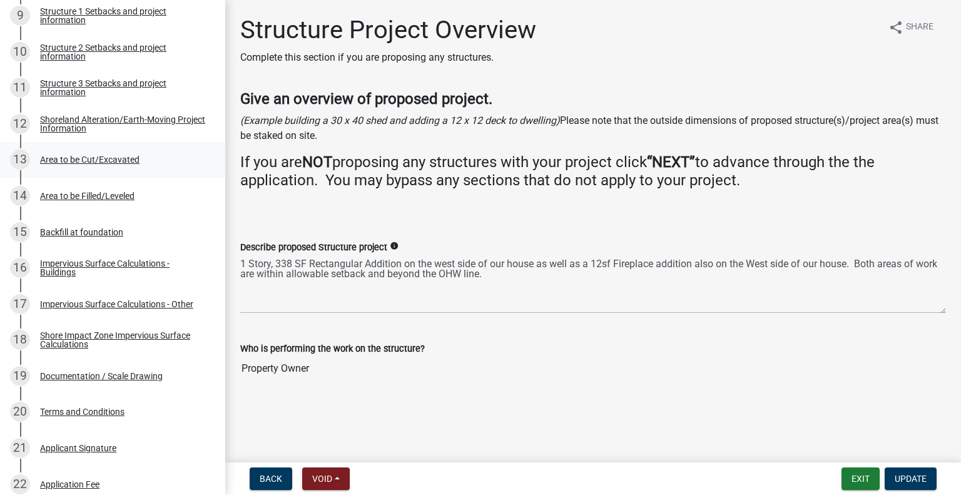
click at [80, 158] on div "Area to be Cut/Excavated" at bounding box center [89, 159] width 99 height 9
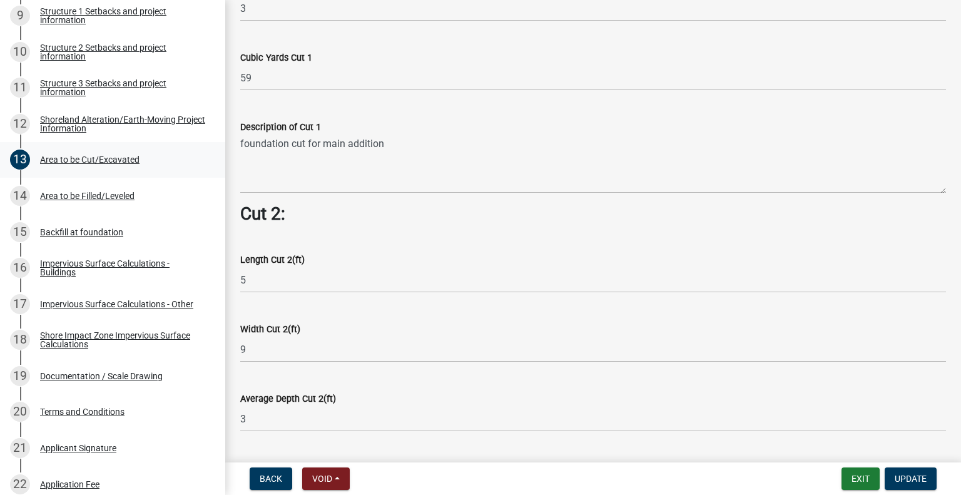
scroll to position [850, 0]
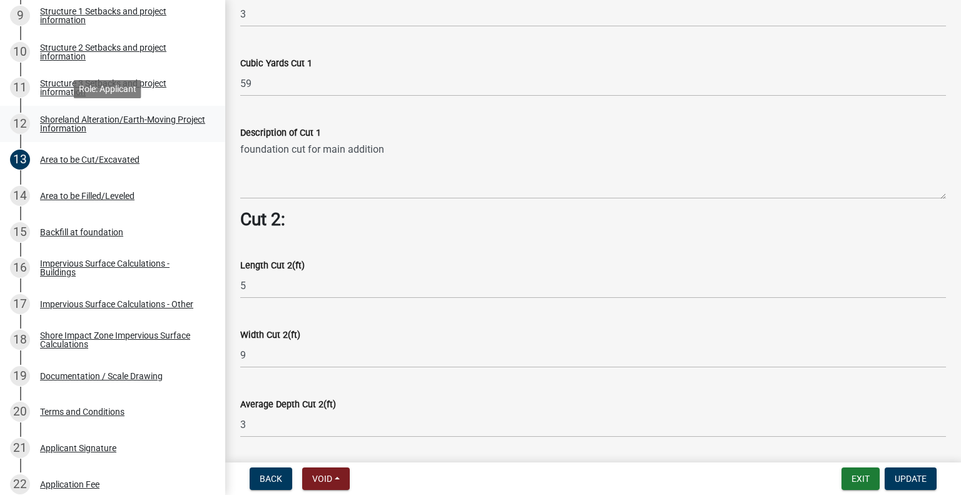
click at [103, 131] on div "Shoreland Alteration/Earth-Moving Project Information" at bounding box center [122, 124] width 165 height 18
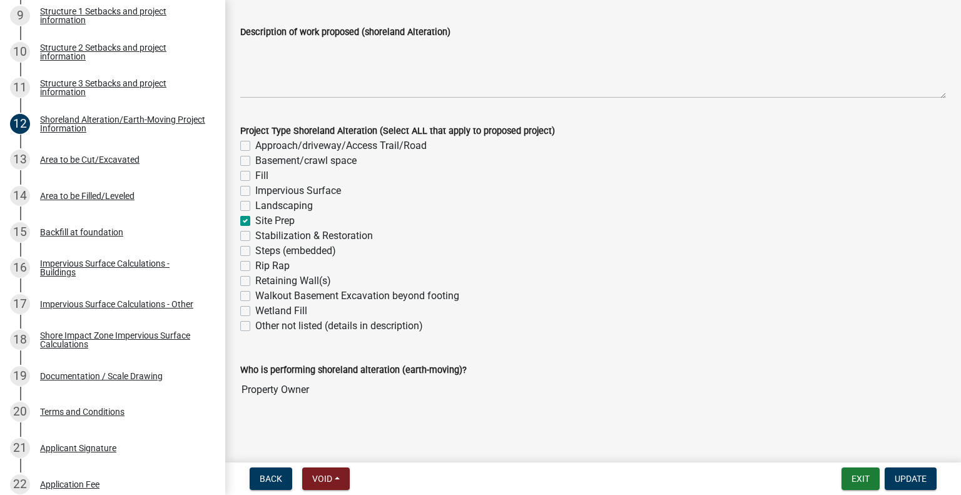
scroll to position [185, 0]
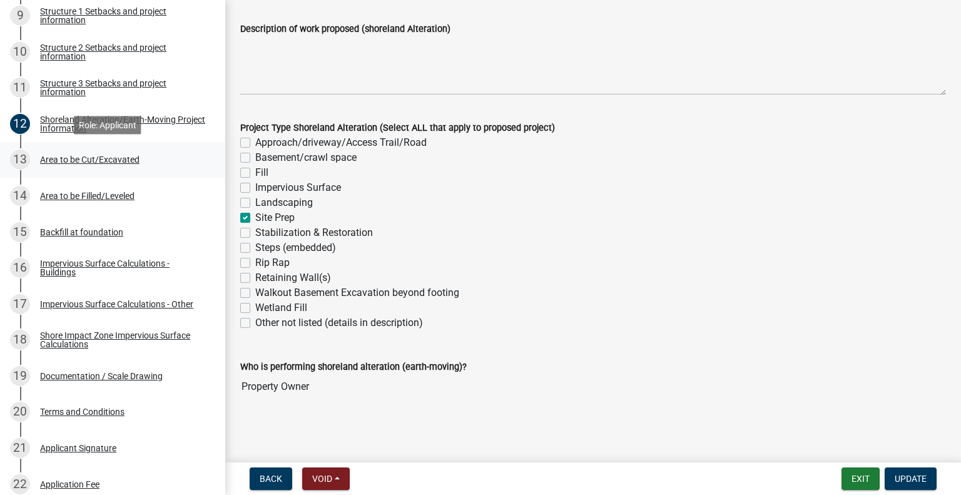
click at [103, 163] on div "Area to be Cut/Excavated" at bounding box center [89, 159] width 99 height 9
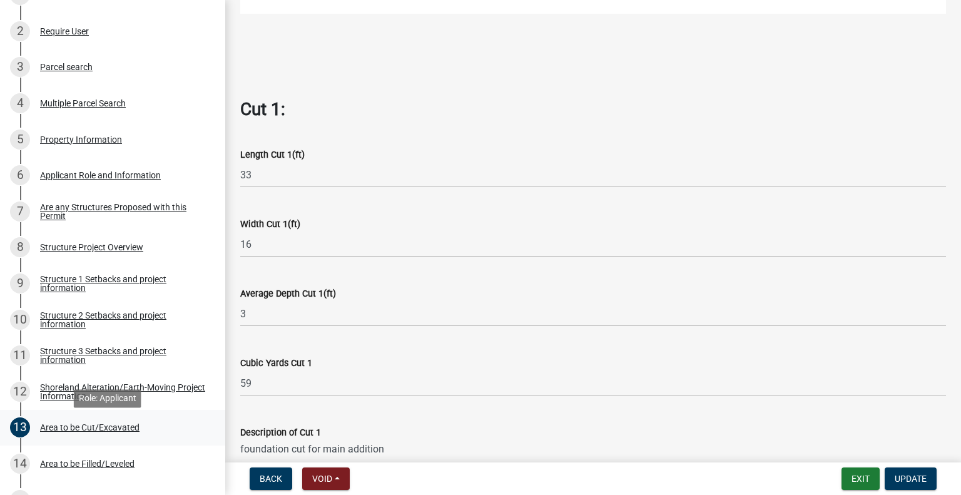
scroll to position [277, 0]
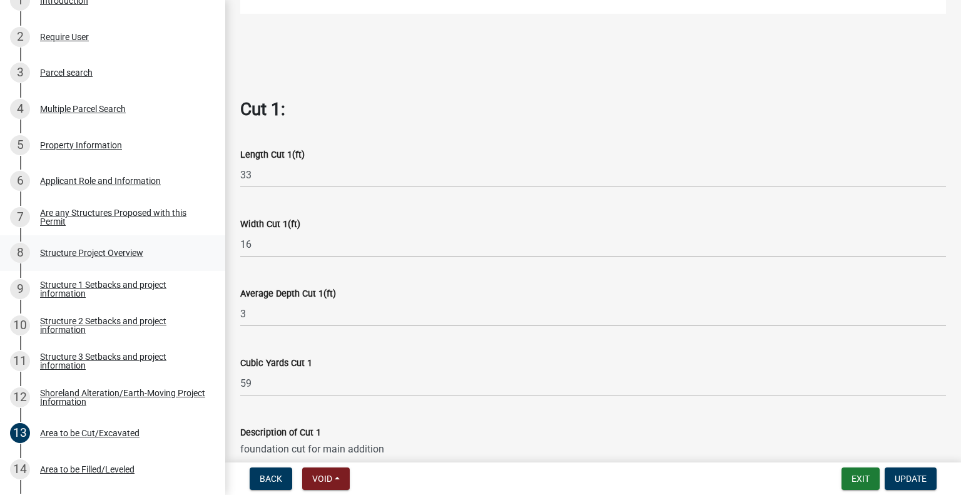
click at [78, 251] on div "Structure Project Overview" at bounding box center [91, 252] width 103 height 9
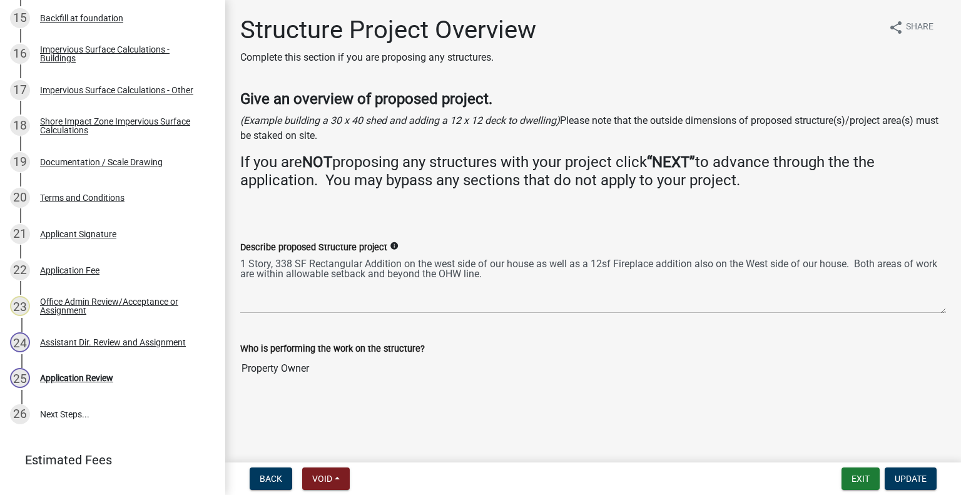
scroll to position [780, 0]
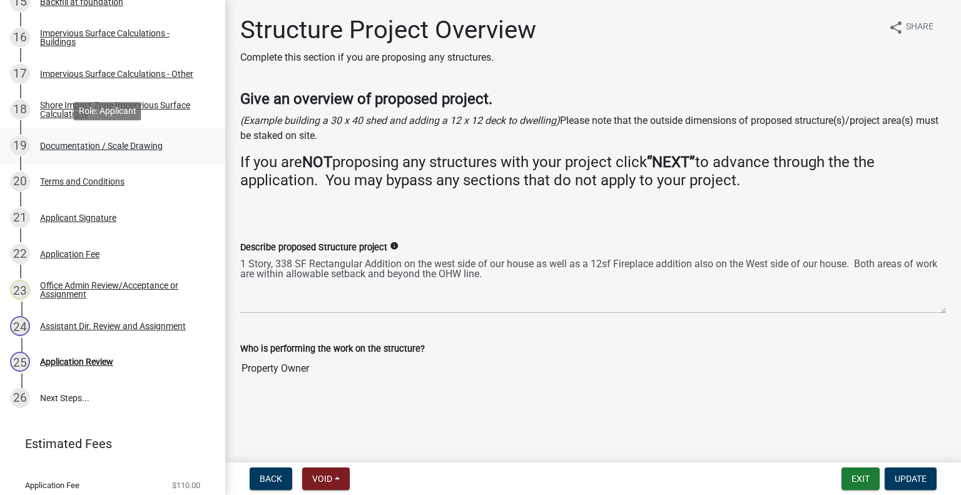
click at [118, 137] on div "19 Documentation / Scale Drawing" at bounding box center [107, 146] width 195 height 20
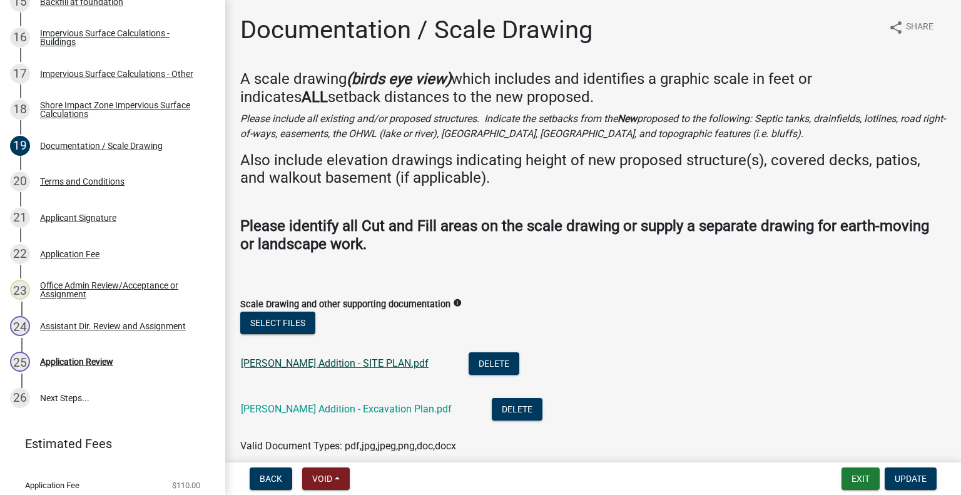
click at [328, 362] on link "[PERSON_NAME] Addition - SITE PLAN.pdf" at bounding box center [335, 363] width 188 height 12
click at [341, 405] on link "[PERSON_NAME] Addition - Excavation Plan.pdf" at bounding box center [346, 409] width 211 height 12
click at [320, 362] on link "[PERSON_NAME] Addition - SITE PLAN.pdf" at bounding box center [335, 363] width 188 height 12
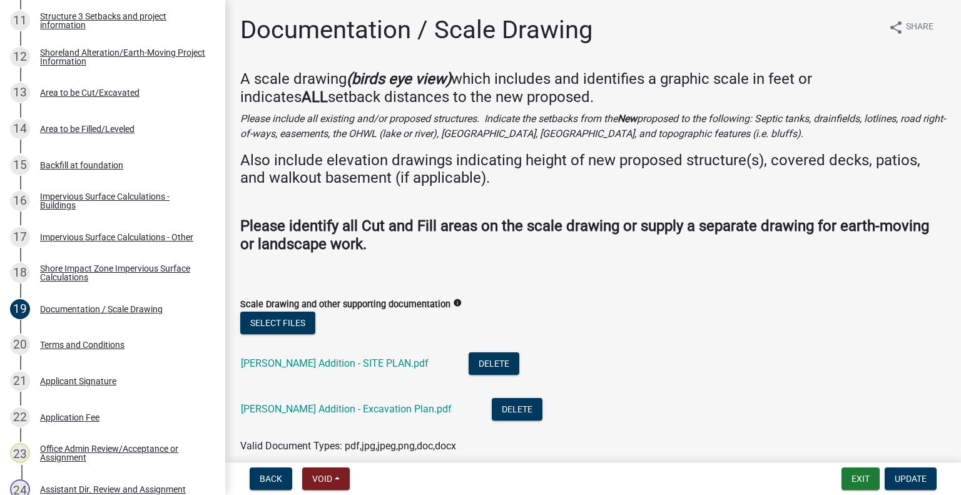
scroll to position [605, 0]
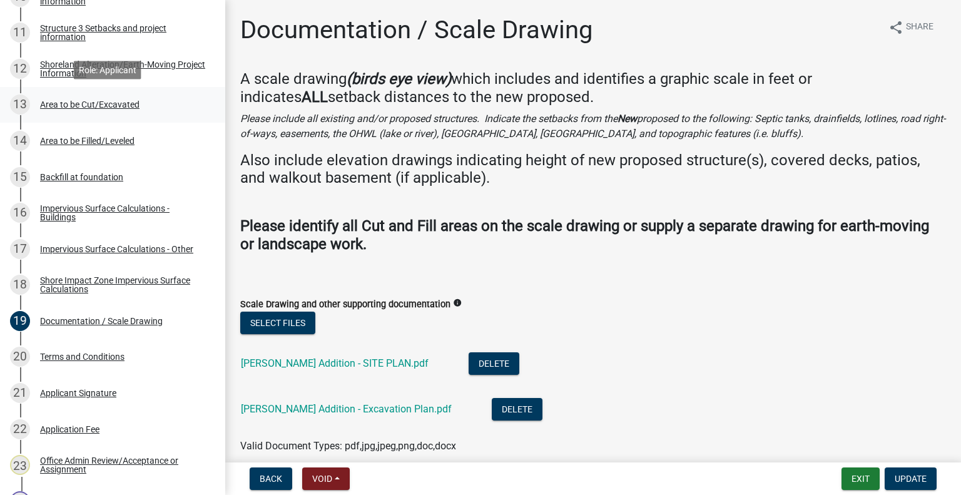
click at [100, 104] on div "Area to be Cut/Excavated" at bounding box center [89, 104] width 99 height 9
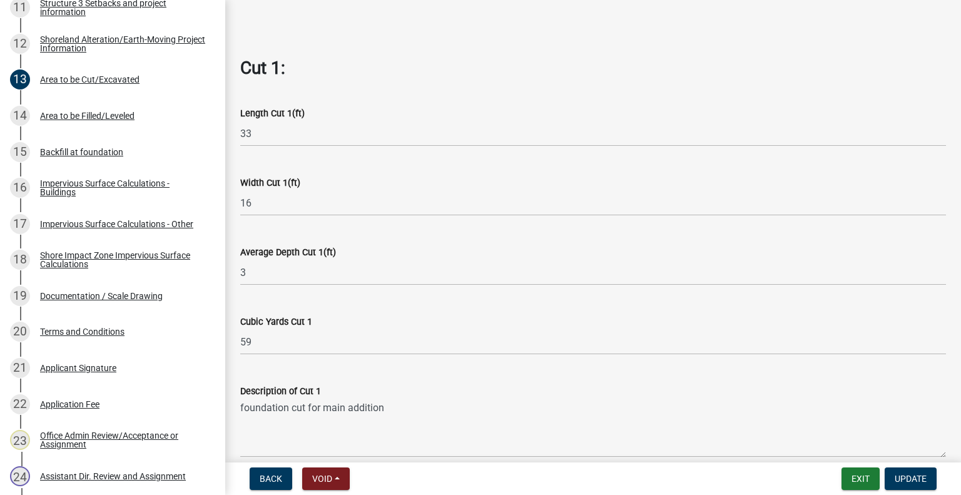
scroll to position [562, 0]
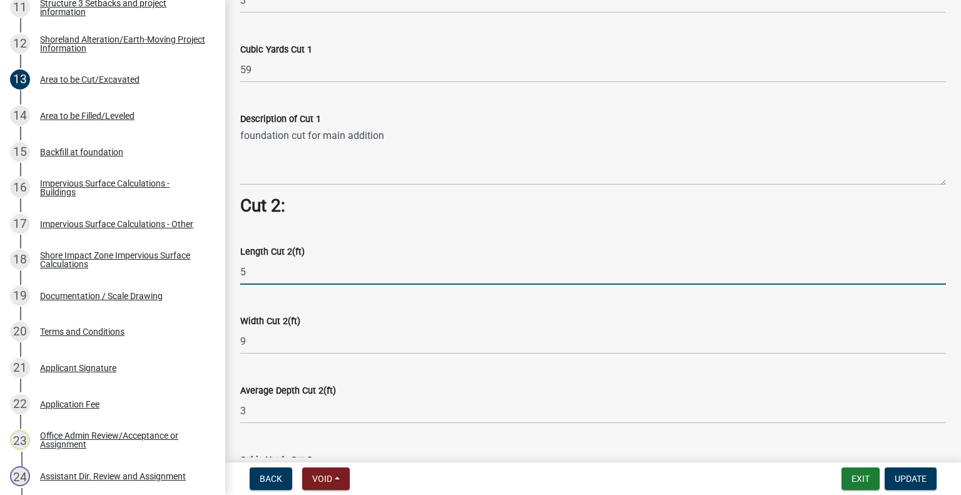
click at [588, 285] on input "5" at bounding box center [592, 272] width 705 height 26
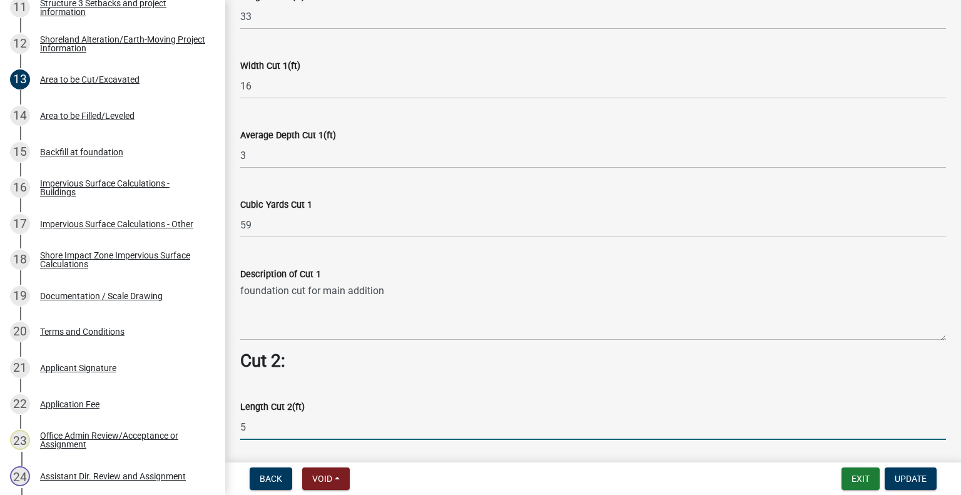
click at [553, 415] on input "5" at bounding box center [592, 427] width 705 height 26
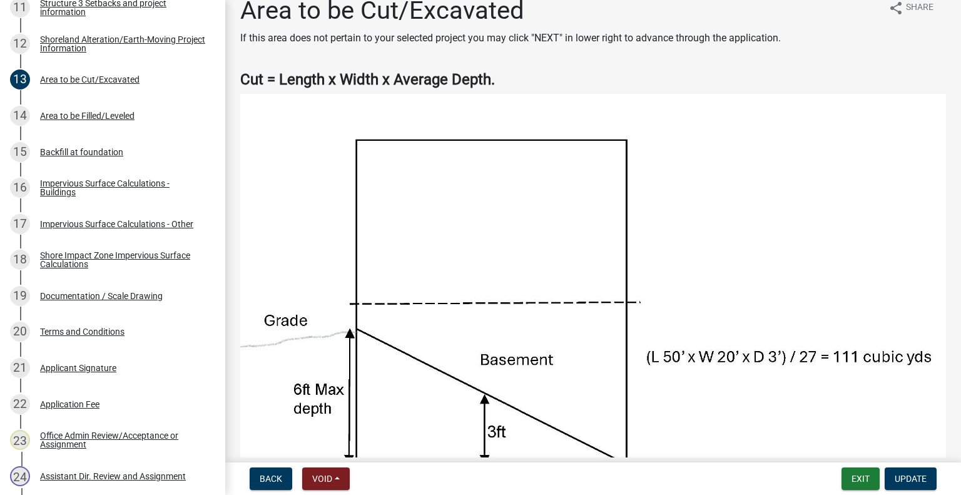
scroll to position [0, 0]
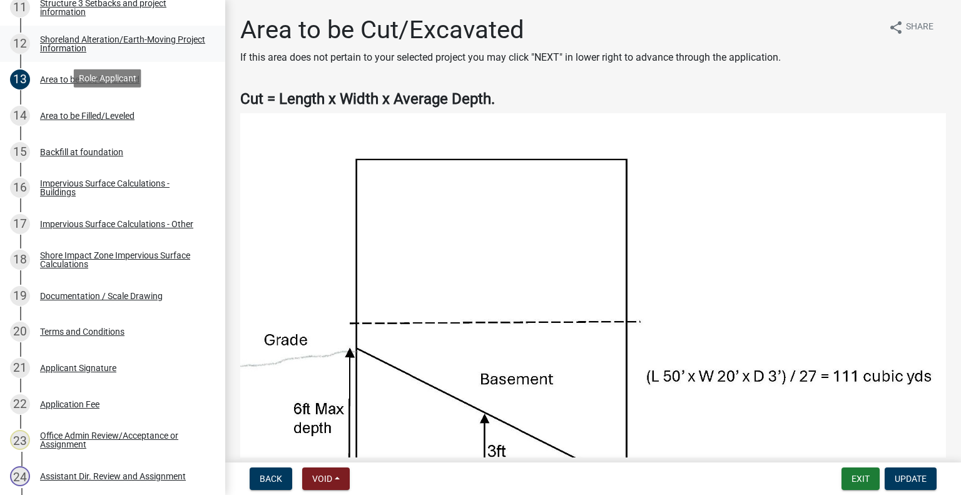
click at [135, 39] on div "Shoreland Alteration/Earth-Moving Project Information" at bounding box center [122, 44] width 165 height 18
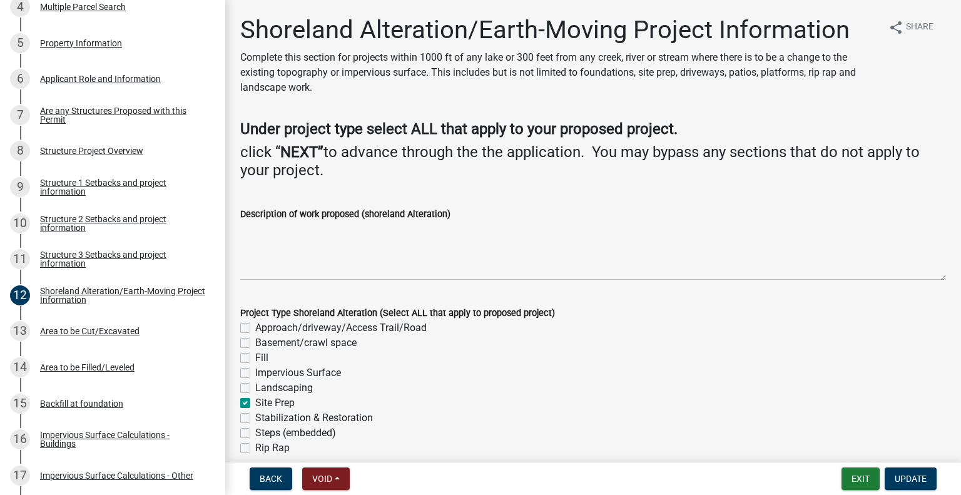
scroll to position [355, 0]
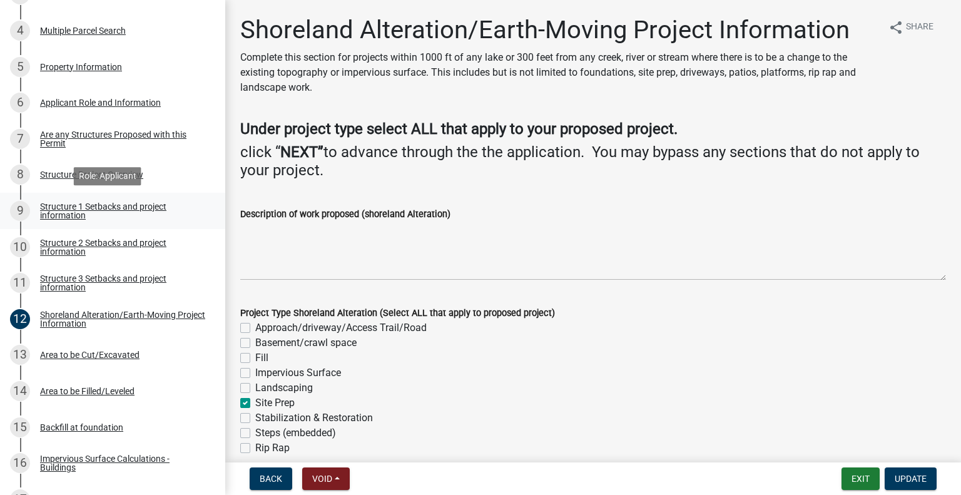
click at [93, 206] on div "Structure 1 Setbacks and project information" at bounding box center [122, 211] width 165 height 18
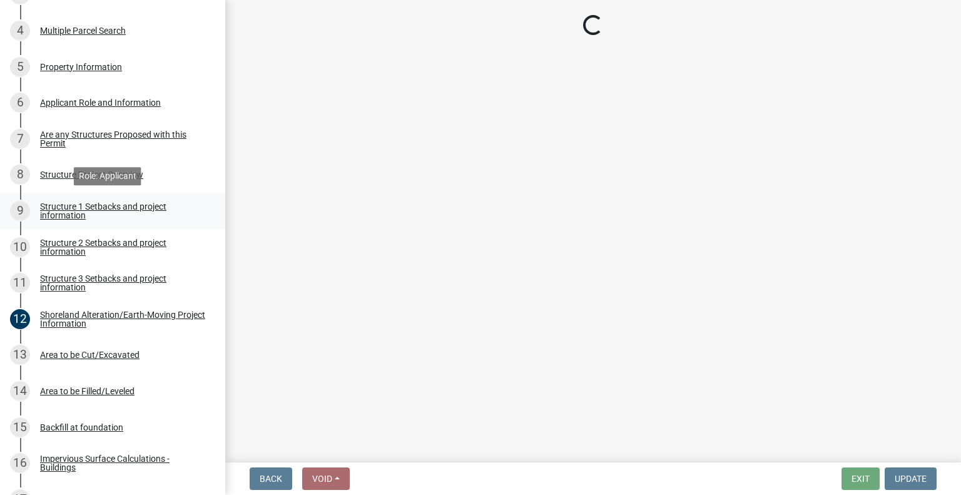
select select "c185e313-3403-4239-bd61-bb563c58a77a"
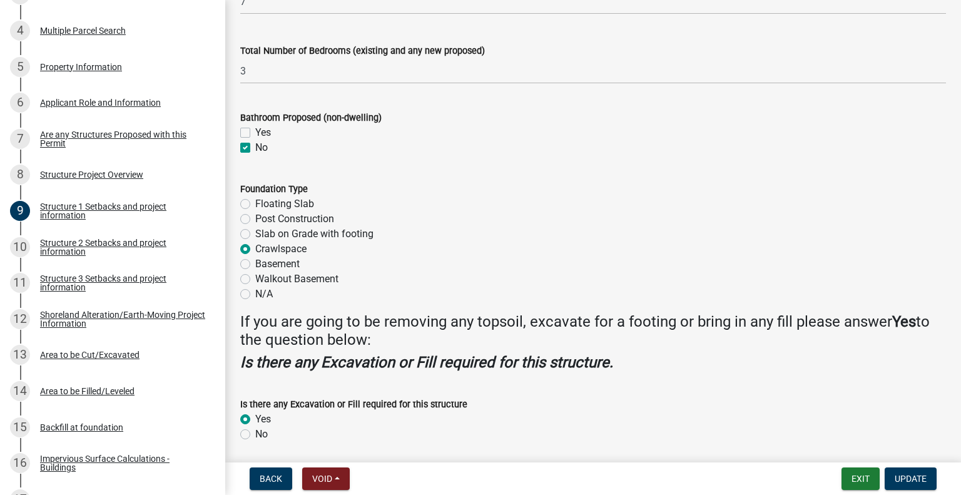
scroll to position [1543, 0]
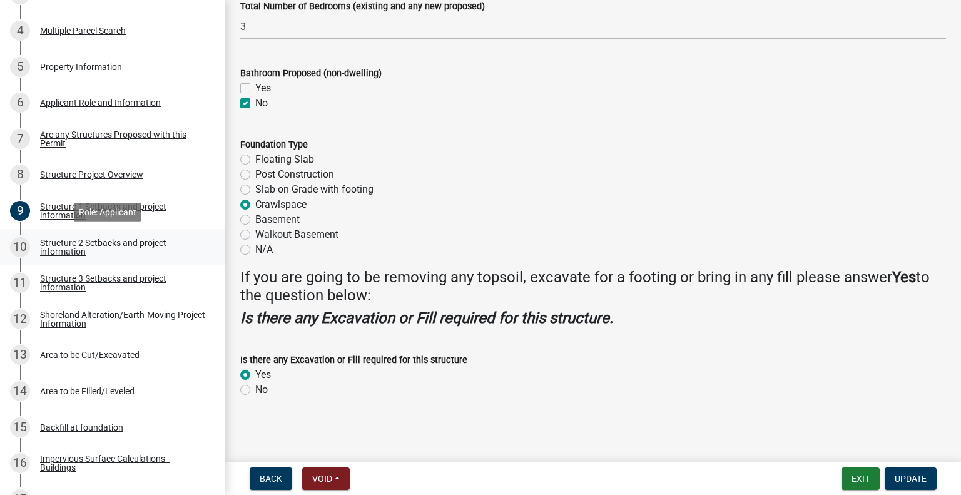
click at [102, 242] on div "Structure 2 Setbacks and project information" at bounding box center [122, 247] width 165 height 18
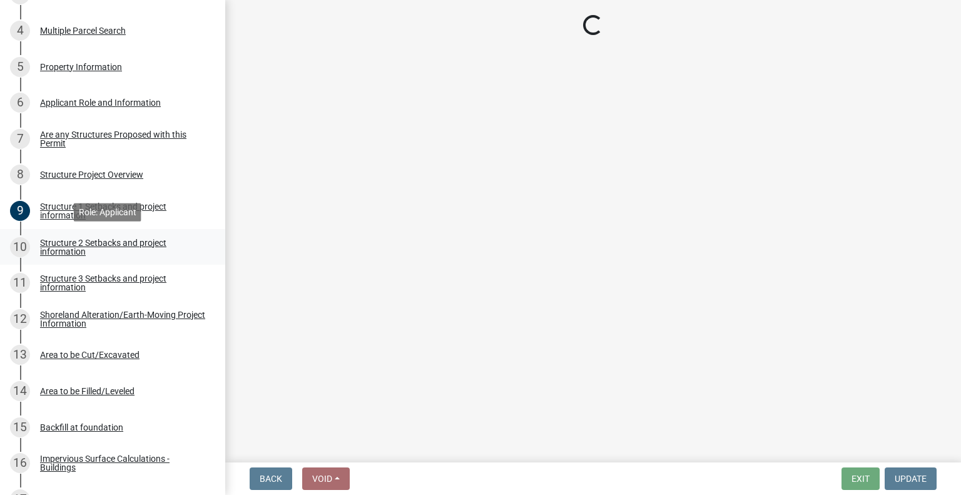
scroll to position [0, 0]
select select "c185e313-3403-4239-bd61-bb563c58a77a"
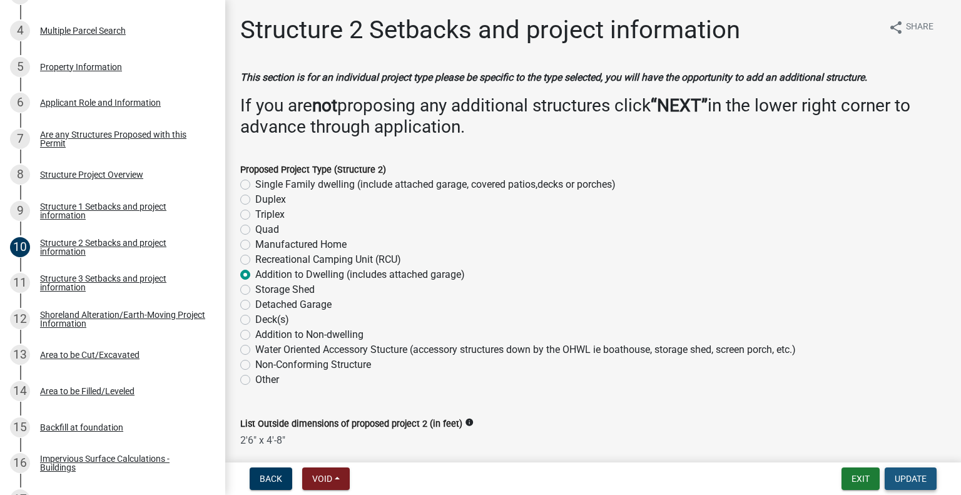
click at [906, 475] on span "Update" at bounding box center [910, 478] width 32 height 10
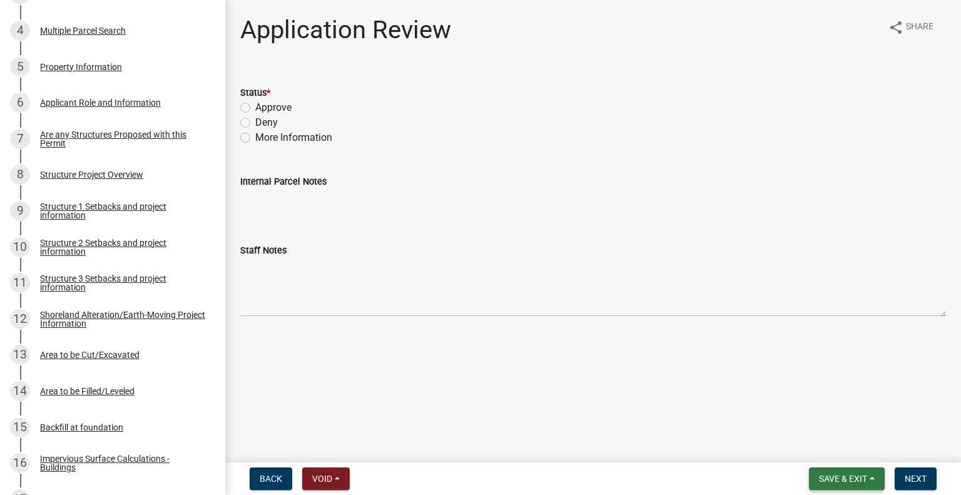
click at [849, 474] on span "Save & Exit" at bounding box center [843, 478] width 48 height 10
click at [835, 447] on button "Save & Exit" at bounding box center [834, 446] width 100 height 30
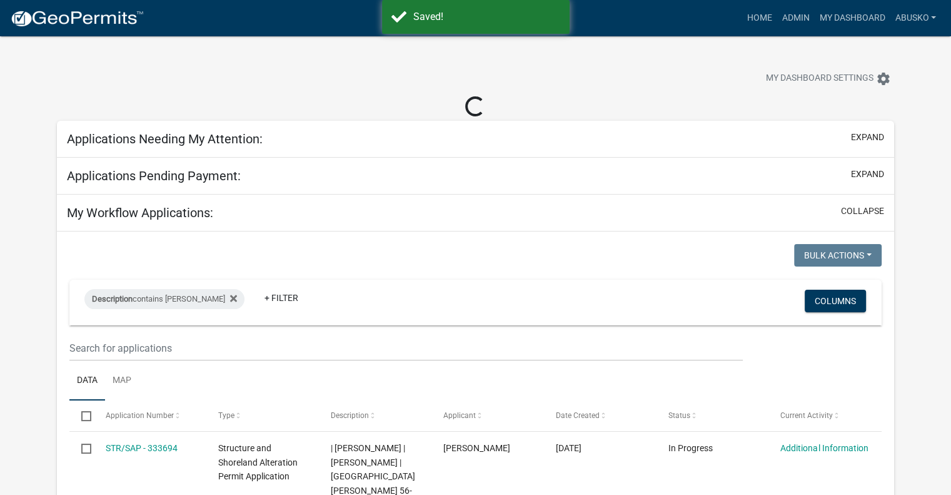
select select "1: 25"
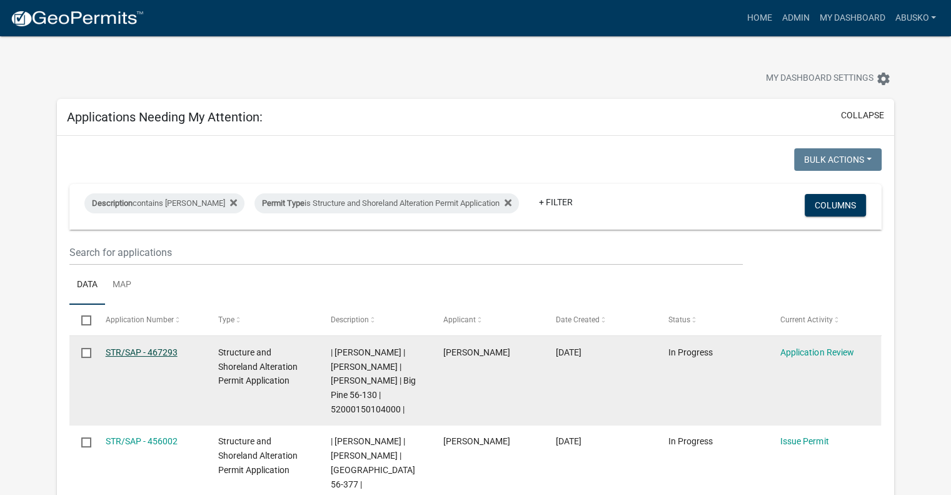
click at [144, 353] on link "STR/SAP - 467293" at bounding box center [142, 352] width 72 height 10
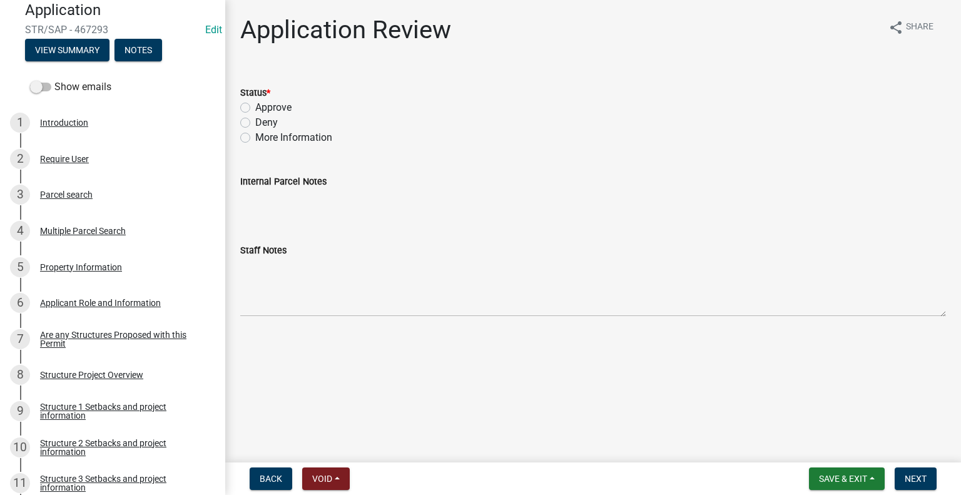
scroll to position [166, 0]
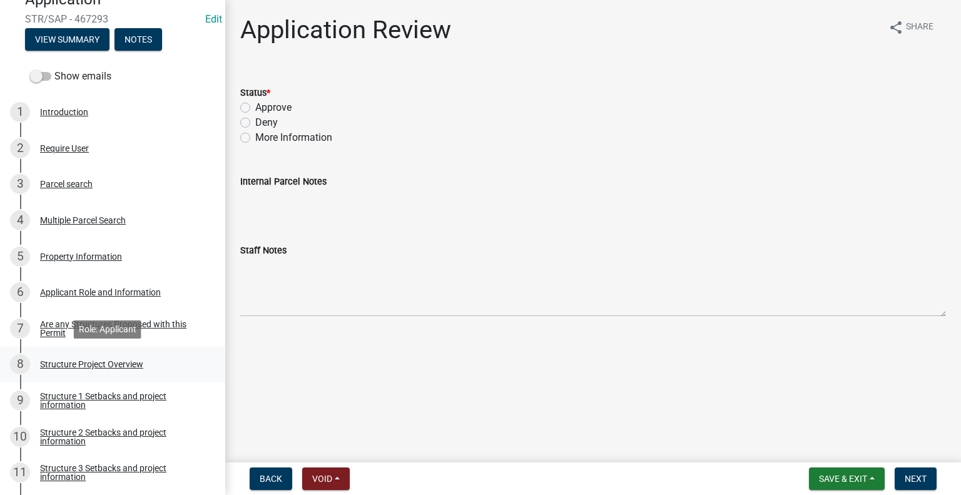
click at [133, 363] on div "Structure Project Overview" at bounding box center [91, 364] width 103 height 9
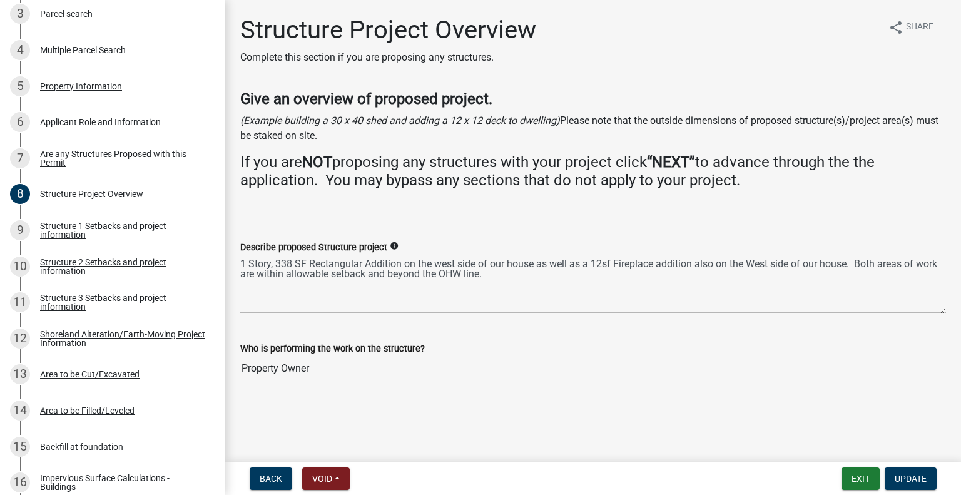
scroll to position [341, 0]
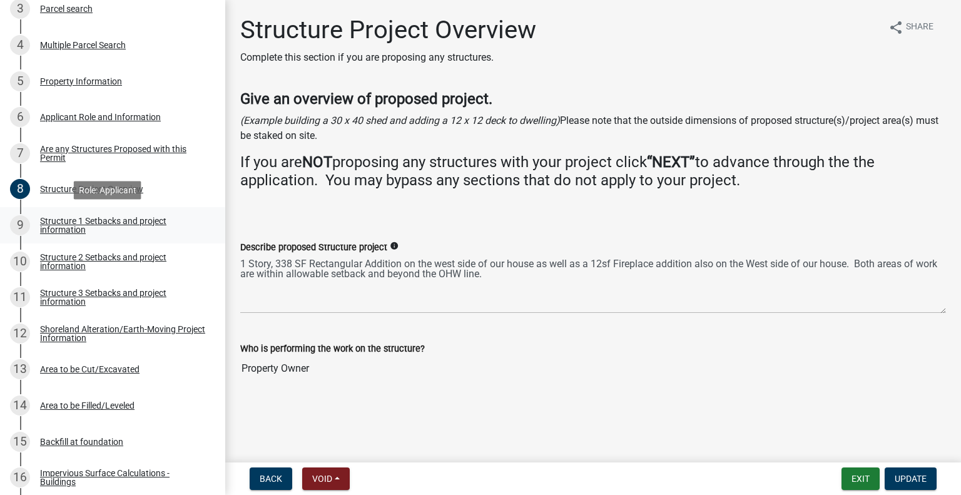
click at [126, 219] on div "Structure 1 Setbacks and project information" at bounding box center [122, 225] width 165 height 18
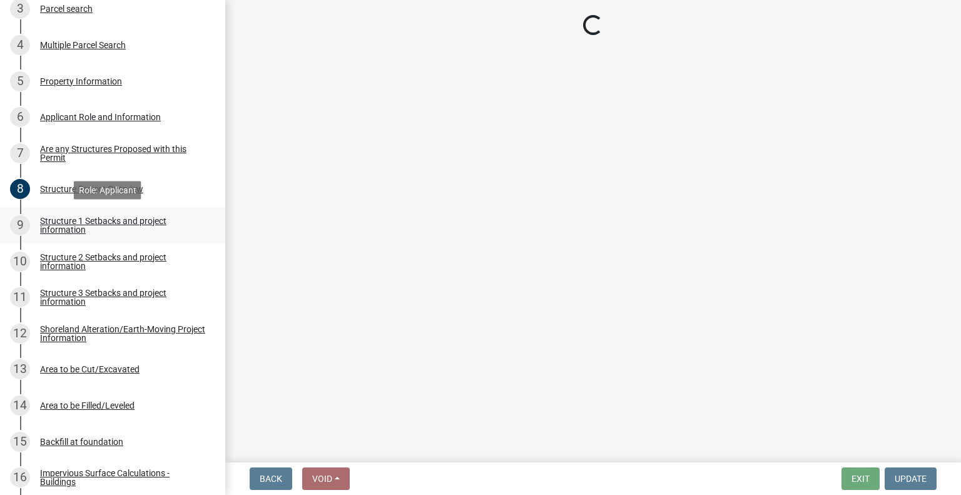
select select "c185e313-3403-4239-bd61-bb563c58a77a"
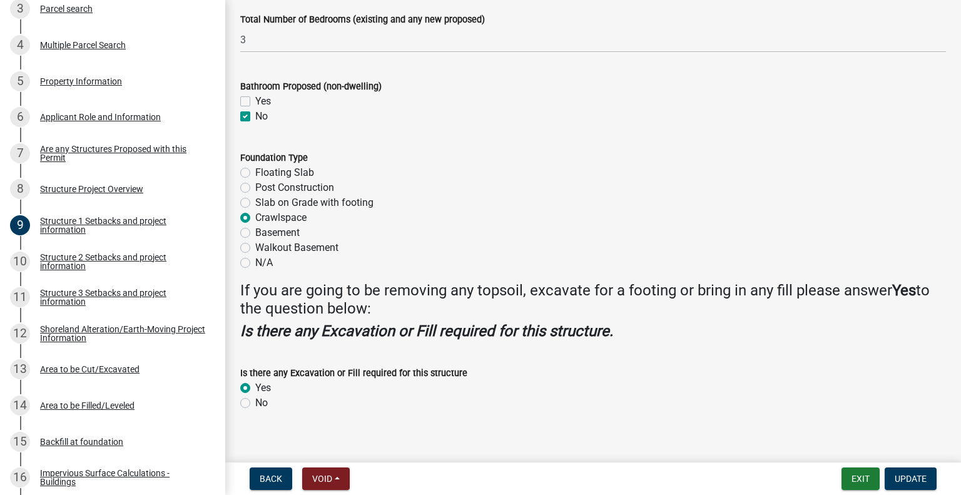
scroll to position [1543, 0]
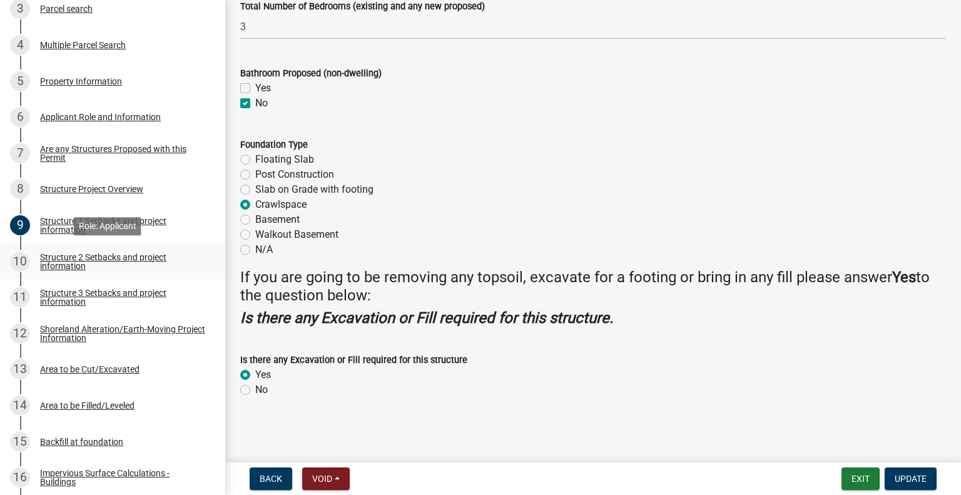
click at [91, 253] on div "Structure 2 Setbacks and project information" at bounding box center [122, 262] width 165 height 18
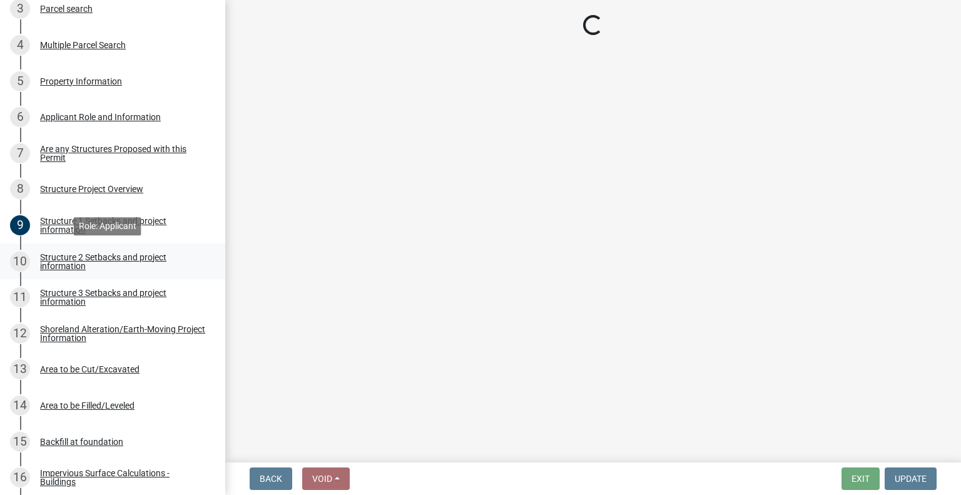
select select "c185e313-3403-4239-bd61-bb563c58a77a"
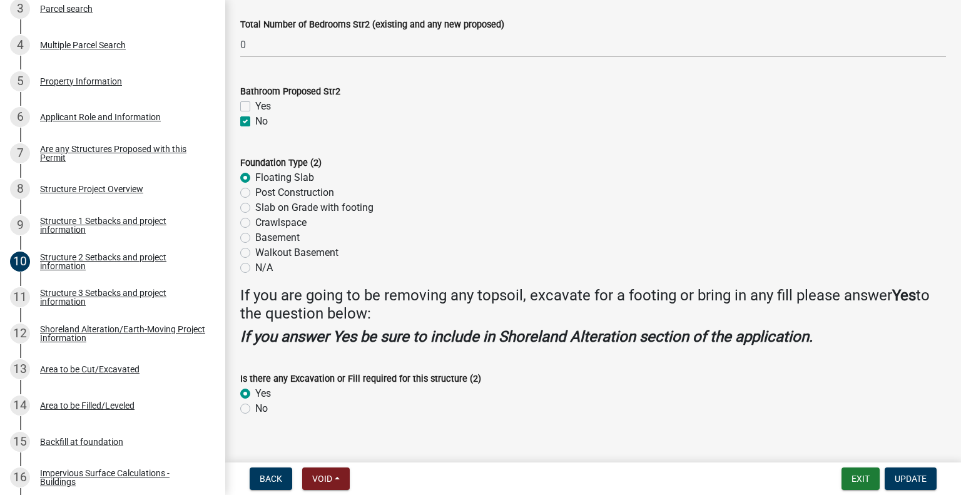
scroll to position [1223, 0]
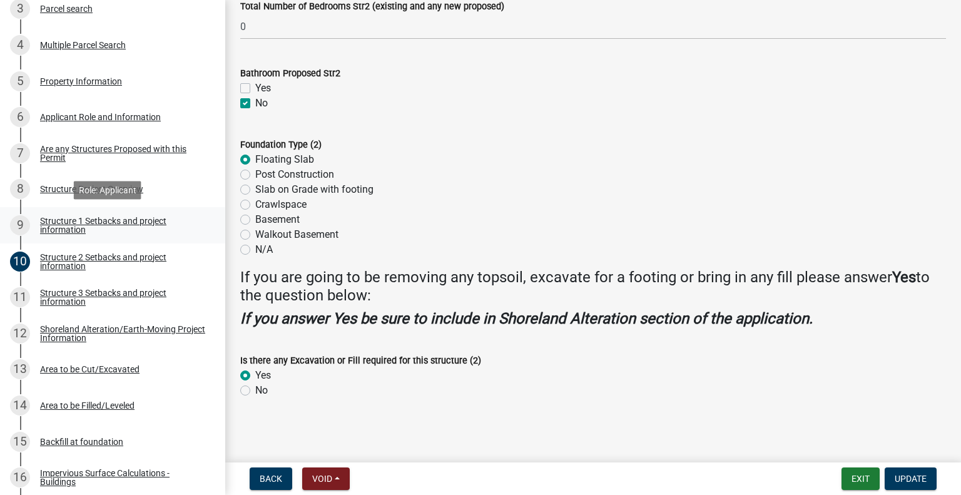
click at [133, 221] on div "Structure 1 Setbacks and project information" at bounding box center [122, 225] width 165 height 18
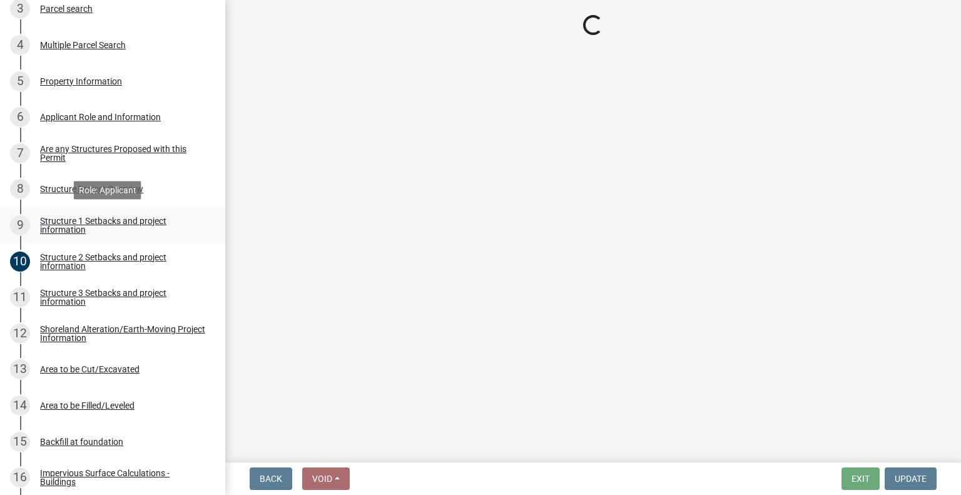
select select "c185e313-3403-4239-bd61-bb563c58a77a"
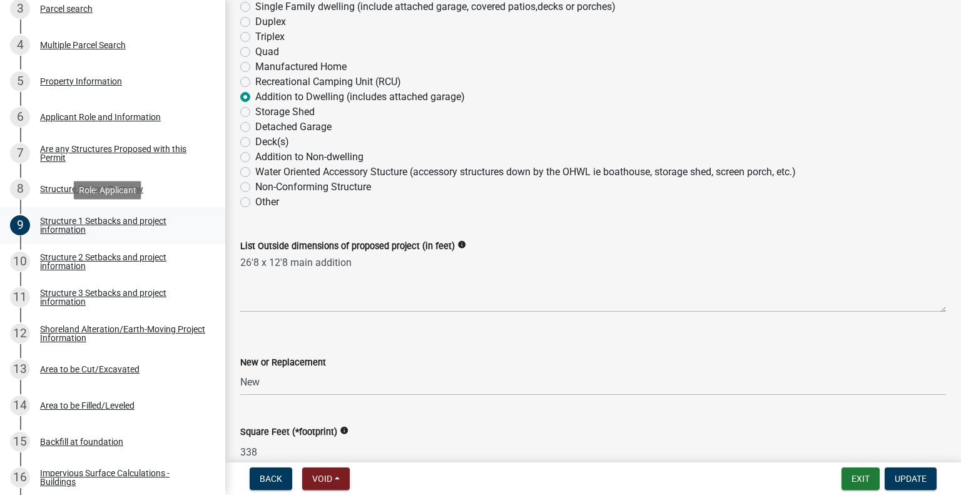
scroll to position [269, 0]
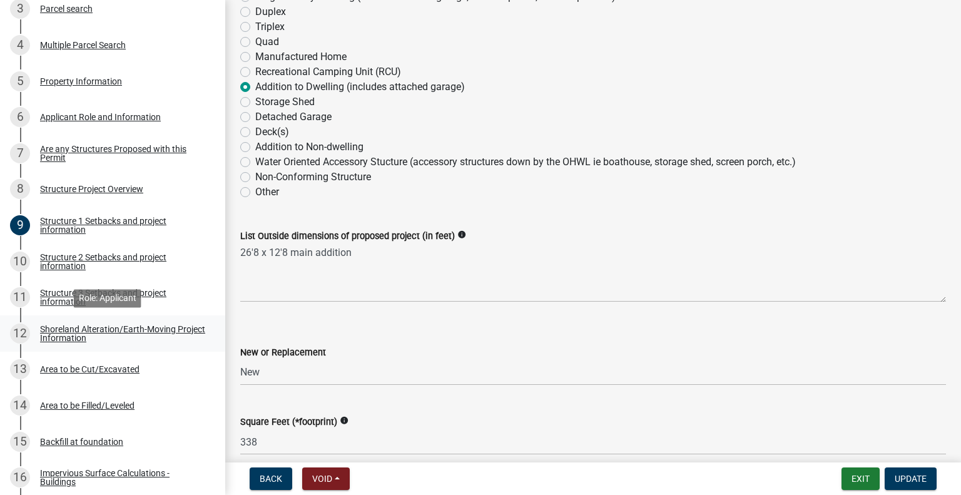
click at [93, 326] on div "Shoreland Alteration/Earth-Moving Project Information" at bounding box center [122, 334] width 165 height 18
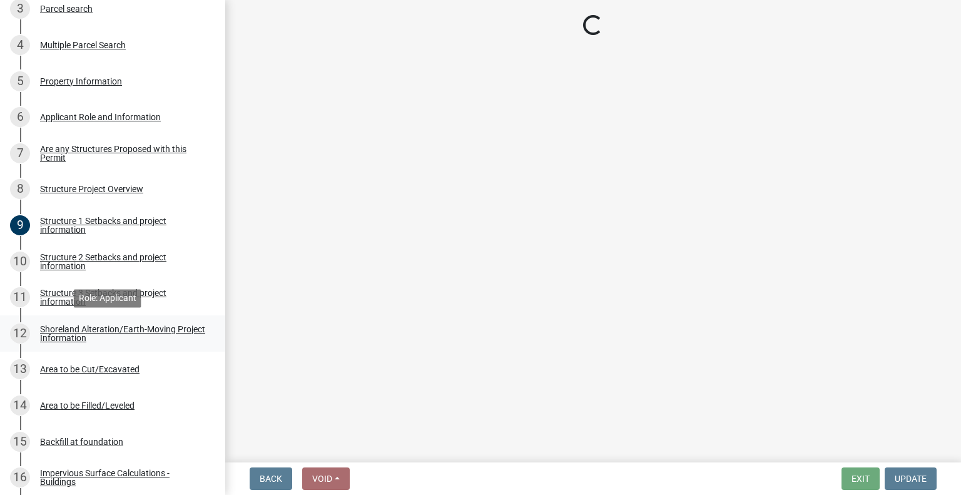
scroll to position [0, 0]
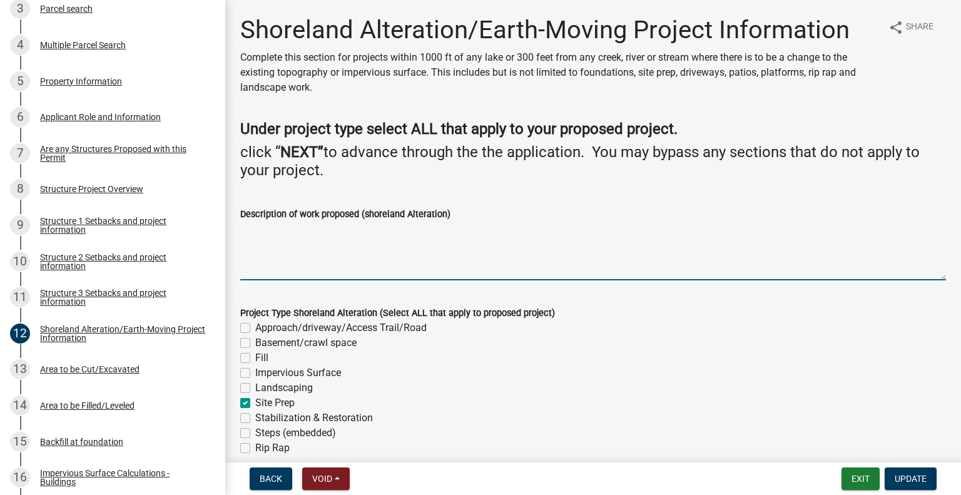
click at [285, 230] on textarea "Description of work proposed (shoreland Alteration)" at bounding box center [592, 250] width 705 height 59
click at [410, 225] on textarea "Excavate for a crawlspace for the" at bounding box center [592, 250] width 705 height 59
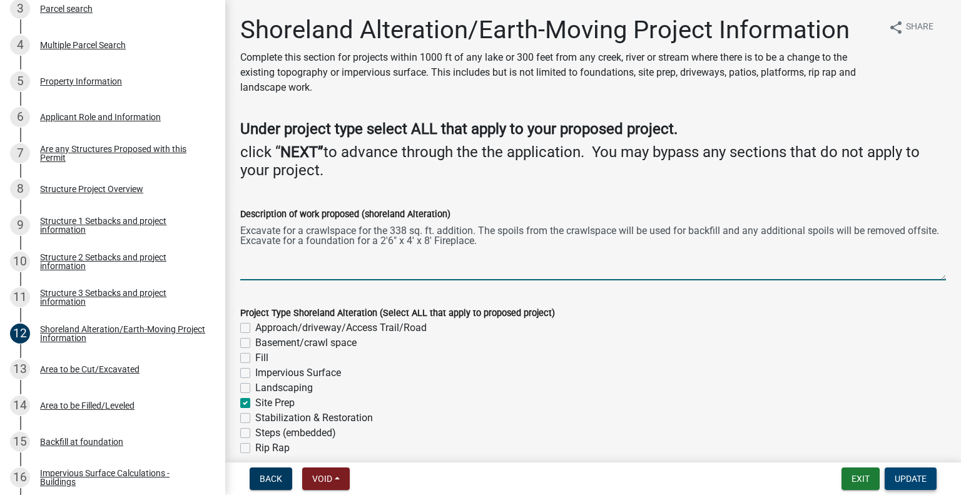
type textarea "Excavate for a crawlspace for the 338 sq. ft. addition. The spoils from the cra…"
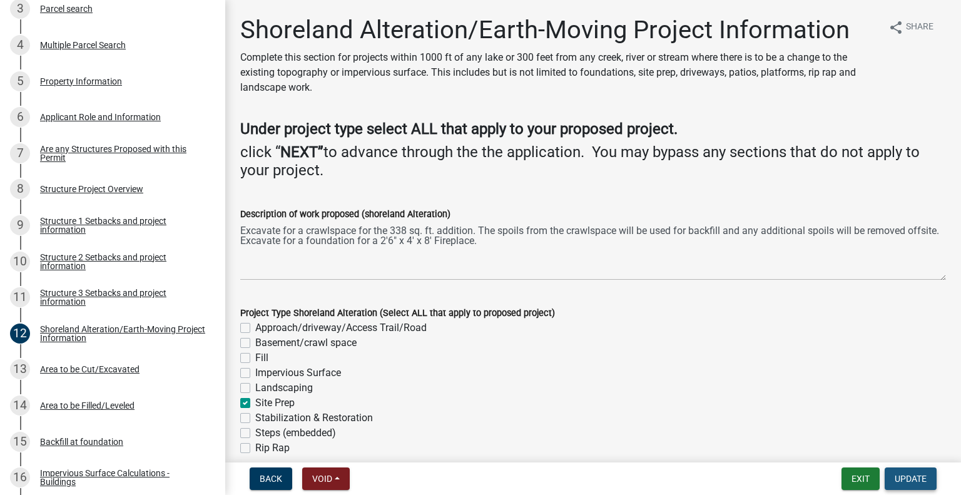
click at [909, 473] on span "Update" at bounding box center [910, 478] width 32 height 10
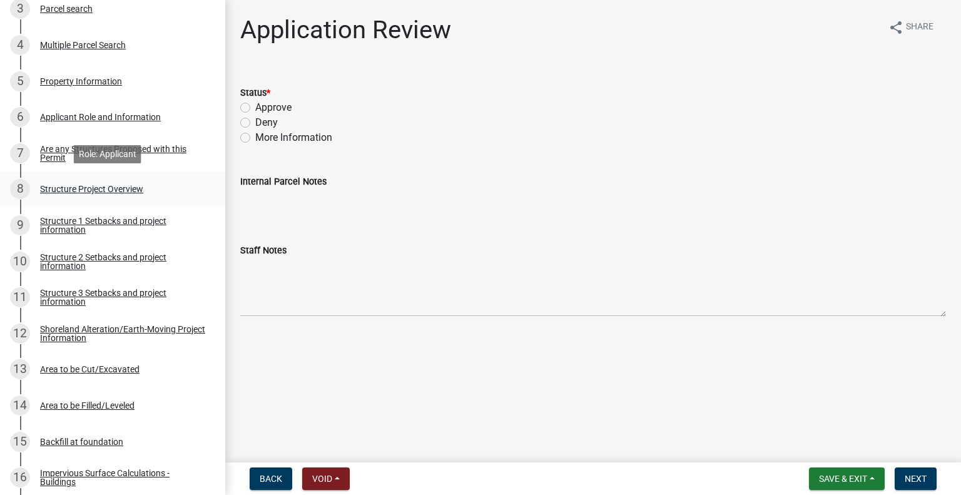
click at [118, 186] on div "Structure Project Overview" at bounding box center [91, 188] width 103 height 9
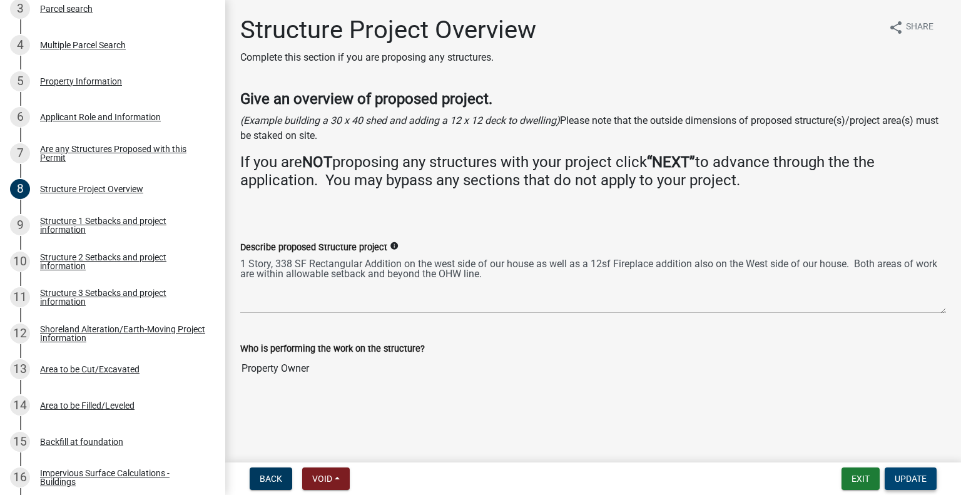
click at [902, 477] on span "Update" at bounding box center [910, 478] width 32 height 10
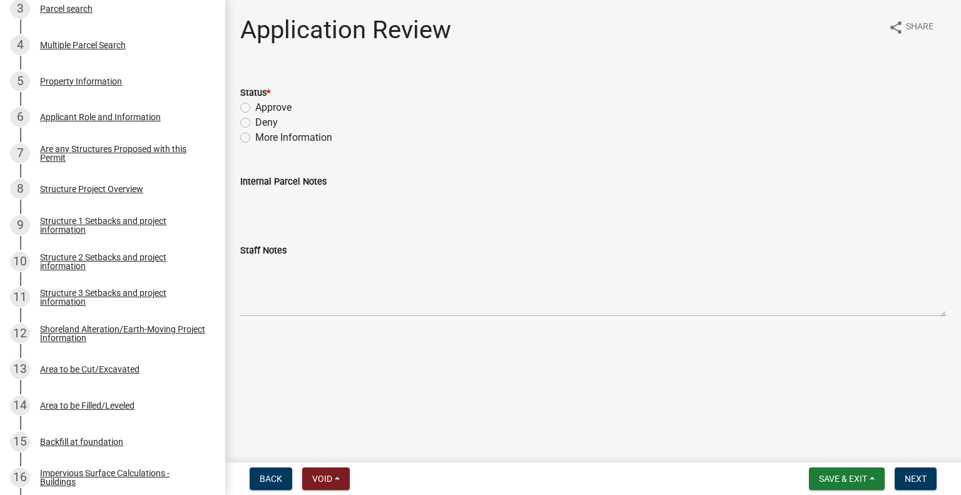
click at [255, 104] on label "Approve" at bounding box center [273, 107] width 36 height 15
click at [255, 104] on input "Approve" at bounding box center [259, 104] width 8 height 8
radio input "true"
click at [908, 475] on span "Next" at bounding box center [915, 478] width 22 height 10
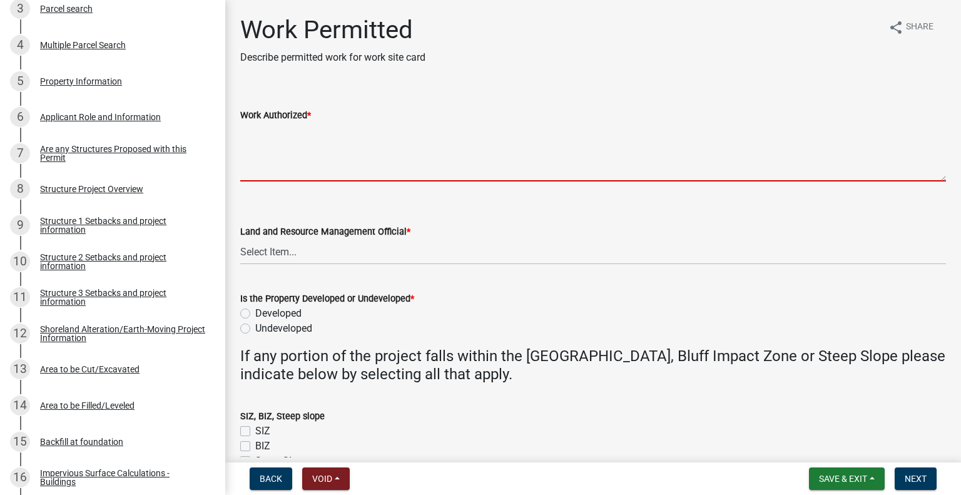
click at [293, 133] on textarea "Work Authorized *" at bounding box center [592, 152] width 705 height 59
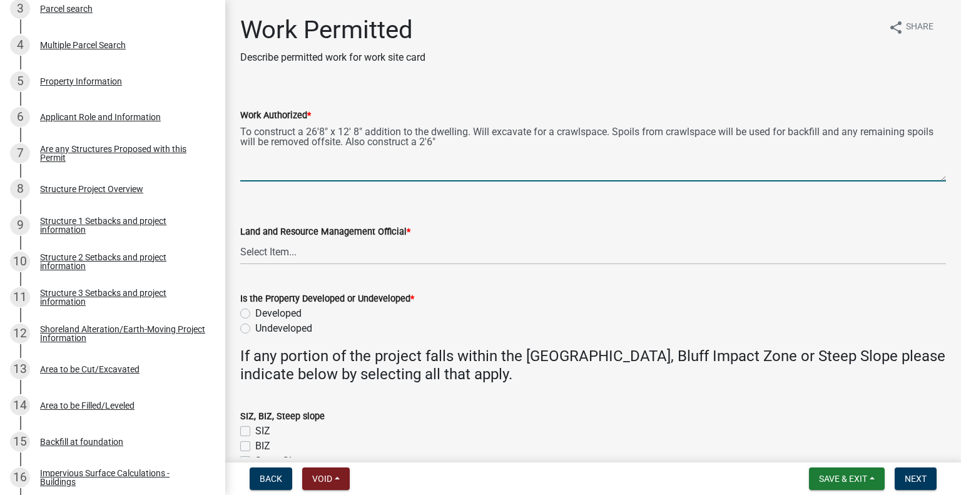
drag, startPoint x: 293, startPoint y: 133, endPoint x: 447, endPoint y: 144, distance: 154.9
click at [447, 144] on textarea "To construct a 26'8" x 12' 8" addition to the dwelling. Will excavate for a cra…" at bounding box center [592, 152] width 705 height 59
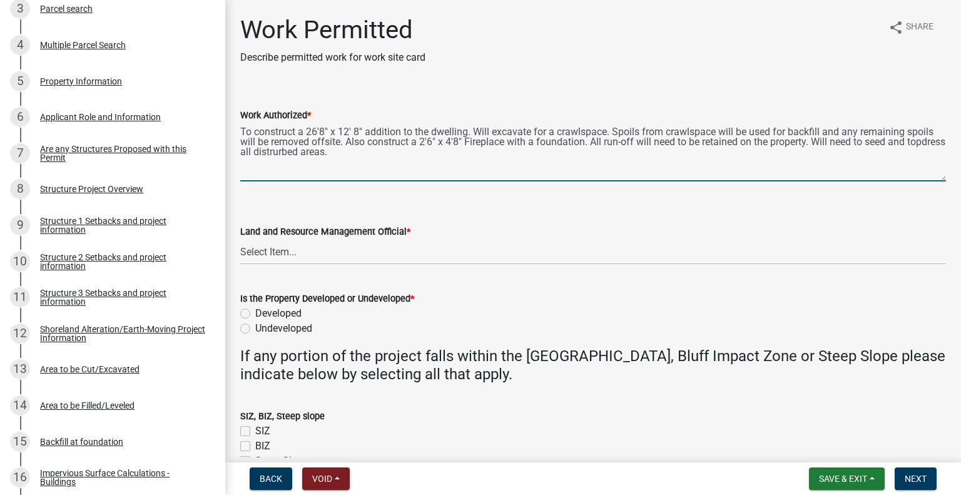
click at [315, 153] on textarea "To construct a 26'8" x 12' 8" addition to the dwelling. Will excavate for a cra…" at bounding box center [592, 152] width 705 height 59
click at [256, 148] on textarea "To construct a 26'8" x 12' 8" addition to the dwelling. Will excavate for a cra…" at bounding box center [592, 152] width 705 height 59
click at [253, 157] on textarea "To construct a 26'8" x 12' 8" addition to the dwelling. Will excavate for a cra…" at bounding box center [592, 152] width 705 height 59
click at [253, 151] on textarea "To construct a 26'8" x 12' 8" addition to the dwelling. Will excavate for a cra…" at bounding box center [592, 152] width 705 height 59
click at [261, 150] on textarea "To construct a 26'8" x 12' 8" addition to the dwelling. Will excavate for a cra…" at bounding box center [592, 152] width 705 height 59
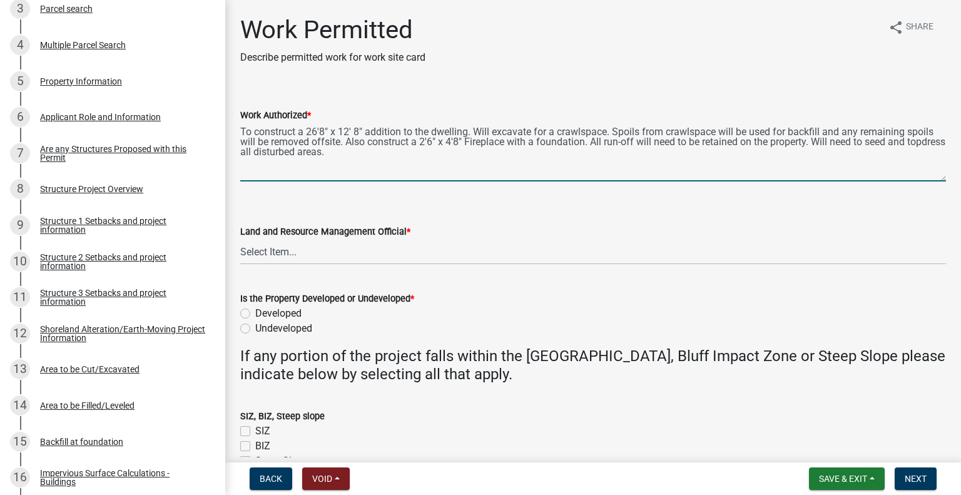
click at [253, 149] on textarea "To construct a 26'8" x 12' 8" addition to the dwelling. Will excavate for a cra…" at bounding box center [592, 152] width 705 height 59
click at [393, 152] on textarea "To construct a 26'8" x 12' 8" addition to the dwelling. Will excavate for a cra…" at bounding box center [592, 152] width 705 height 59
type textarea "To construct a 26'8" x 12' 8" addition to the dwelling. Will excavate for a cra…"
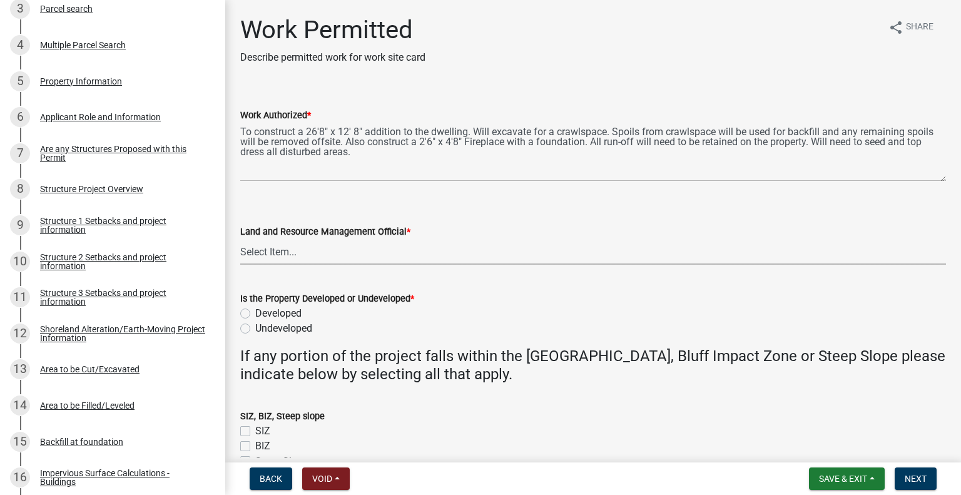
click at [263, 256] on select "Select Item... [PERSON_NAME] [PERSON_NAME] [PERSON_NAME] [PERSON_NAME] [PERSON_…" at bounding box center [592, 252] width 705 height 26
drag, startPoint x: 263, startPoint y: 256, endPoint x: 272, endPoint y: 245, distance: 13.8
click at [272, 245] on select "Select Item... [PERSON_NAME] [PERSON_NAME] [PERSON_NAME] [PERSON_NAME] [PERSON_…" at bounding box center [592, 252] width 705 height 26
click at [240, 239] on select "Select Item... [PERSON_NAME] [PERSON_NAME] [PERSON_NAME] [PERSON_NAME] [PERSON_…" at bounding box center [592, 252] width 705 height 26
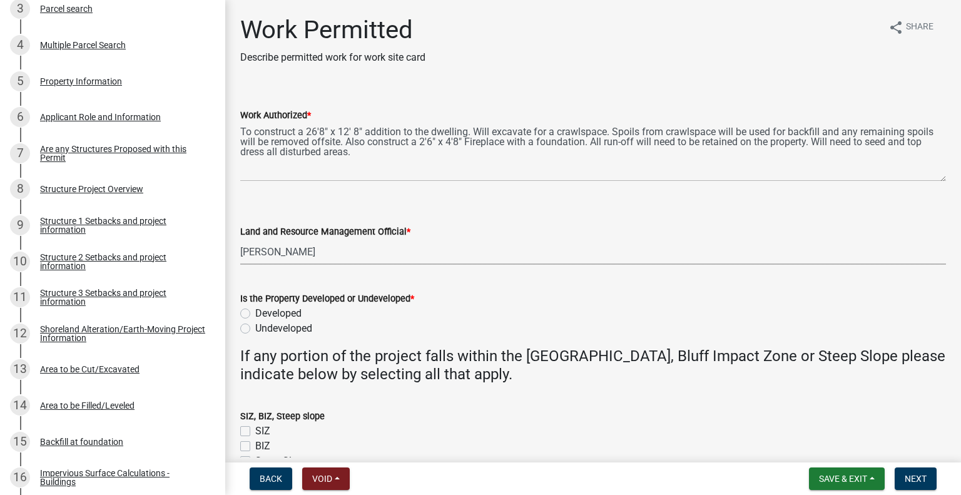
select select "1bc1e483-05bd-4456-8d1d-1de62b367160"
click at [255, 312] on label "Developed" at bounding box center [278, 313] width 46 height 15
click at [255, 312] on input "Developed" at bounding box center [259, 310] width 8 height 8
radio input "true"
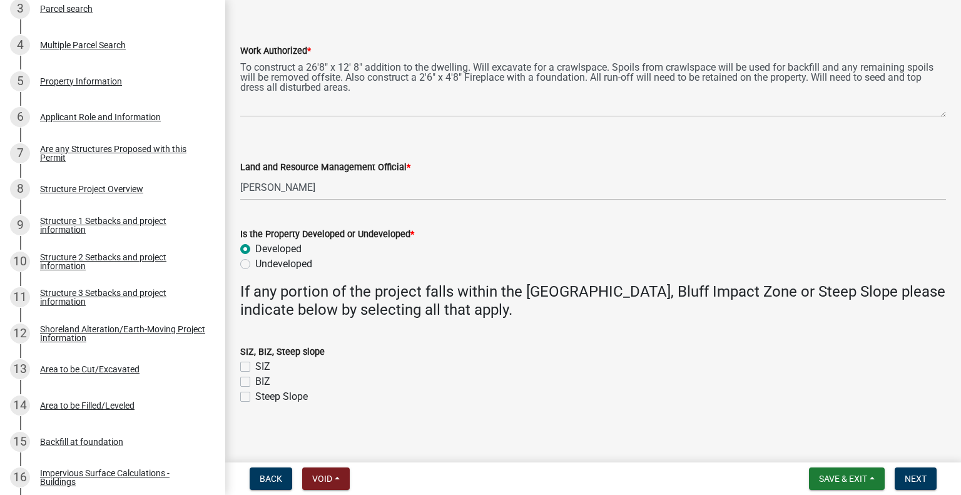
scroll to position [71, 0]
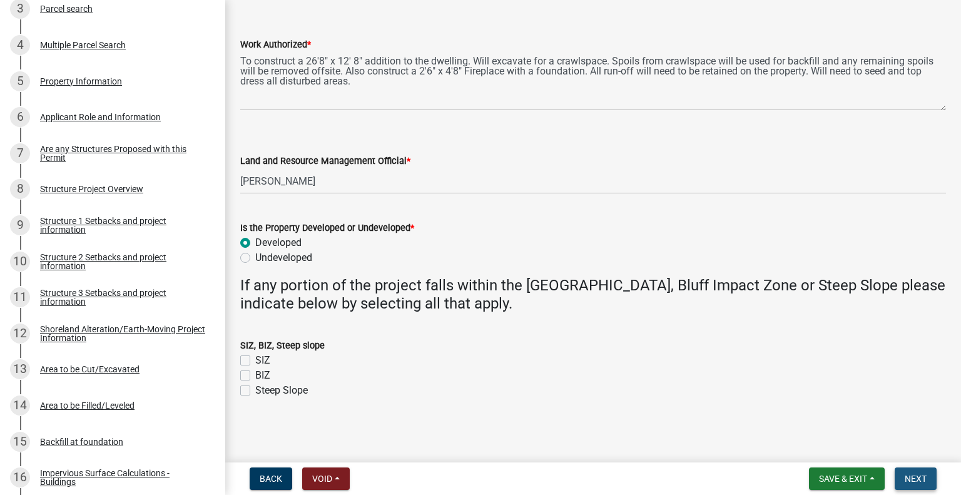
click at [919, 477] on span "Next" at bounding box center [915, 478] width 22 height 10
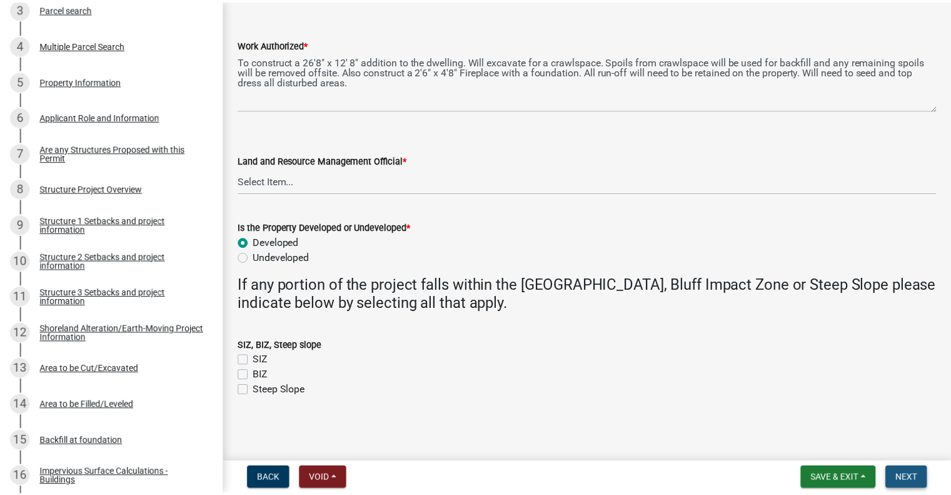
scroll to position [0, 0]
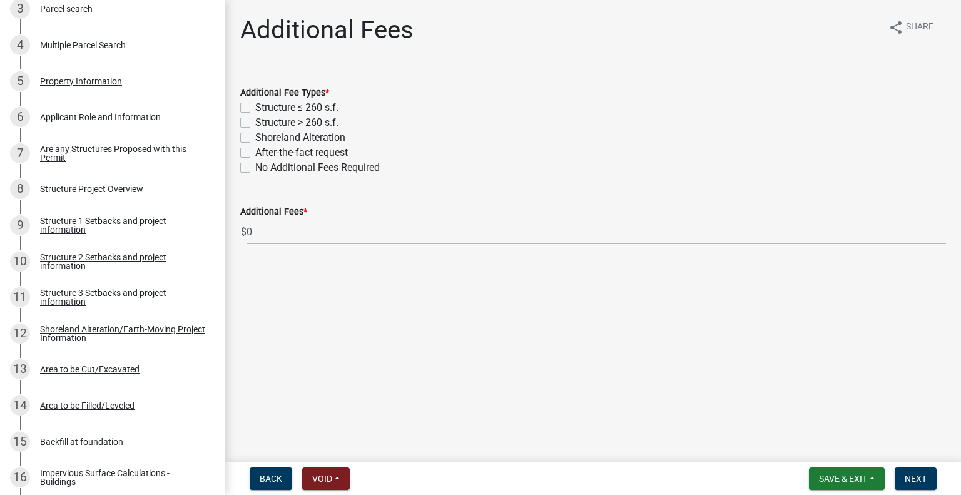
click at [255, 124] on label "Structure > 260 s.f." at bounding box center [296, 122] width 83 height 15
click at [255, 123] on input "Structure > 260 s.f." at bounding box center [259, 119] width 8 height 8
checkbox input "true"
checkbox input "false"
checkbox input "true"
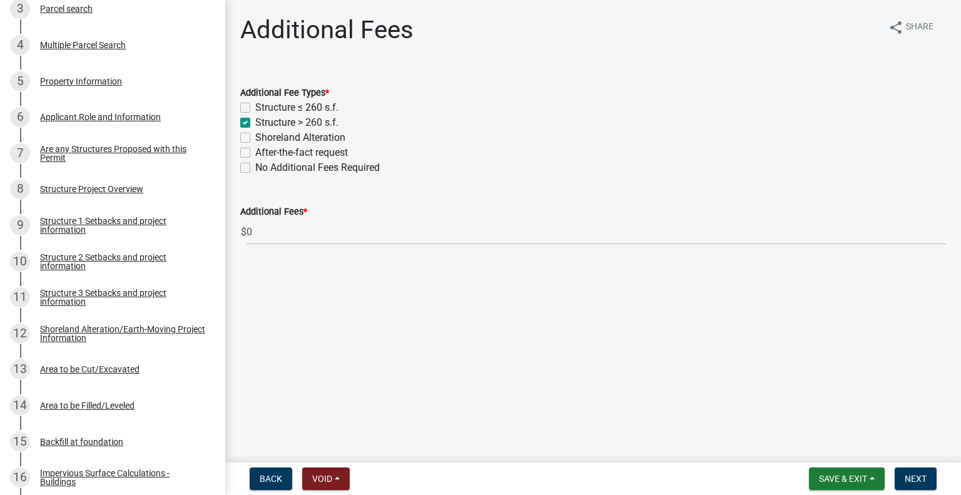
checkbox input "false"
click at [916, 475] on span "Next" at bounding box center [915, 478] width 22 height 10
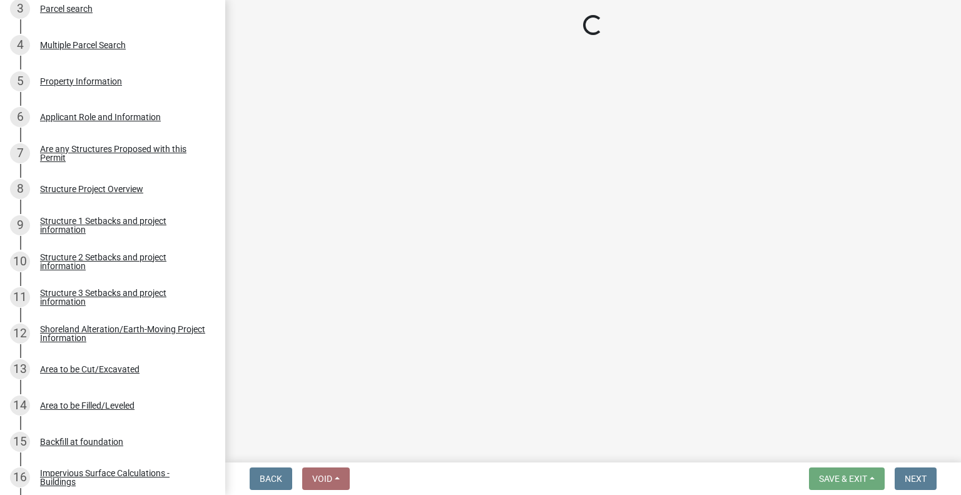
select select "3: 3"
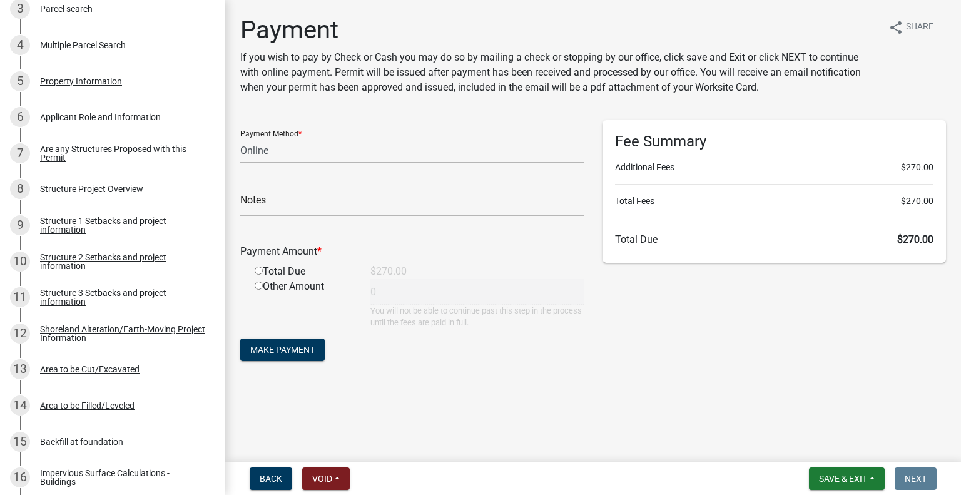
click at [257, 271] on input "radio" at bounding box center [259, 270] width 8 height 8
radio input "true"
type input "270"
drag, startPoint x: 832, startPoint y: 478, endPoint x: 854, endPoint y: 472, distance: 22.6
click at [854, 472] on button "Save & Exit" at bounding box center [847, 478] width 76 height 23
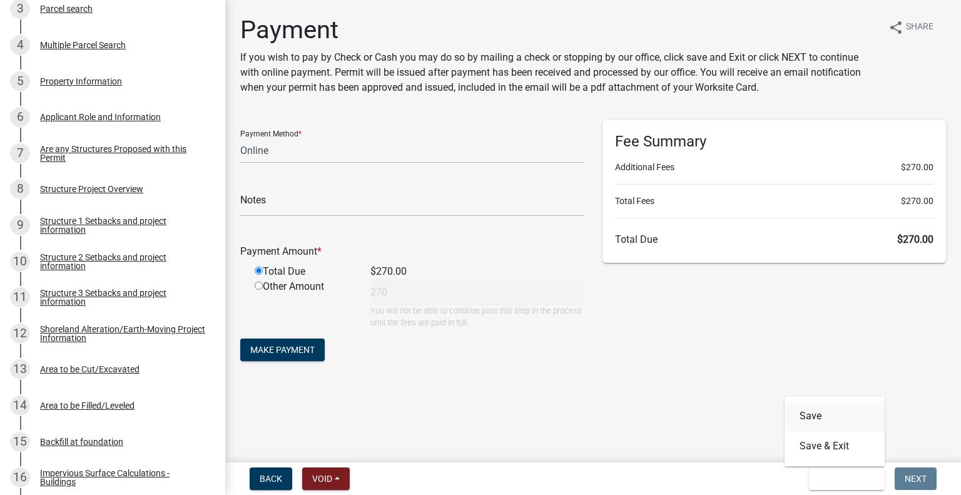
click at [828, 416] on button "Save" at bounding box center [834, 416] width 100 height 30
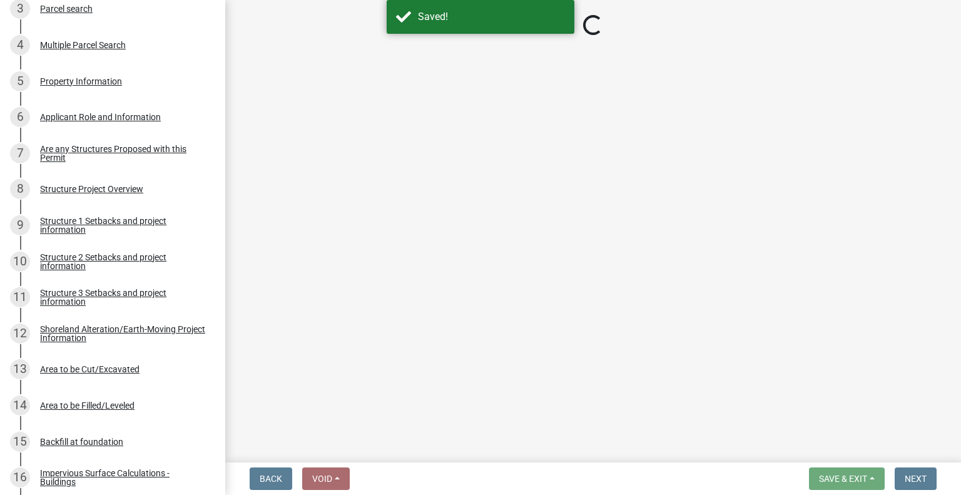
select select "3: 3"
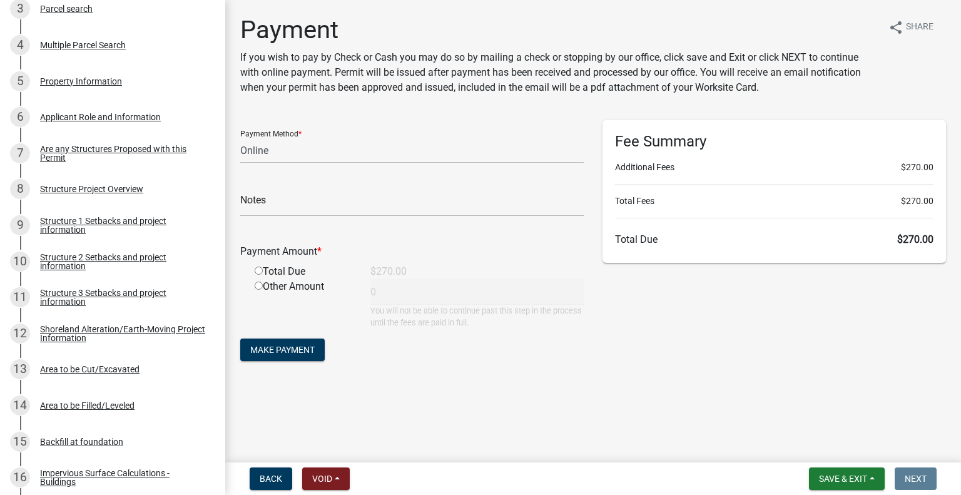
drag, startPoint x: 867, startPoint y: 475, endPoint x: 889, endPoint y: 369, distance: 107.8
click at [889, 369] on div "Fee Summary Additional Fees $270.00 Total Fees $270.00 Total Due $270.00" at bounding box center [774, 247] width 362 height 255
click at [862, 473] on span "Save & Exit" at bounding box center [843, 478] width 48 height 10
click at [842, 446] on button "Save & Exit" at bounding box center [834, 446] width 100 height 30
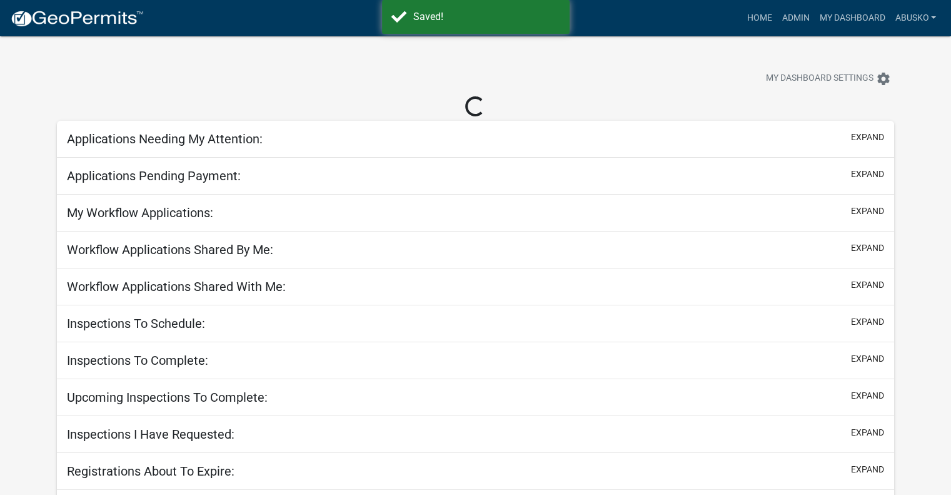
select select "1: 25"
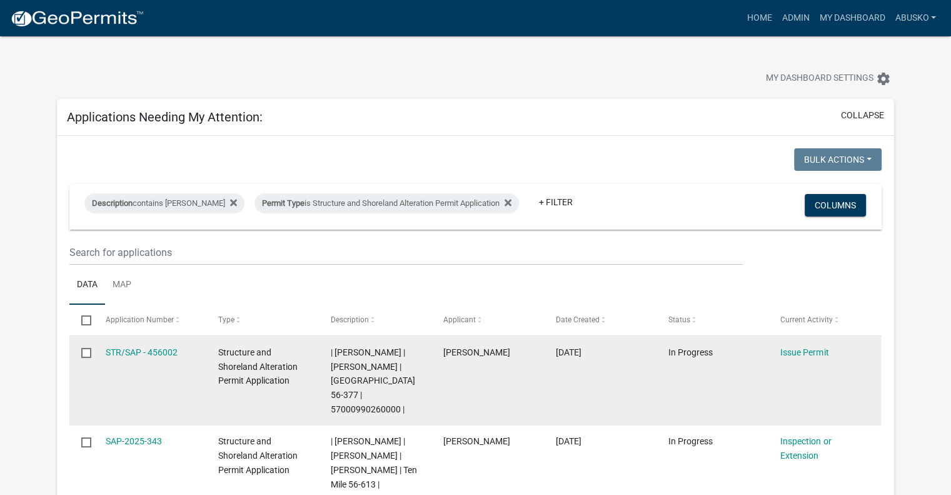
click at [166, 345] on div "STR/SAP - 456002" at bounding box center [150, 352] width 89 height 14
click at [161, 349] on link "STR/SAP - 456002" at bounding box center [142, 352] width 72 height 10
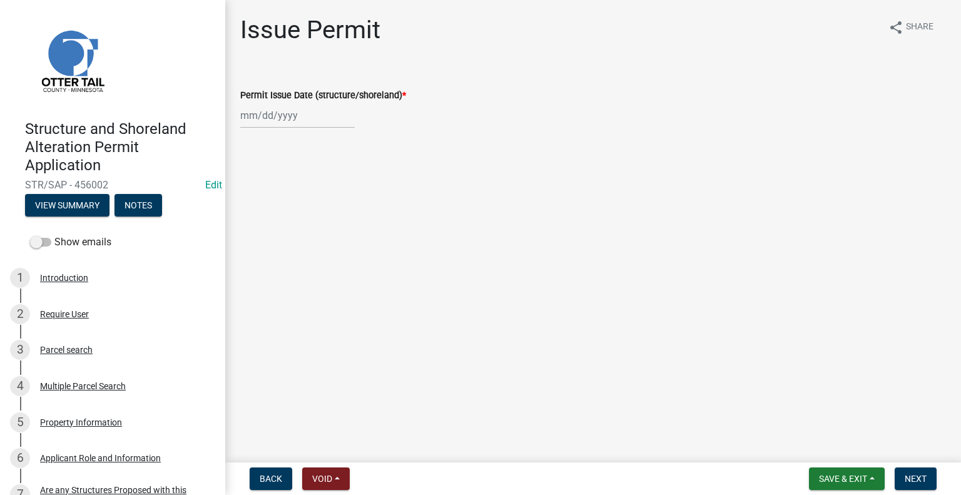
click at [310, 120] on div at bounding box center [297, 116] width 114 height 26
select select "9"
select select "2025"
click at [291, 197] on div "10" at bounding box center [293, 202] width 20 height 20
type input "[DATE]"
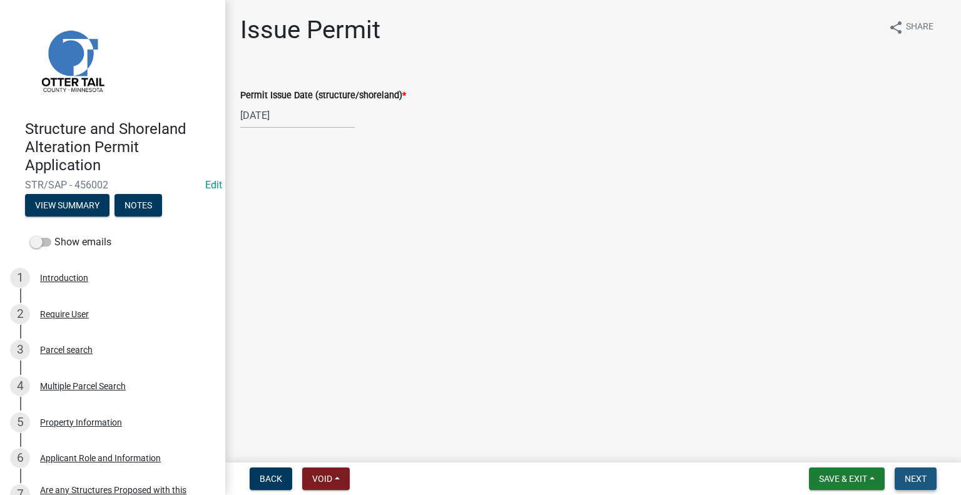
click at [924, 483] on span "Next" at bounding box center [915, 478] width 22 height 10
click at [909, 475] on span "Next" at bounding box center [915, 478] width 22 height 10
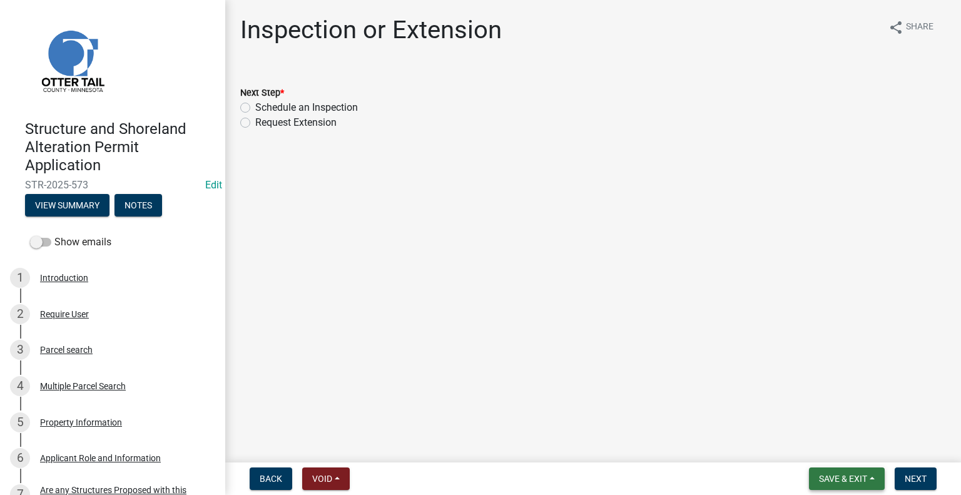
click at [858, 477] on span "Save & Exit" at bounding box center [843, 478] width 48 height 10
click at [824, 440] on button "Save & Exit" at bounding box center [834, 446] width 100 height 30
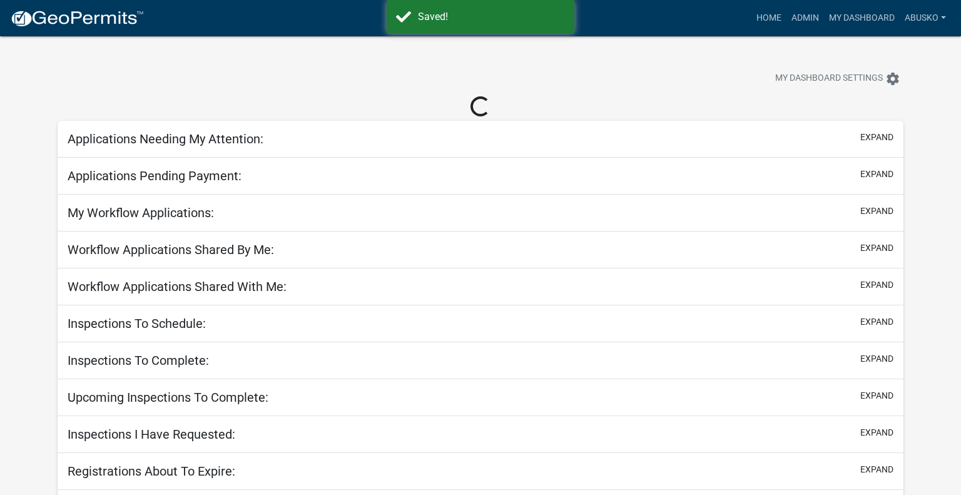
select select "1: 25"
